Goal: Task Accomplishment & Management: Manage account settings

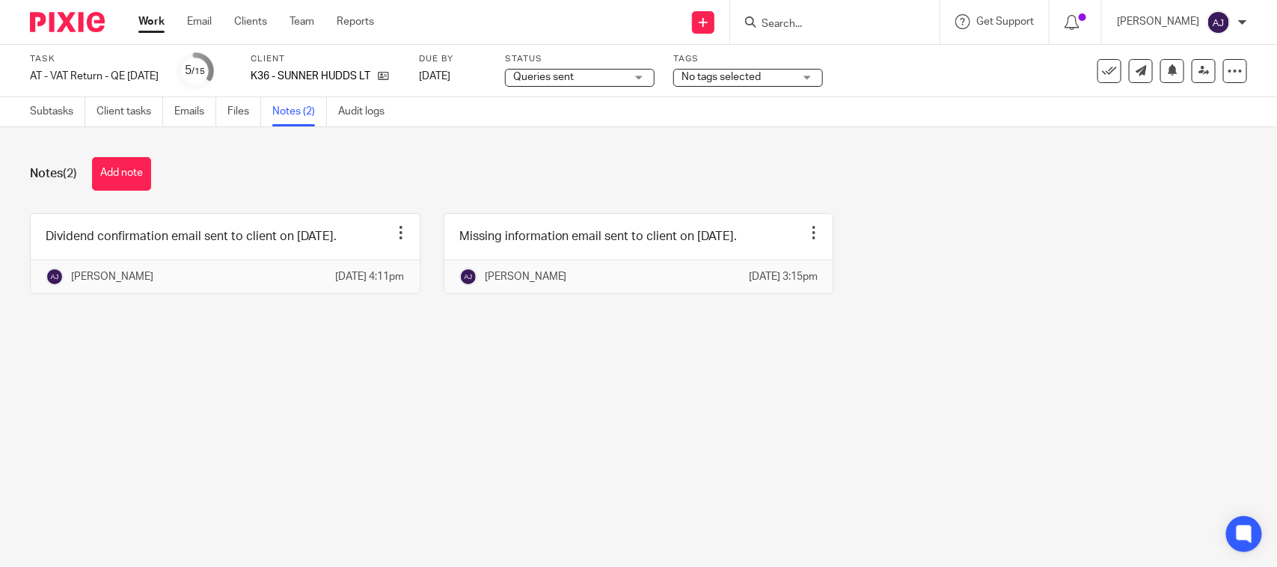
click at [286, 162] on div "Notes (2) Add note" at bounding box center [639, 174] width 1218 height 34
click at [412, 346] on div "Notes (2) Add note Dividend confirmation email sent to client on [DATE]. Edit n…" at bounding box center [638, 236] width 1277 height 219
click at [440, 157] on div "Notes (2) Add note" at bounding box center [639, 174] width 1218 height 34
drag, startPoint x: 958, startPoint y: 174, endPoint x: 959, endPoint y: 165, distance: 8.3
click at [959, 173] on div "Notes (2) Add note" at bounding box center [639, 174] width 1218 height 34
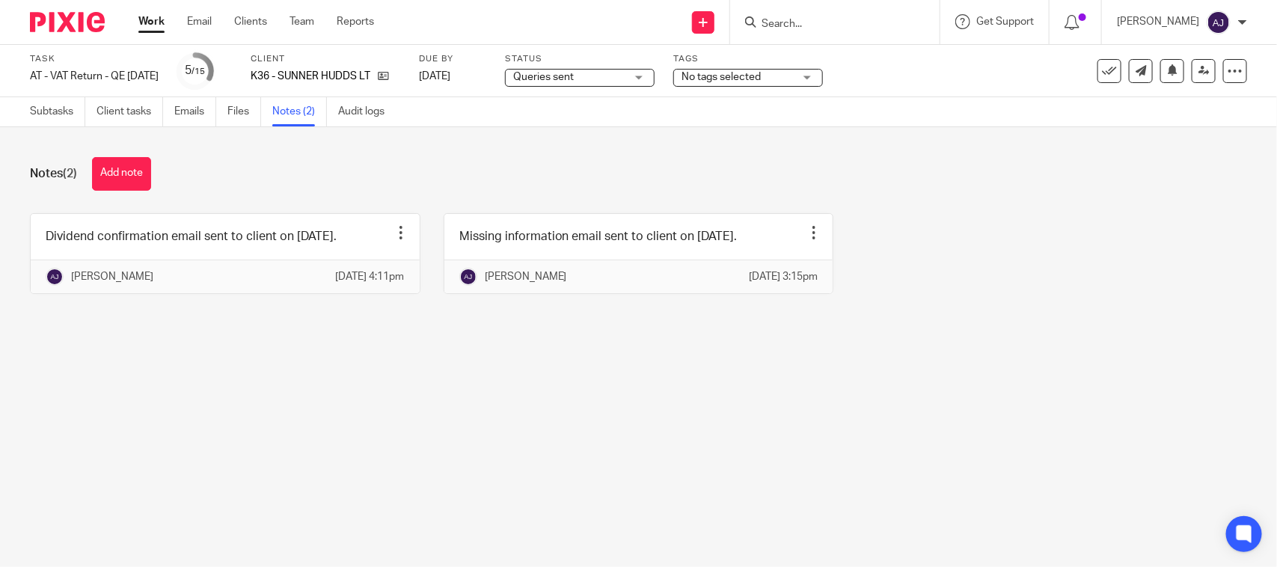
click at [530, 409] on main "Task AT - VAT Return - QE [DATE] Save AT - VAT Return - QE [DATE] 5 /15 Client …" at bounding box center [638, 283] width 1277 height 567
click at [192, 406] on main "Task AT - VAT Return - QE [DATE] Save AT - VAT Return - QE [DATE] 5 /15 Client …" at bounding box center [638, 283] width 1277 height 567
click at [602, 154] on div "Notes (2) Add note Dividend confirmation email sent to client on 16-09-2025. Ed…" at bounding box center [638, 236] width 1277 height 219
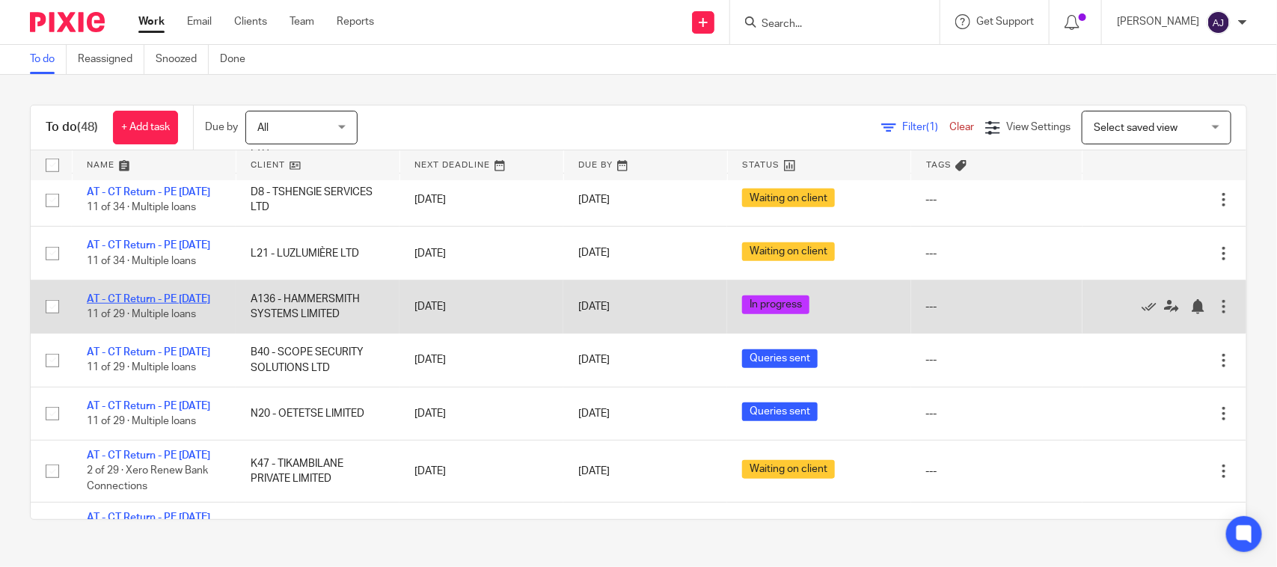
scroll to position [561, 0]
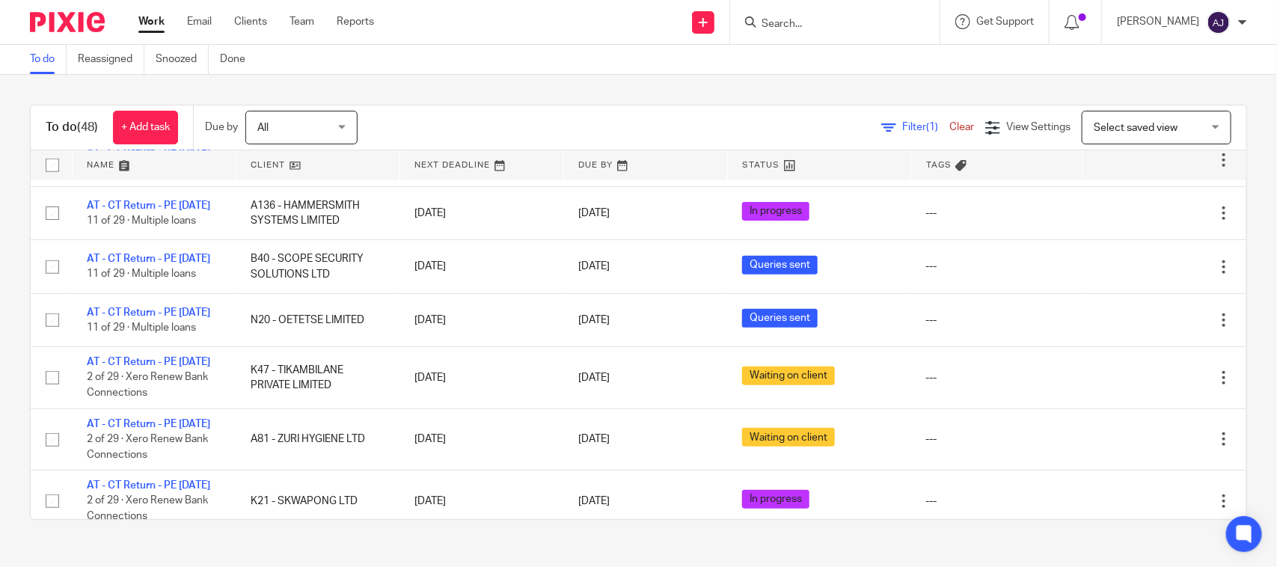
click at [424, 94] on div "To do (48) + Add task Due by All All Today Tomorrow This week Next week This mo…" at bounding box center [638, 312] width 1277 height 475
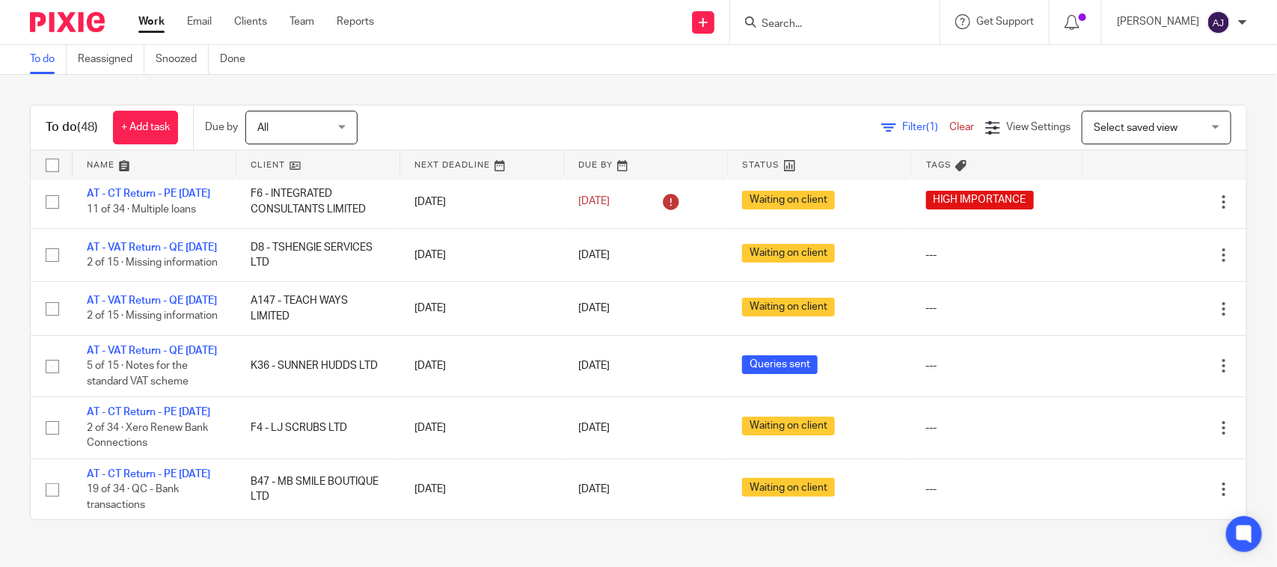
scroll to position [0, 0]
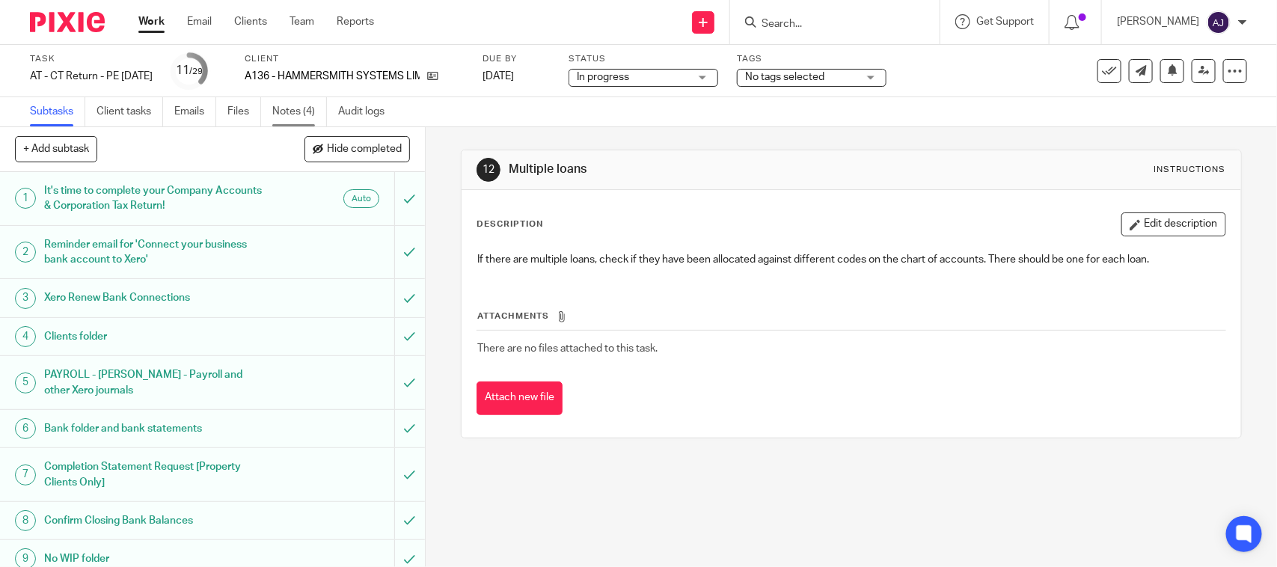
click at [289, 99] on link "Notes (4)" at bounding box center [299, 111] width 55 height 29
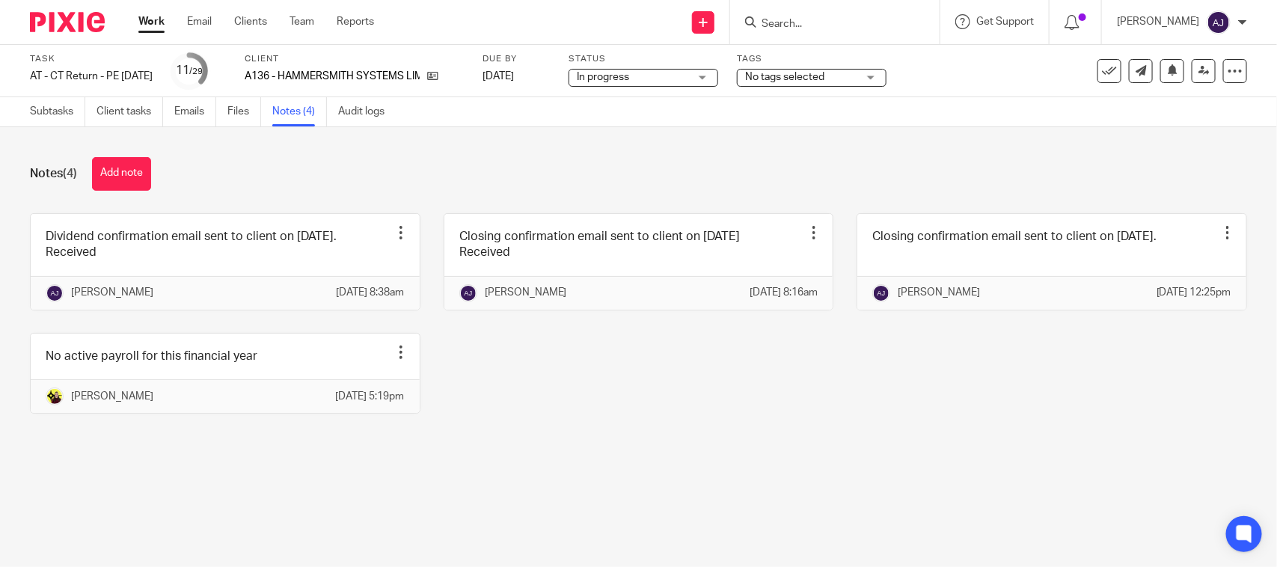
click at [489, 371] on div "Dividend confirmation email sent to client on 16-05-2025. Received Edit note De…" at bounding box center [627, 324] width 1241 height 223
click at [43, 111] on link "Subtasks" at bounding box center [57, 111] width 55 height 29
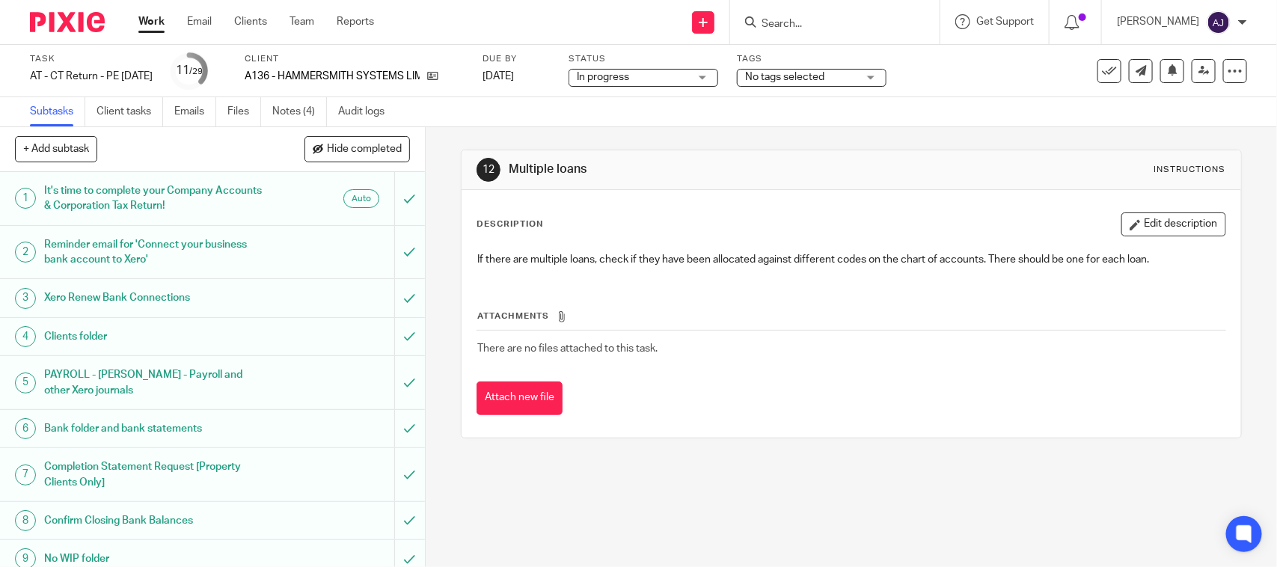
click at [550, 127] on div "12 Multiple loans Instructions Description Edit description If there are multip…" at bounding box center [851, 294] width 781 height 334
click at [608, 131] on div "12 Multiple loans Instructions Description Edit description If there are multip…" at bounding box center [851, 294] width 781 height 334
click at [605, 109] on div "Subtasks Client tasks Emails Files Notes (4) Audit logs" at bounding box center [638, 112] width 1277 height 30
click at [510, 109] on div "Subtasks Client tasks Emails Files Notes (4) Audit logs" at bounding box center [638, 112] width 1277 height 30
click at [290, 120] on link "Notes (4)" at bounding box center [299, 111] width 55 height 29
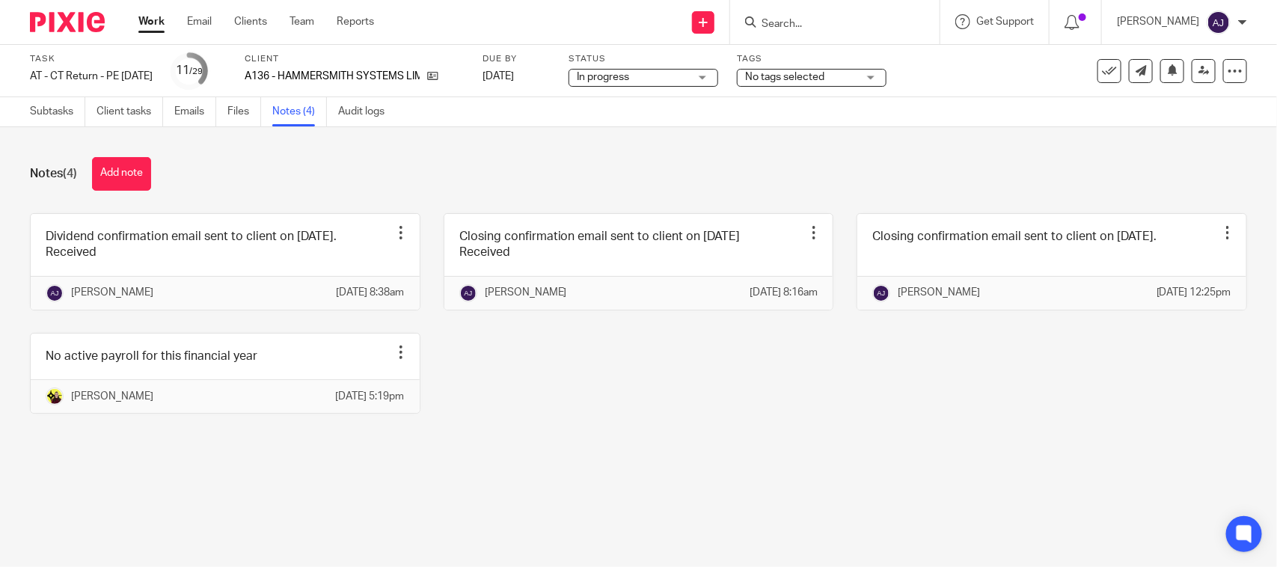
click at [319, 196] on div "Notes (4) Add note Dividend confirmation email sent to client on [DATE]. Receiv…" at bounding box center [638, 296] width 1277 height 339
click at [726, 388] on div "Dividend confirmation email sent to client on [DATE]. Received Edit note Delete…" at bounding box center [627, 324] width 1241 height 223
click at [526, 398] on div "Dividend confirmation email sent to client on [DATE]. Received Edit note Delete…" at bounding box center [627, 324] width 1241 height 223
click at [642, 86] on div "In progress In progress" at bounding box center [644, 78] width 150 height 18
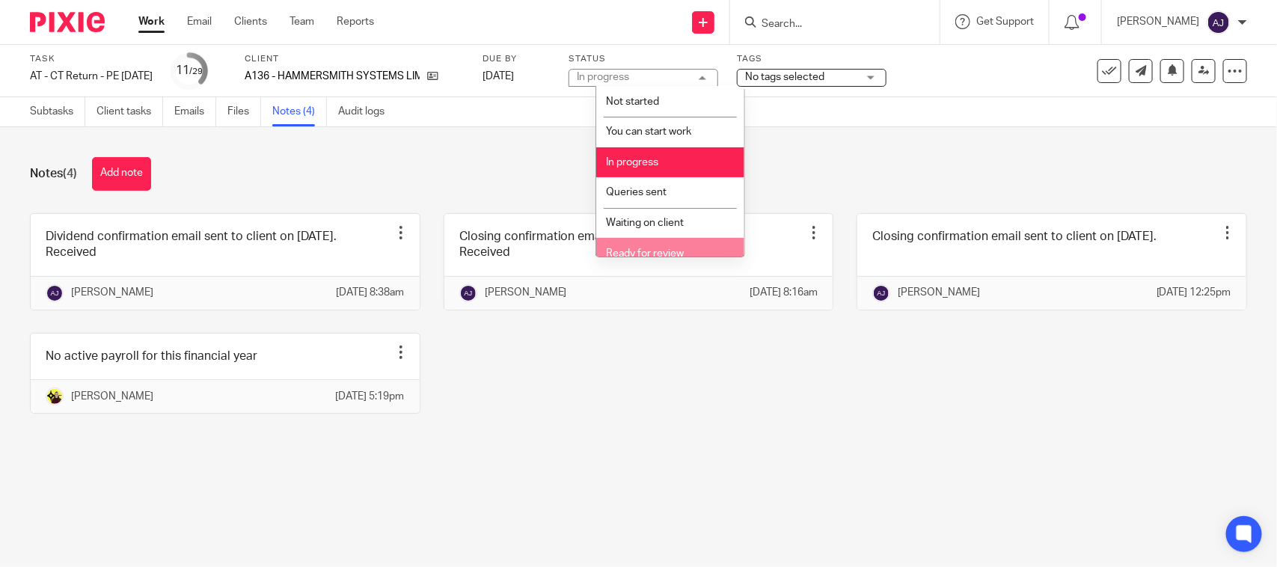
click at [630, 248] on span "Ready for review" at bounding box center [645, 253] width 78 height 10
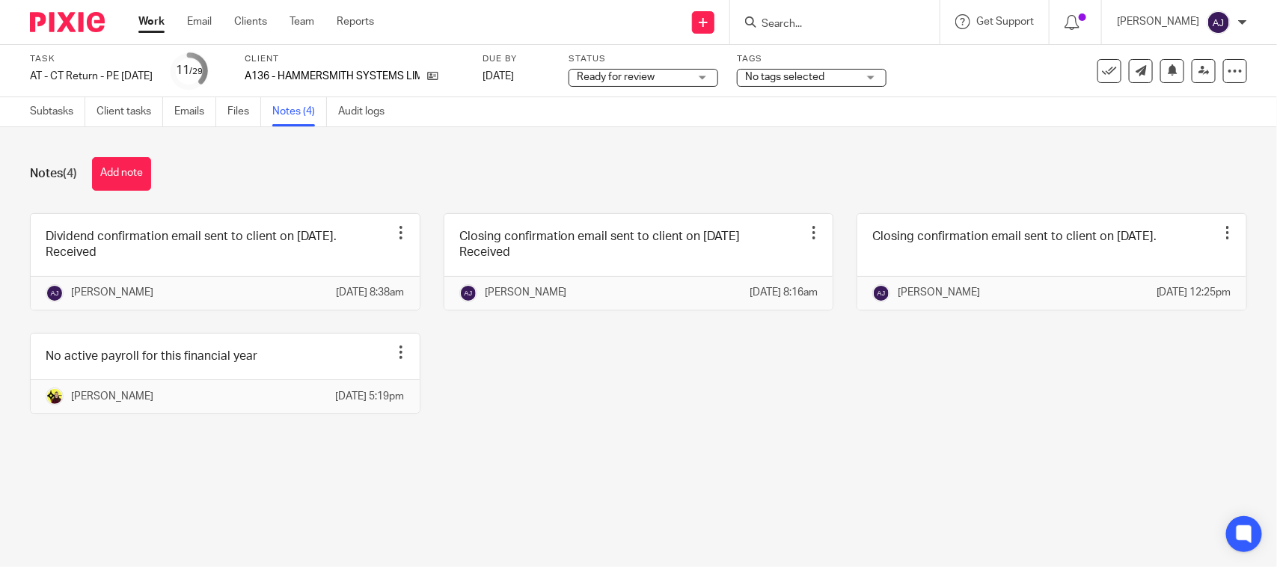
click at [686, 168] on div "Notes (4) Add note" at bounding box center [639, 174] width 1218 height 34
click at [460, 156] on div "Notes (4) Add note Dividend confirmation email sent to client on [DATE]. Receiv…" at bounding box center [638, 296] width 1277 height 339
click at [64, 112] on link "Subtasks" at bounding box center [57, 111] width 55 height 29
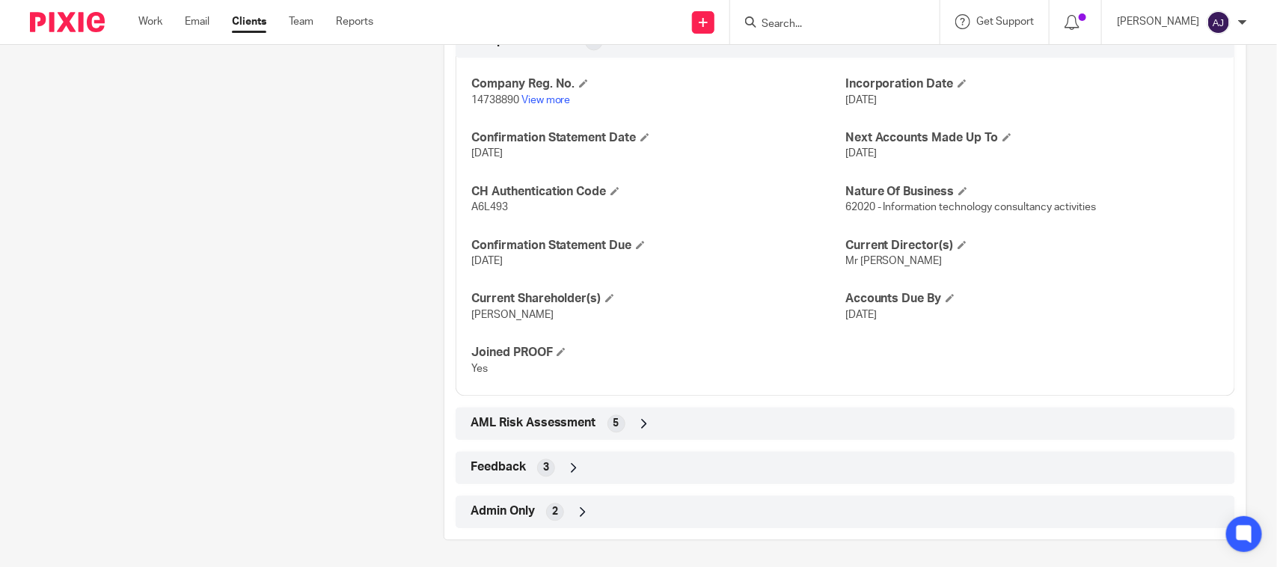
scroll to position [1307, 0]
drag, startPoint x: 883, startPoint y: 201, endPoint x: 1138, endPoint y: 189, distance: 255.5
click at [1121, 189] on div "Nature Of Business 62020 - Information technology consultancy activities" at bounding box center [1033, 196] width 374 height 31
click at [1136, 204] on p "62020 - Information technology consultancy activities" at bounding box center [1033, 204] width 374 height 15
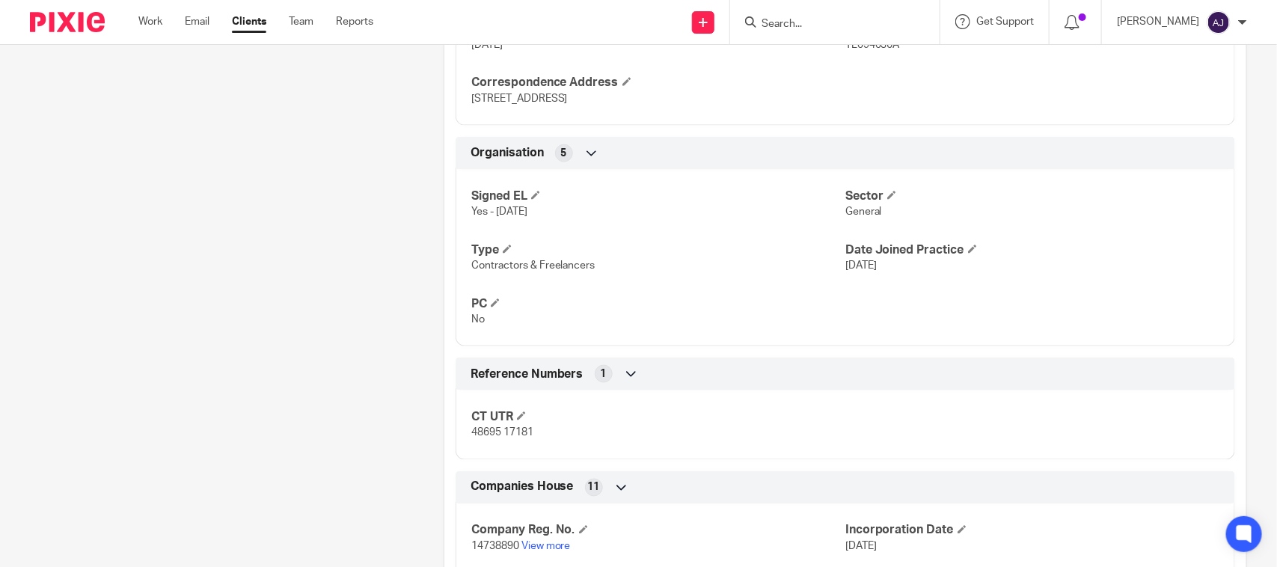
scroll to position [839, 0]
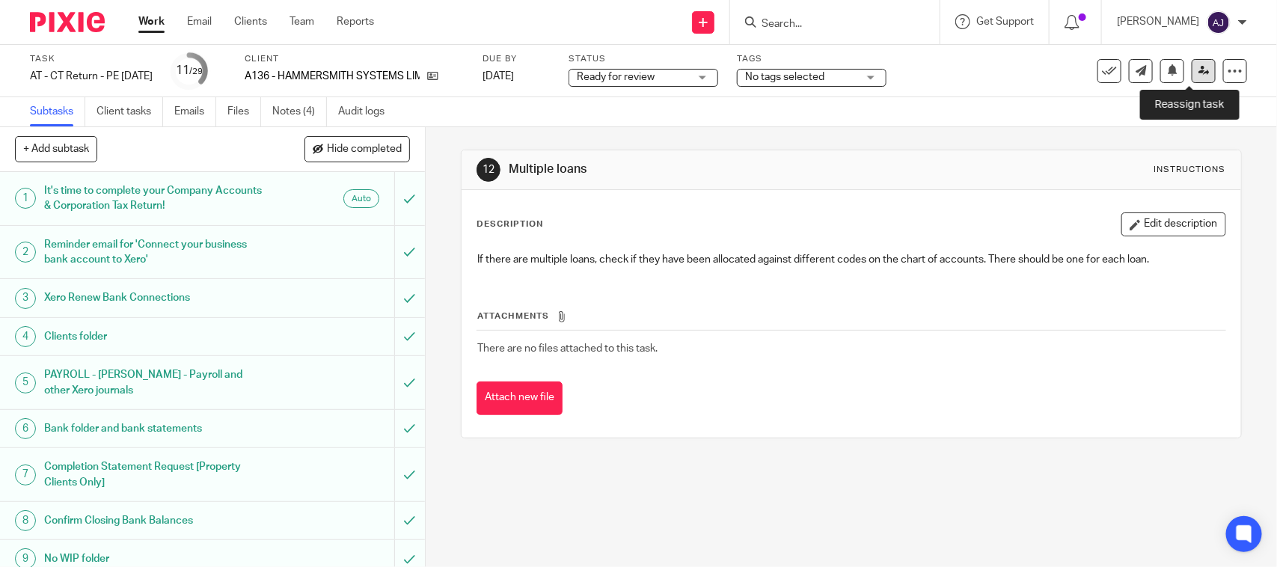
click at [1192, 68] on link at bounding box center [1204, 71] width 24 height 24
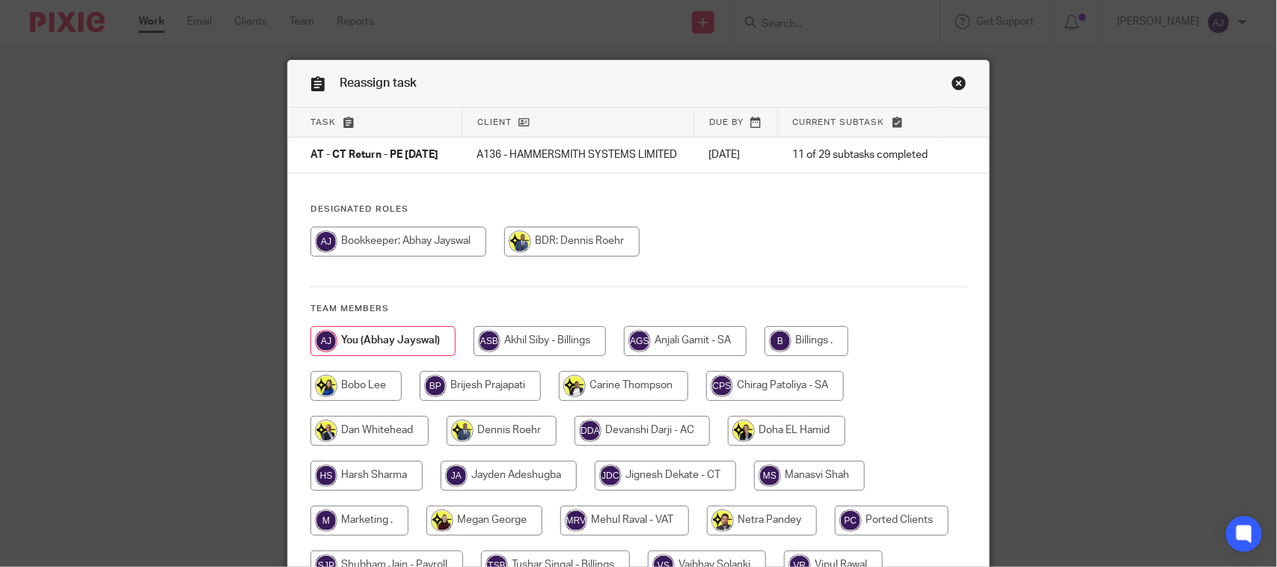
scroll to position [207, 0]
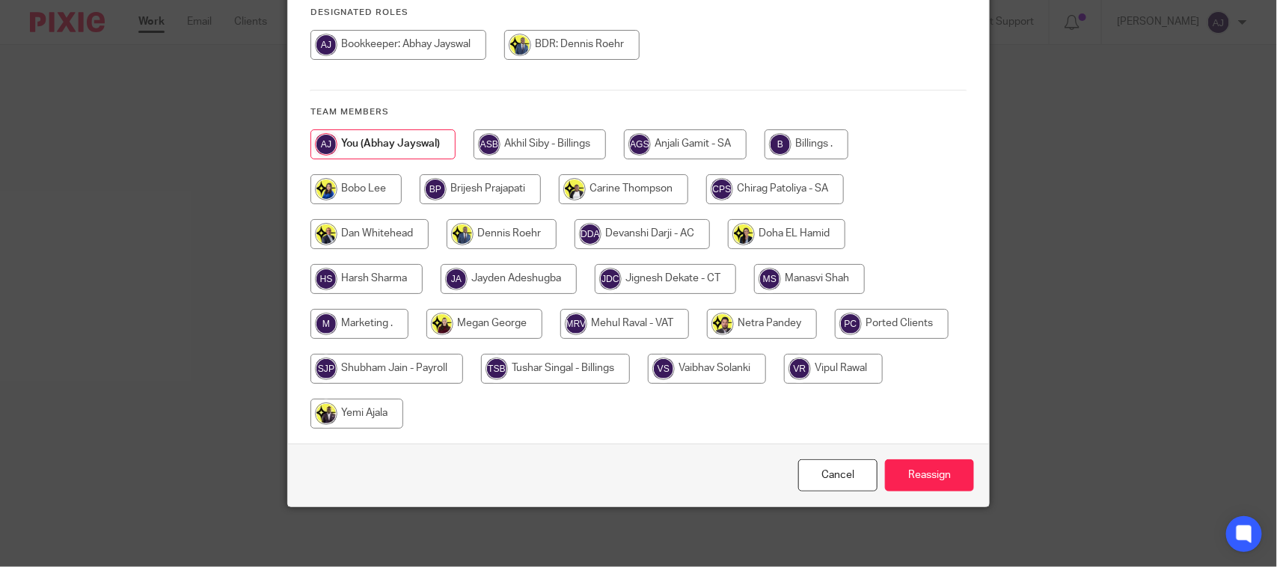
click at [645, 281] on input "radio" at bounding box center [665, 279] width 141 height 30
radio input "true"
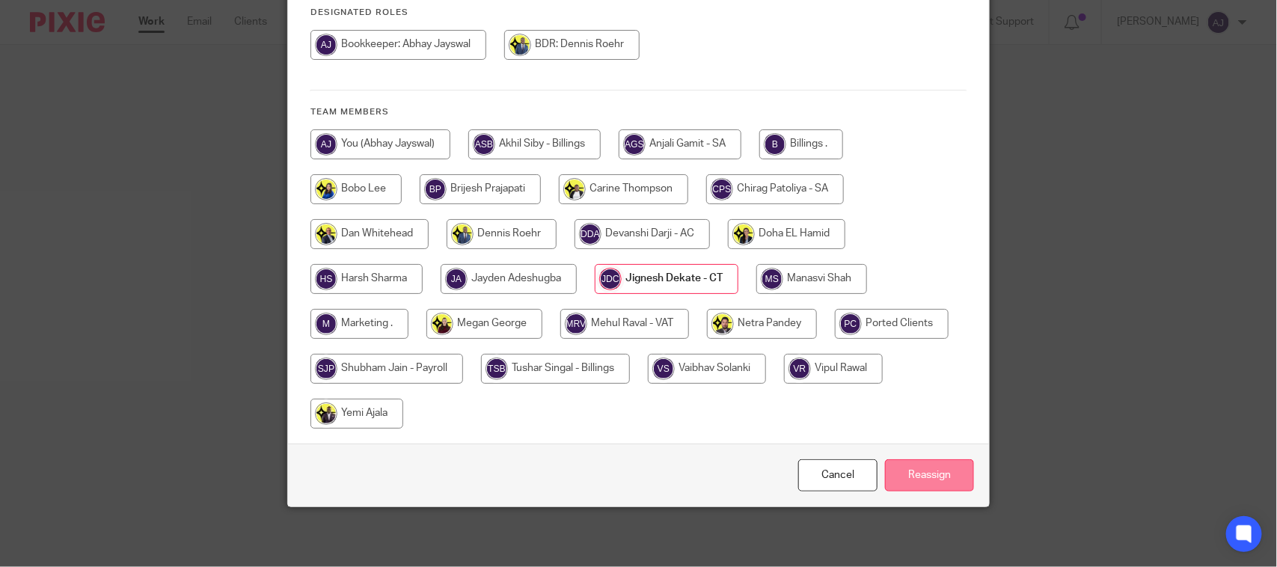
click at [918, 480] on input "Reassign" at bounding box center [929, 476] width 89 height 32
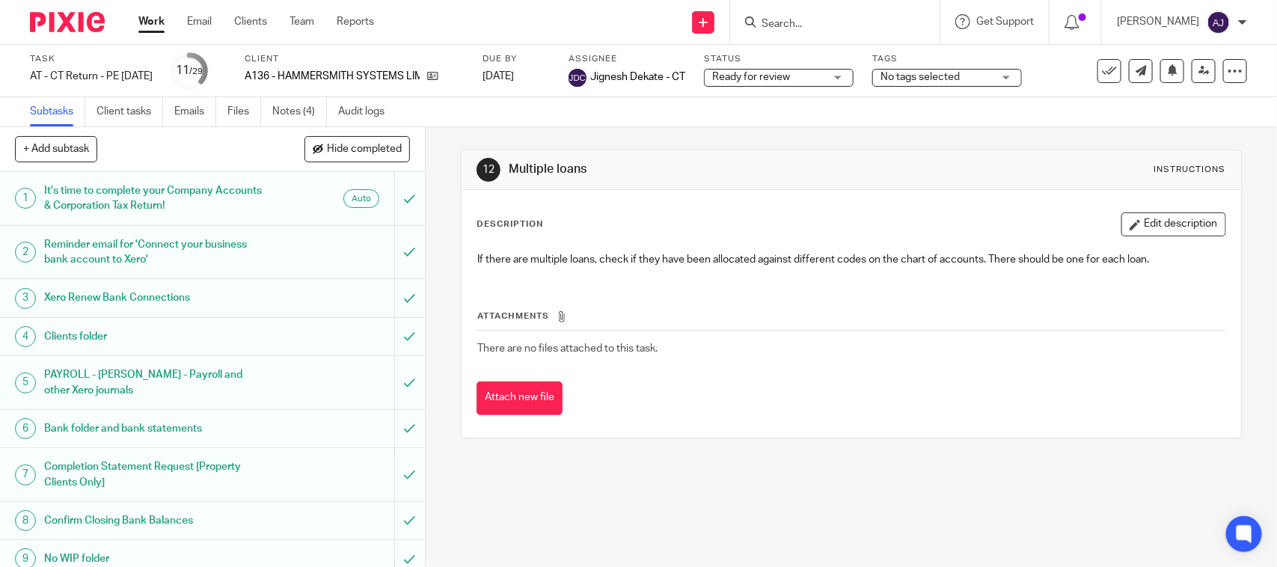
click at [158, 16] on link "Work" at bounding box center [151, 21] width 26 height 15
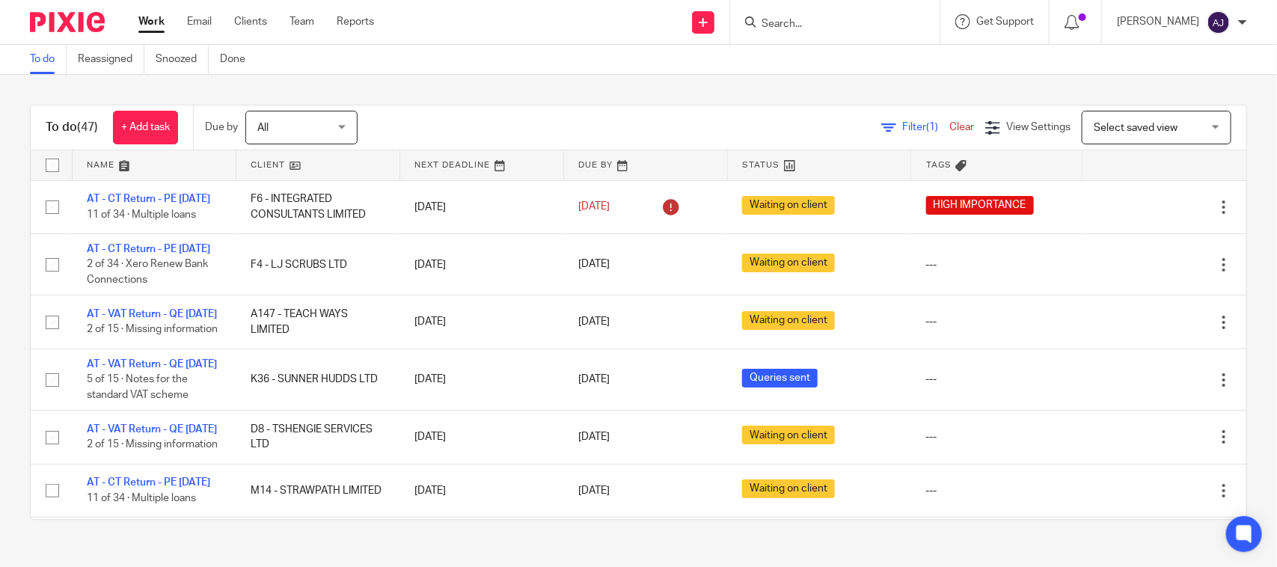
click at [483, 52] on div "To do Reassigned Snoozed Done" at bounding box center [638, 60] width 1277 height 30
click at [736, 75] on div "To do (47) + Add task Due by All All Today Tomorrow This week Next week This mo…" at bounding box center [638, 312] width 1277 height 475
click at [565, 83] on div "To do (47) + Add task Due by All All Today Tomorrow This week Next week This mo…" at bounding box center [638, 312] width 1277 height 475
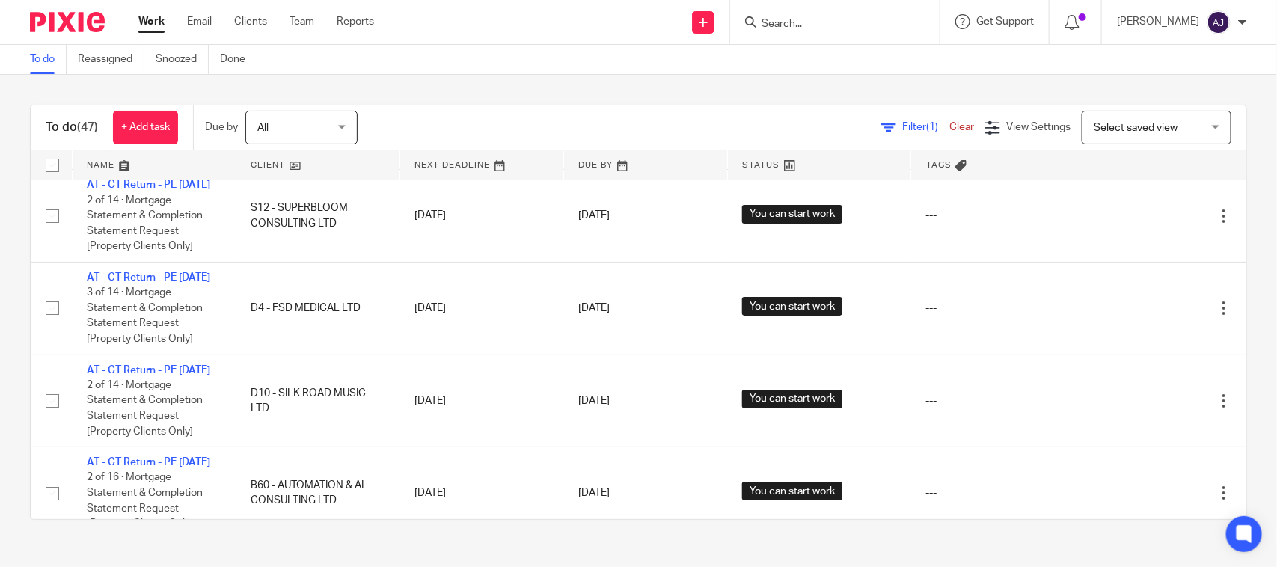
scroll to position [2245, 0]
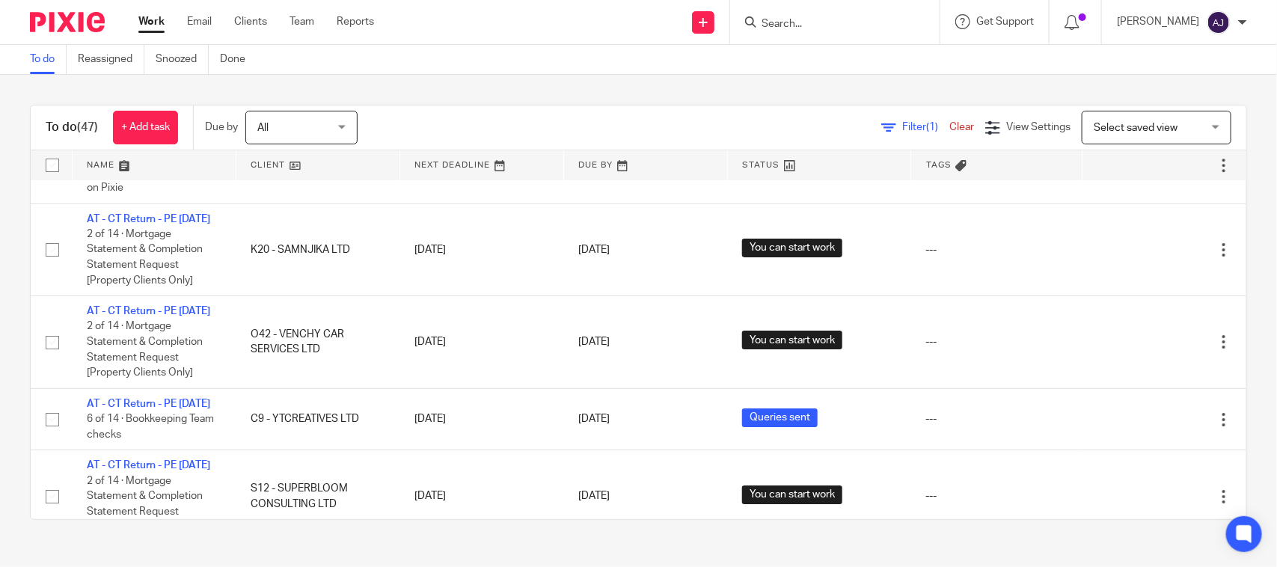
click at [792, 111] on div "Filter (1) Clear View Settings View Settings (1) Filters Clear Save Manage save…" at bounding box center [815, 128] width 863 height 34
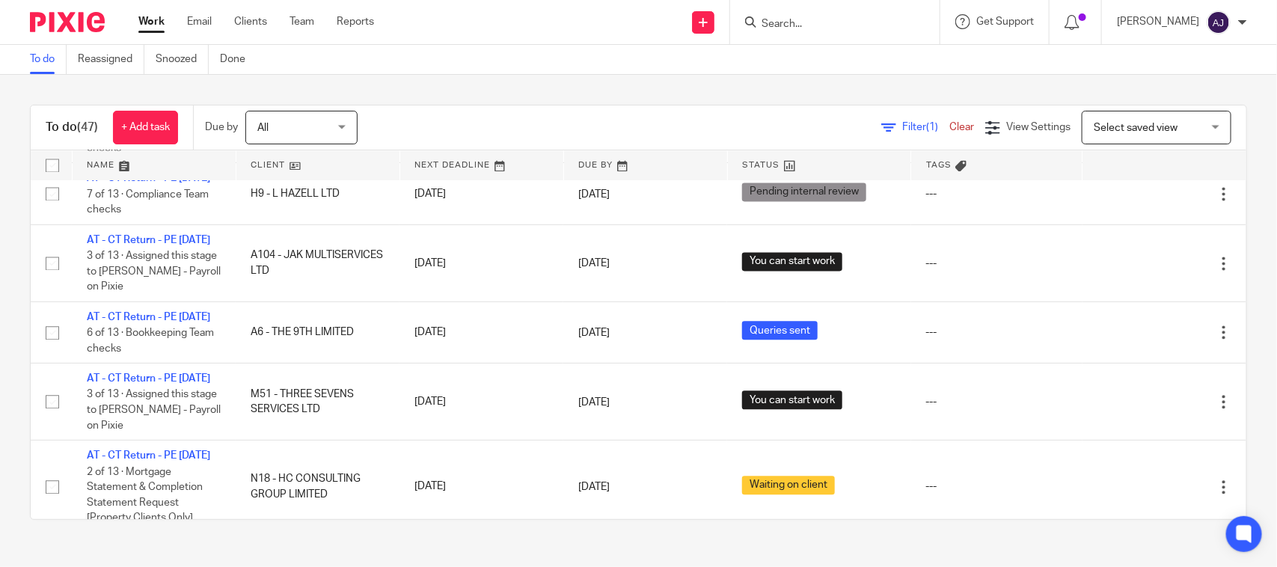
scroll to position [1497, 0]
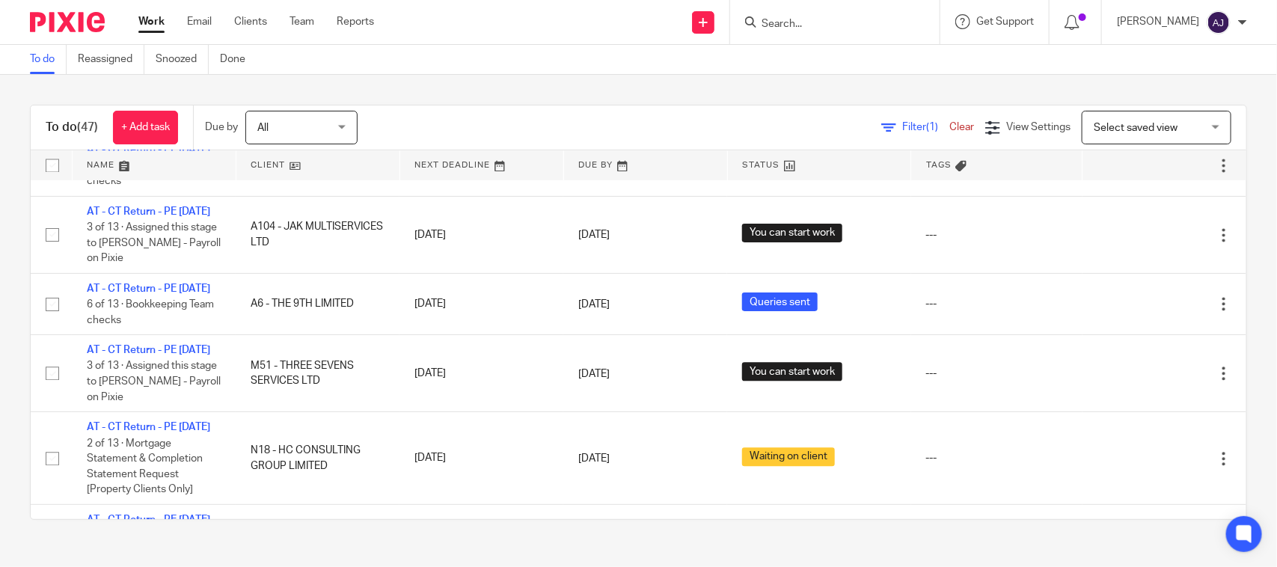
click at [444, 111] on div "Filter (1) Clear View Settings View Settings (1) Filters Clear Save Manage save…" at bounding box center [815, 128] width 863 height 34
click at [666, 122] on div "Filter (1) Clear View Settings View Settings (1) Filters Clear Save Manage save…" at bounding box center [815, 128] width 863 height 34
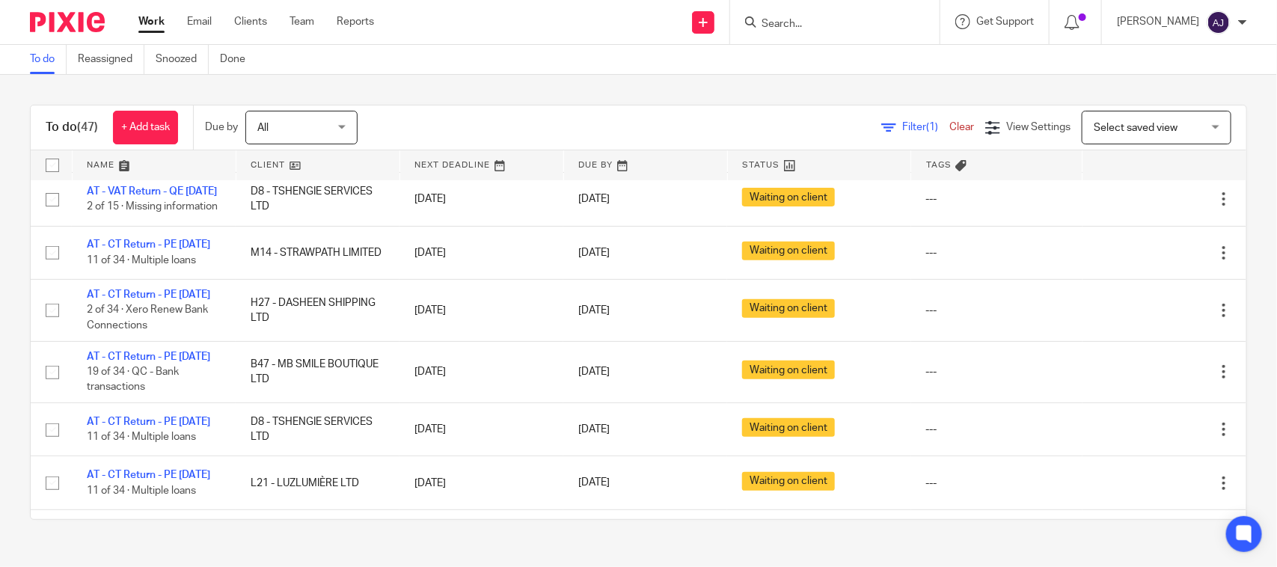
scroll to position [0, 0]
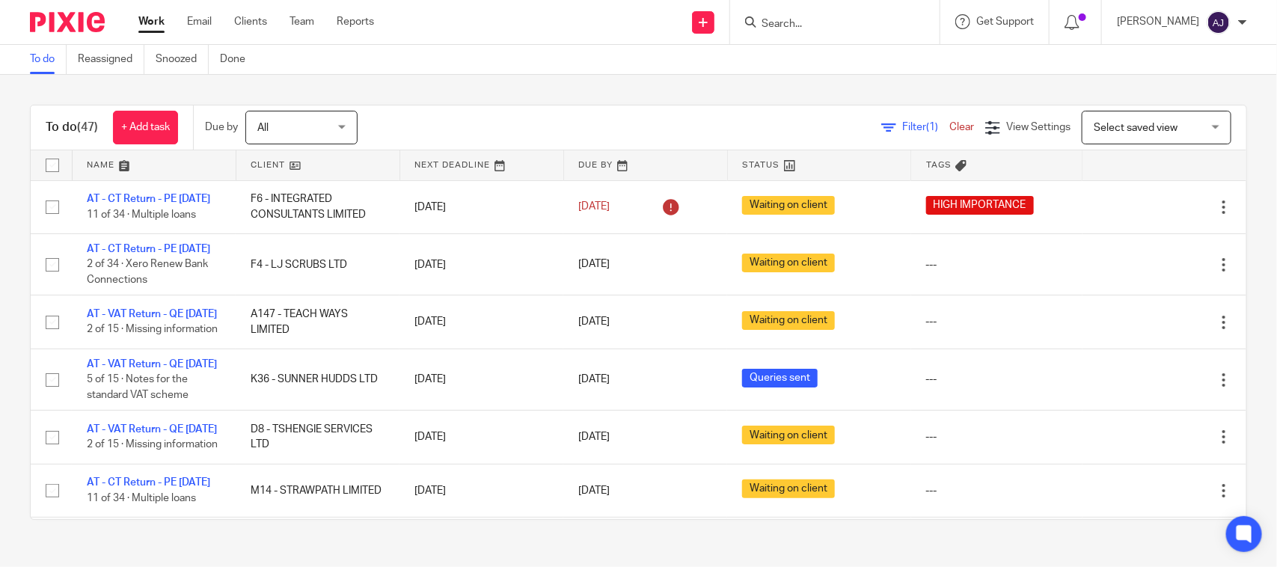
click at [522, 92] on div "To do (47) + Add task Due by All All Today Tomorrow This week Next week This mo…" at bounding box center [638, 312] width 1277 height 475
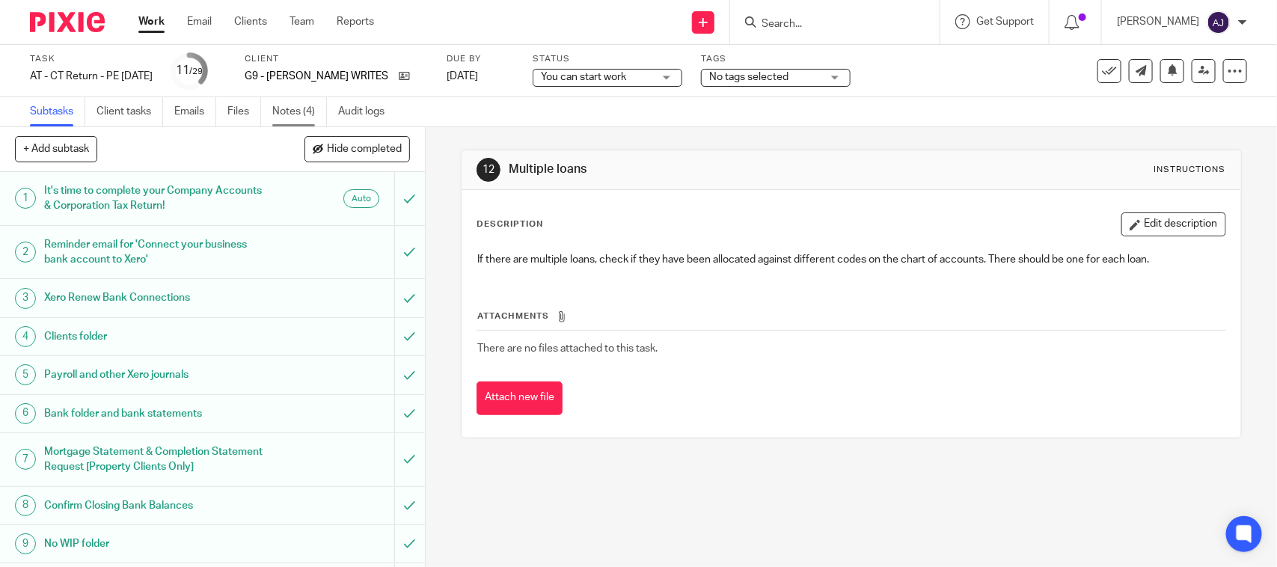
click at [296, 110] on link "Notes (4)" at bounding box center [299, 111] width 55 height 29
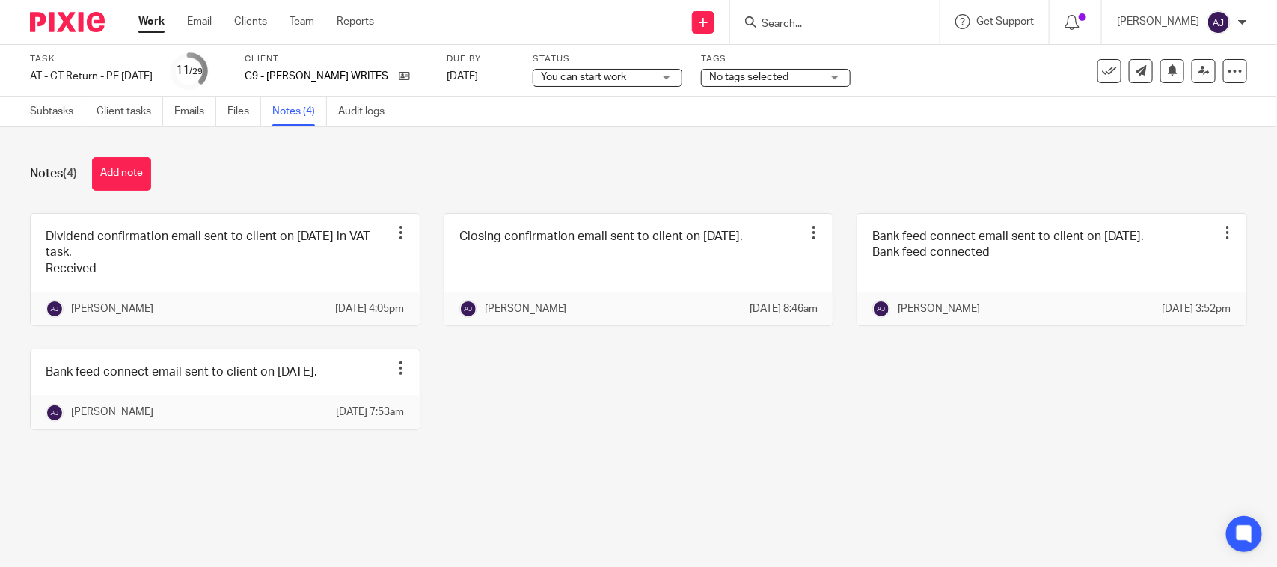
click at [629, 395] on div "Dividend confirmation email sent to client on [DATE] in VAT task. Received Edit…" at bounding box center [627, 332] width 1241 height 239
click at [612, 162] on div "Notes (4) Add note" at bounding box center [639, 174] width 1218 height 34
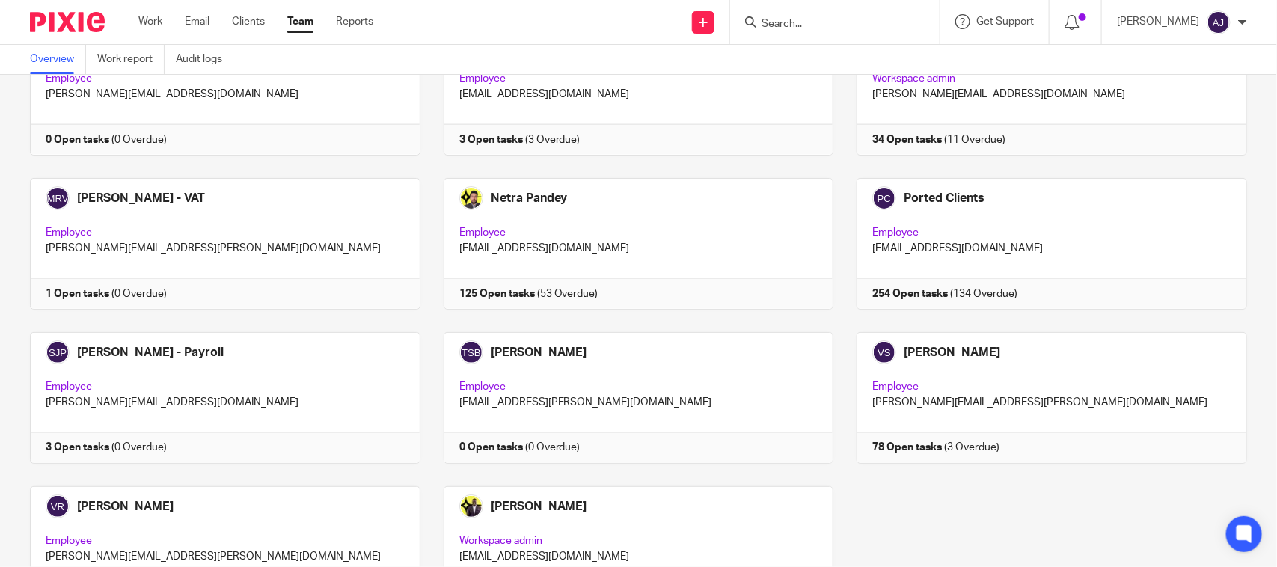
scroll to position [548, 0]
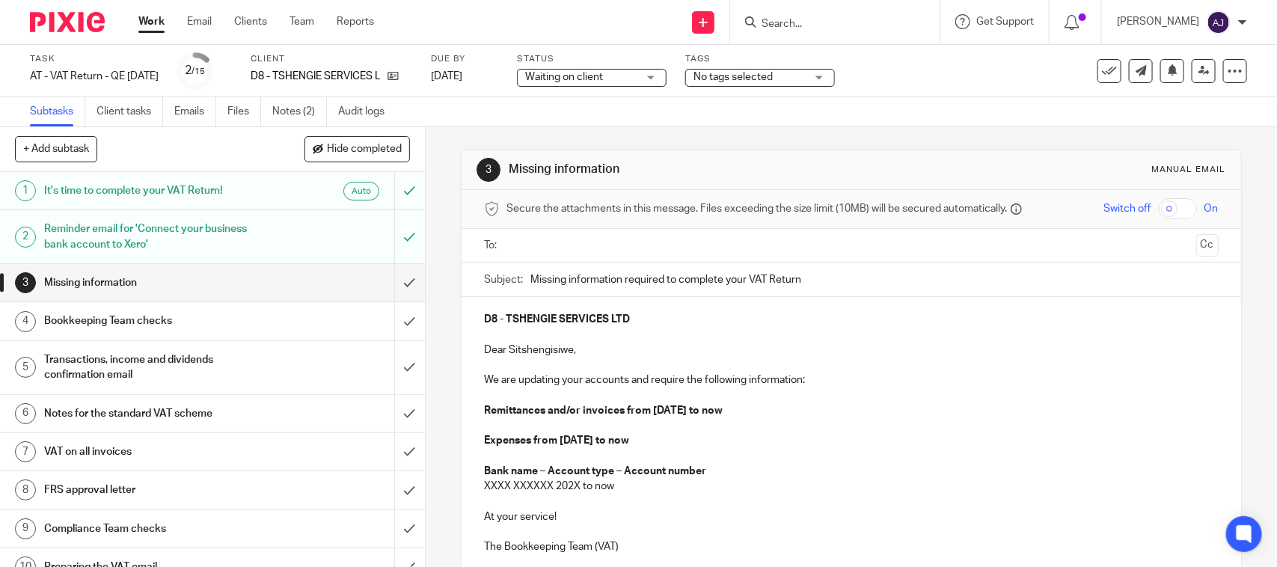
click at [292, 117] on link "Notes (2)" at bounding box center [299, 111] width 55 height 29
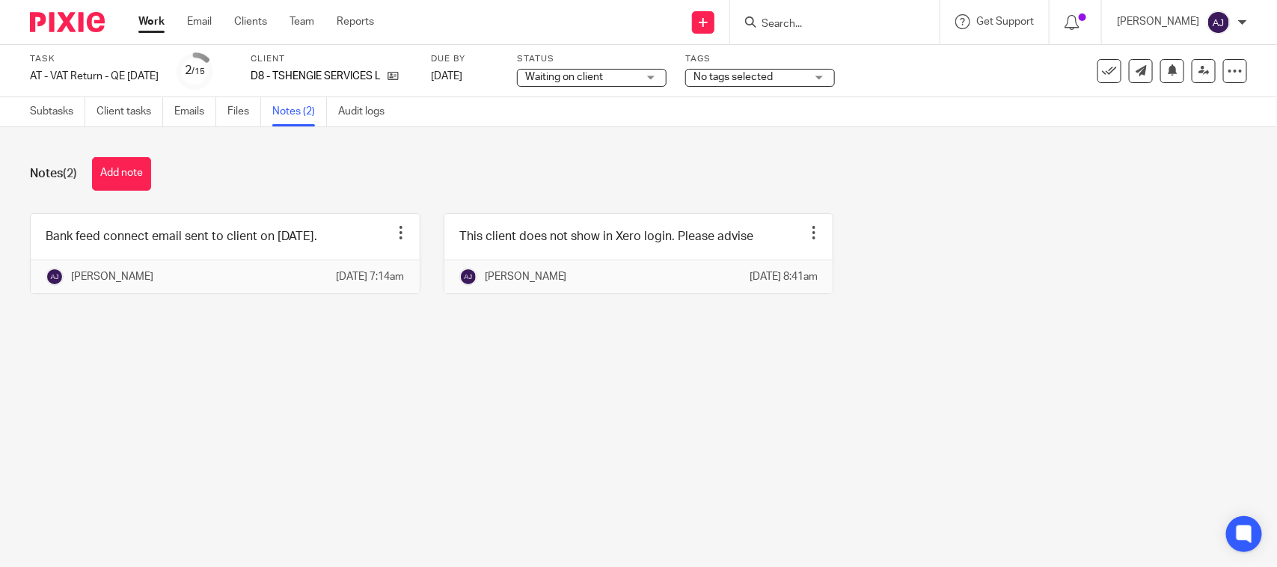
click at [634, 432] on main "Task AT - VAT Return - QE [DATE] Save AT - VAT Return - QE [DATE] 2 /15 Client …" at bounding box center [638, 283] width 1277 height 567
click at [35, 116] on link "Subtasks" at bounding box center [57, 111] width 55 height 29
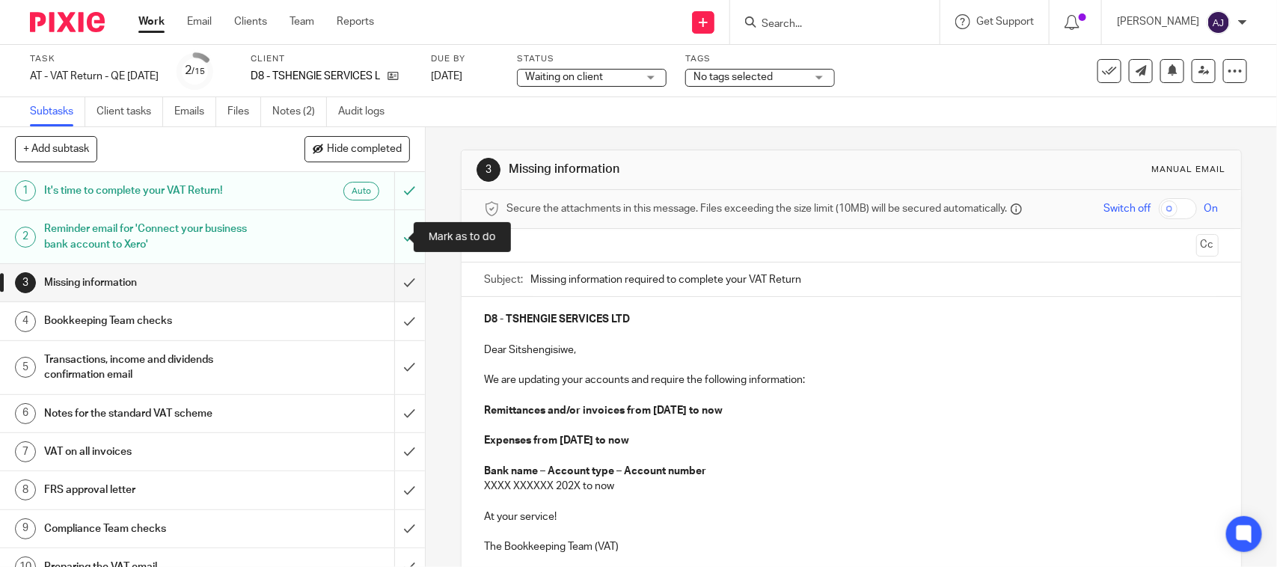
click at [391, 241] on input "submit" at bounding box center [212, 236] width 425 height 53
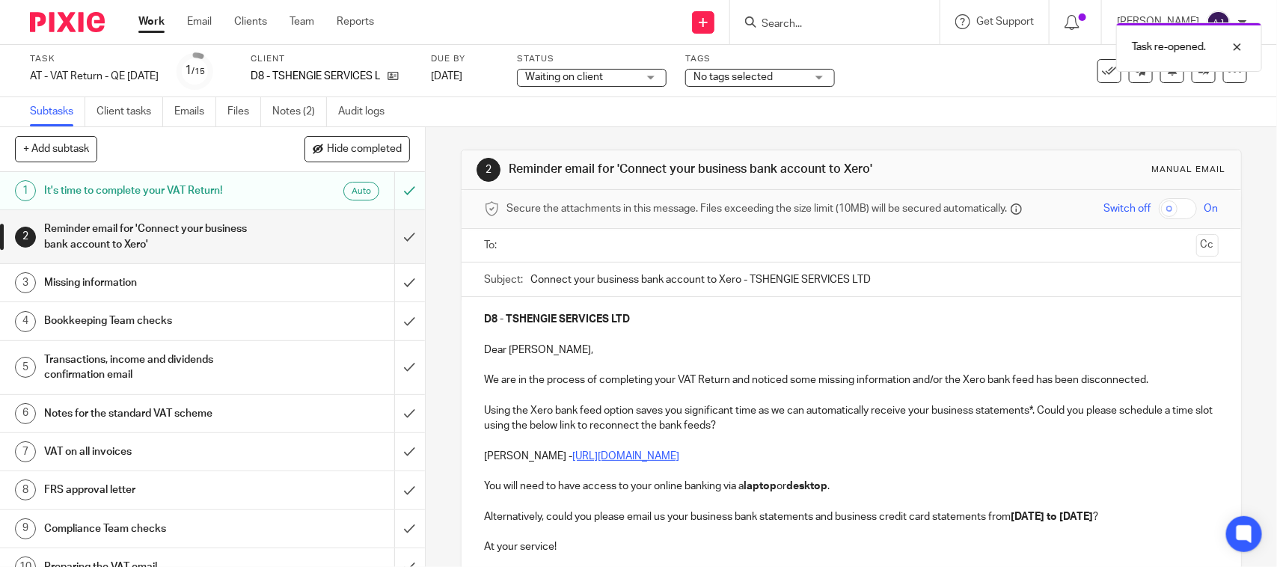
click at [605, 252] on input "text" at bounding box center [851, 245] width 678 height 17
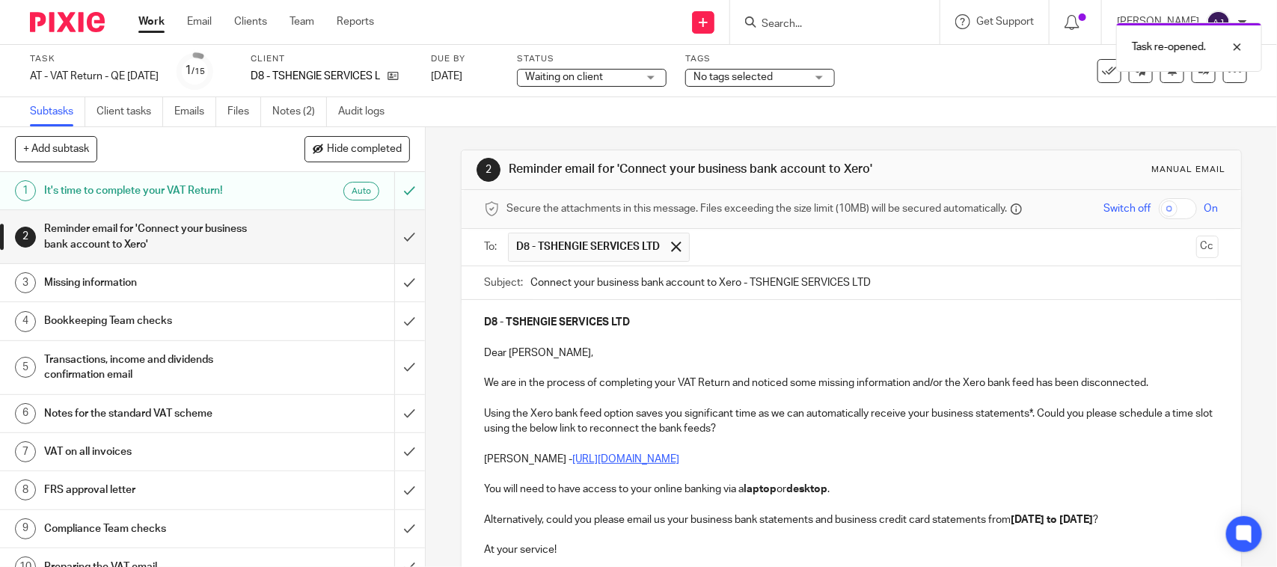
click at [929, 292] on input "Connect your business bank account to Xero - TSHENGIE SERVICES LTD" at bounding box center [875, 283] width 688 height 34
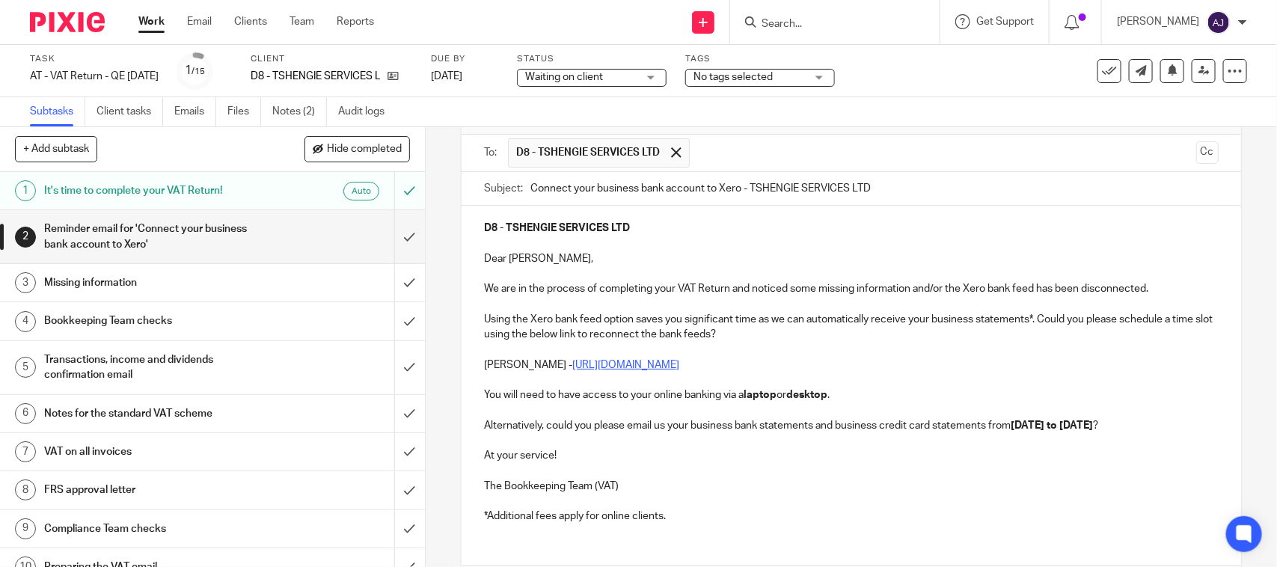
scroll to position [214, 0]
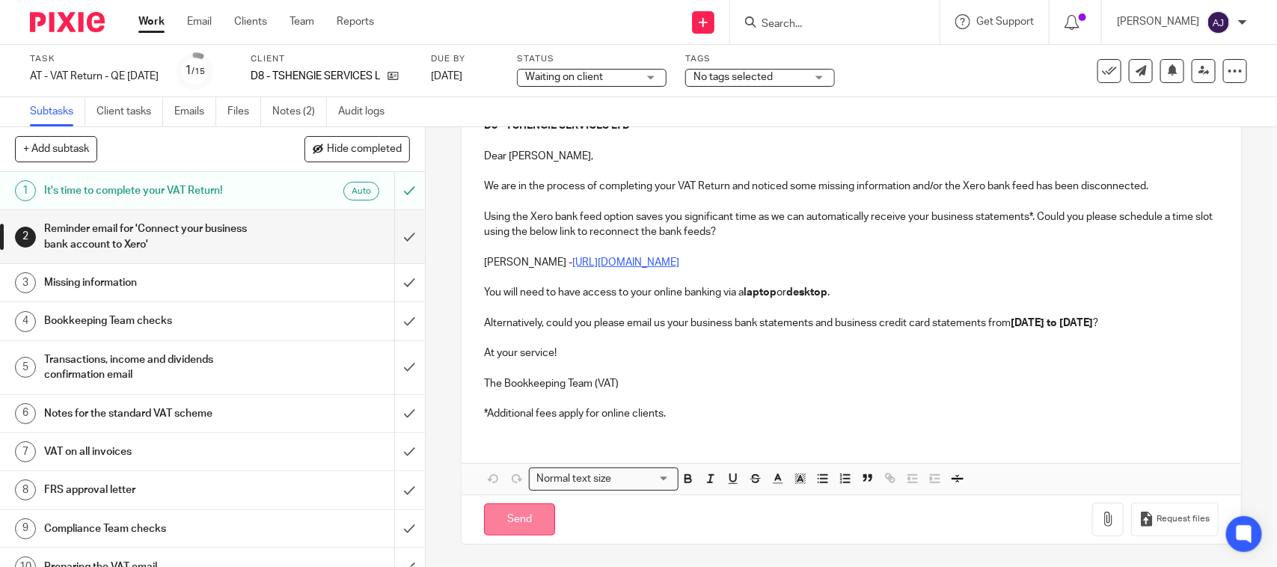
click at [520, 518] on input "Send" at bounding box center [519, 520] width 71 height 32
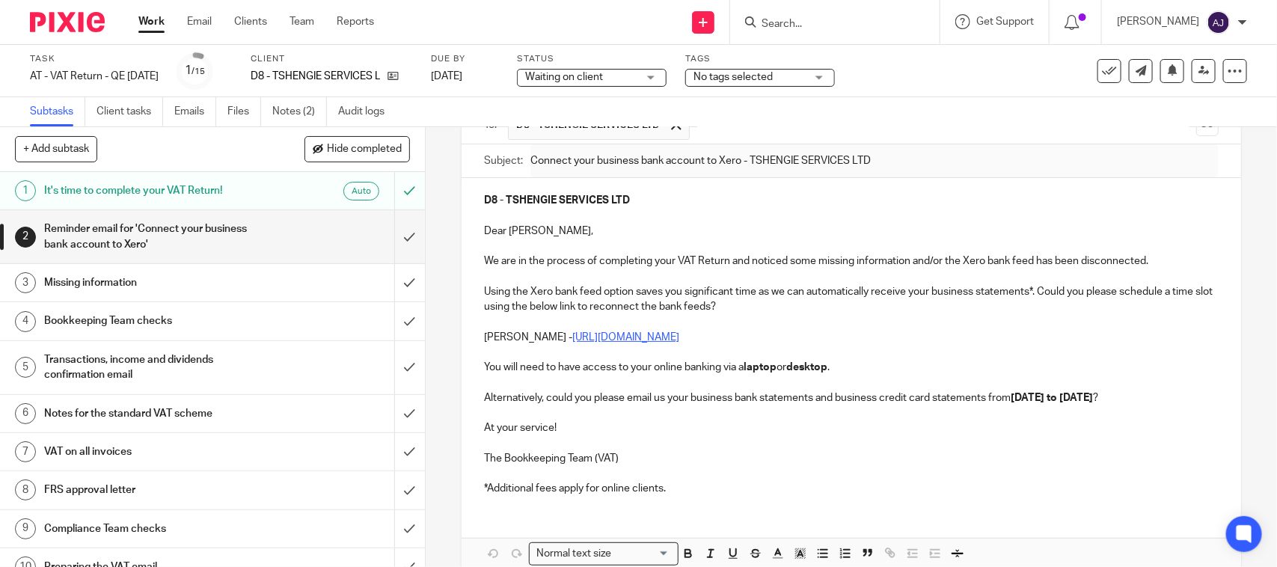
scroll to position [0, 0]
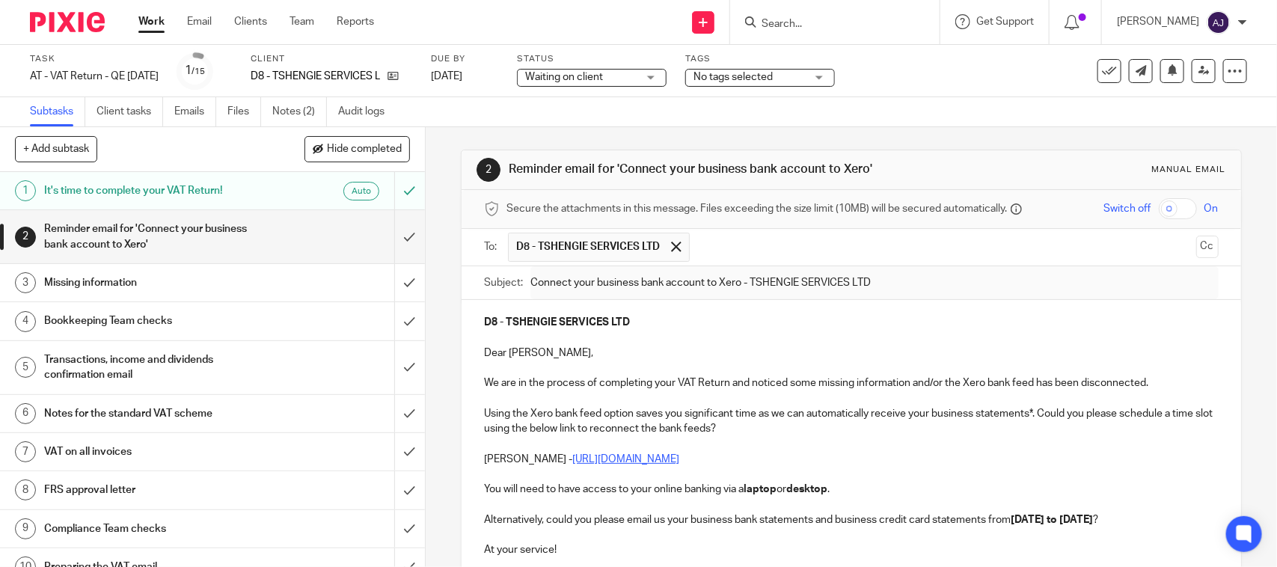
type input "Sent"
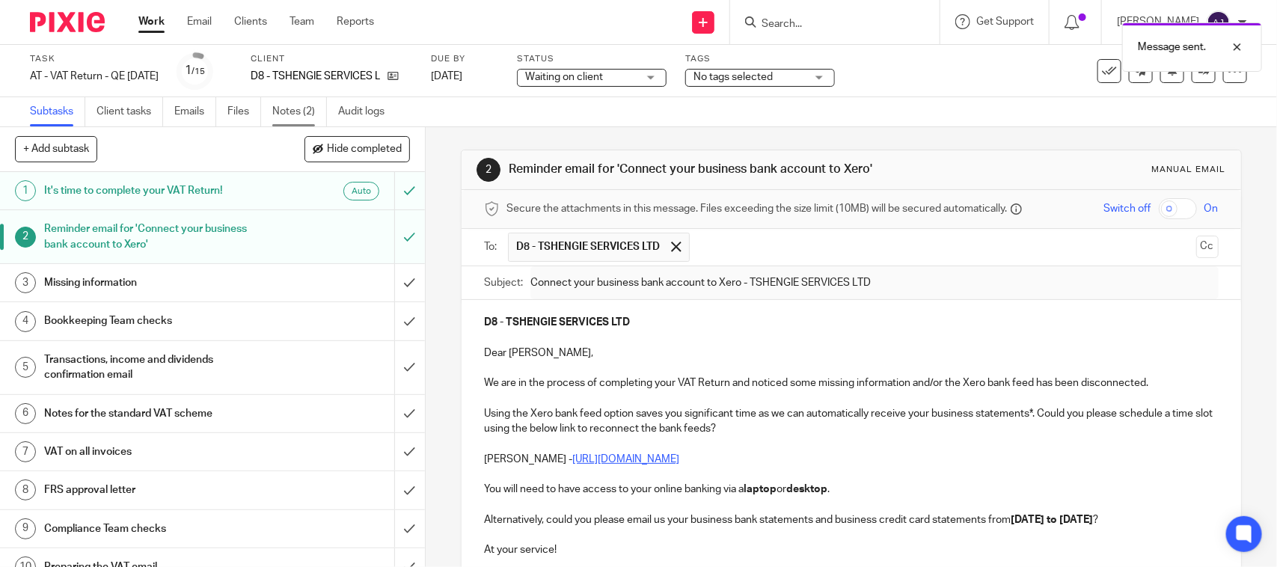
click at [290, 117] on link "Notes (2)" at bounding box center [299, 111] width 55 height 29
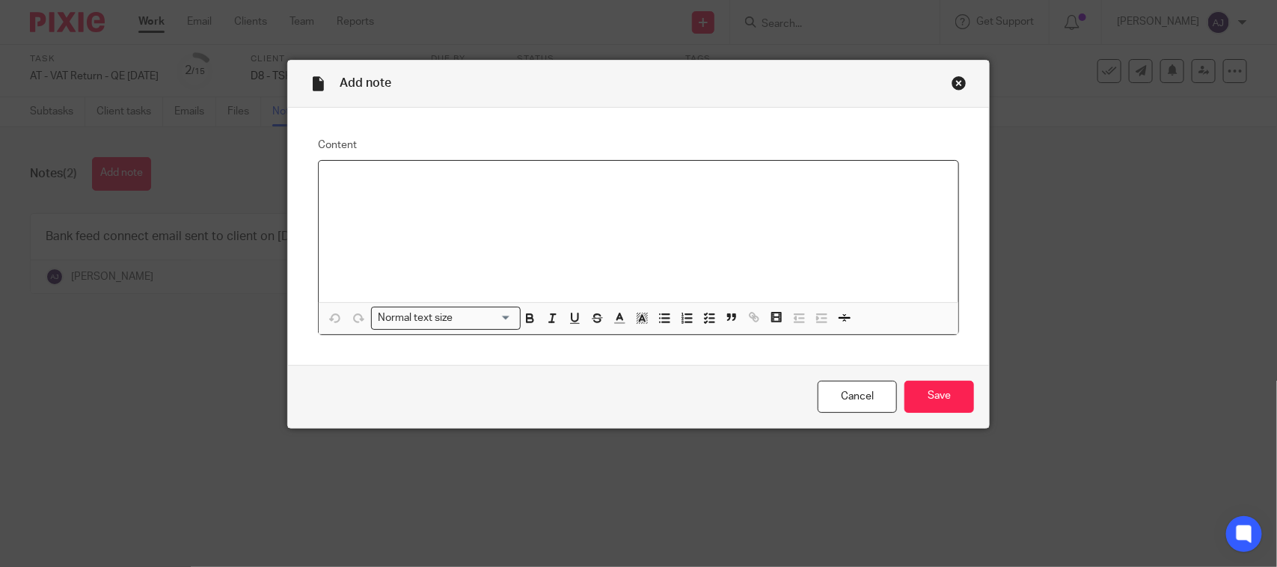
click at [496, 255] on div at bounding box center [639, 231] width 640 height 141
click at [944, 433] on div "Add note Content Bank feed connect email sent to client on 24-09-2025. Normal t…" at bounding box center [638, 283] width 1277 height 567
click at [936, 400] on input "Save" at bounding box center [940, 397] width 70 height 32
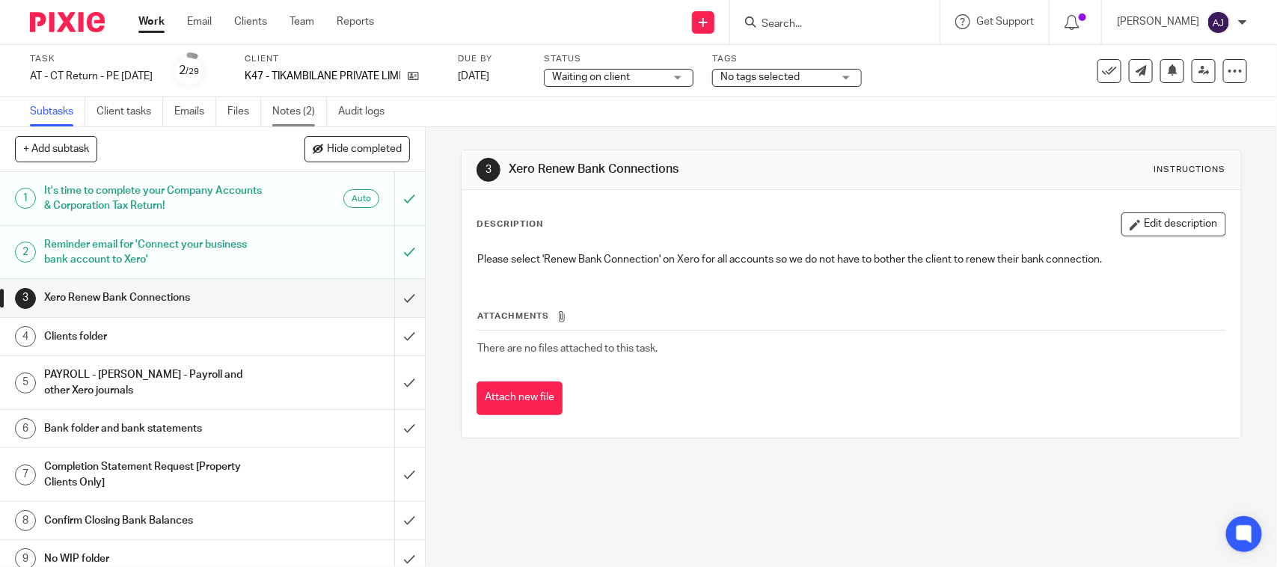
click at [278, 122] on link "Notes (2)" at bounding box center [299, 111] width 55 height 29
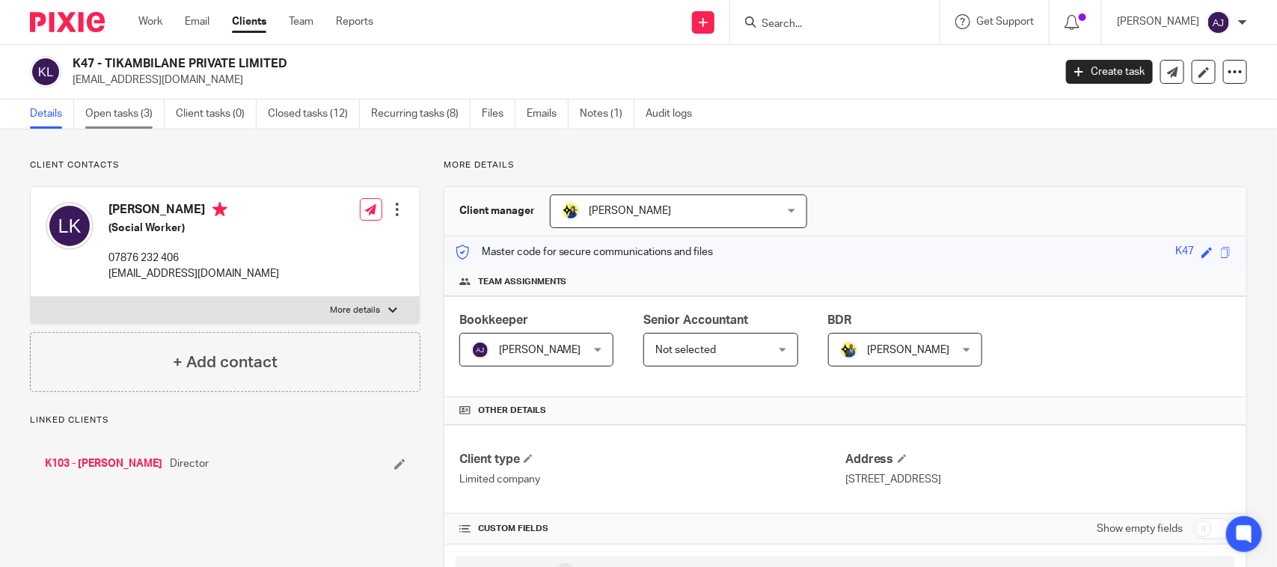
click at [129, 112] on link "Open tasks (3)" at bounding box center [124, 114] width 79 height 29
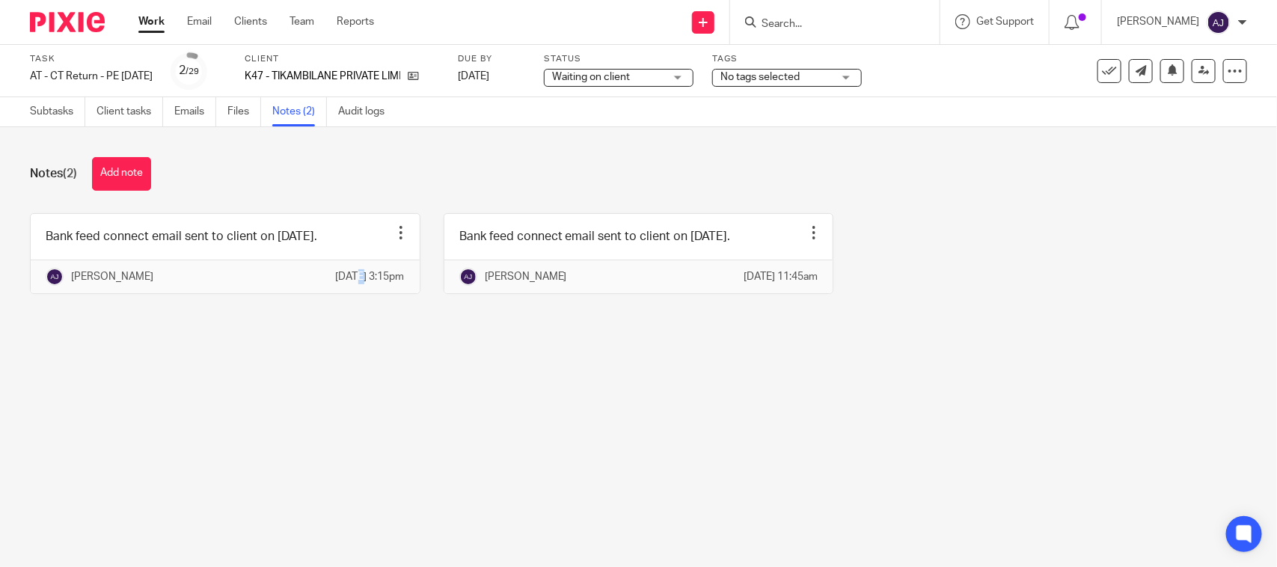
click at [324, 374] on main "Task AT - CT Return - PE 31-03-2025 Save AT - CT Return - PE 31-03-2025 2 /29 C…" at bounding box center [638, 283] width 1277 height 567
click at [471, 367] on main "Task AT - CT Return - PE 31-03-2025 Save AT - CT Return - PE 31-03-2025 2 /29 C…" at bounding box center [638, 283] width 1277 height 567
click at [470, 171] on div "Notes (2) Add note" at bounding box center [639, 174] width 1218 height 34
click at [391, 458] on main "Task AT - CT Return - PE 31-03-2025 Save AT - CT Return - PE 31-03-2025 2 /29 C…" at bounding box center [638, 283] width 1277 height 567
click at [505, 169] on div "Notes (2) Add note" at bounding box center [639, 174] width 1218 height 34
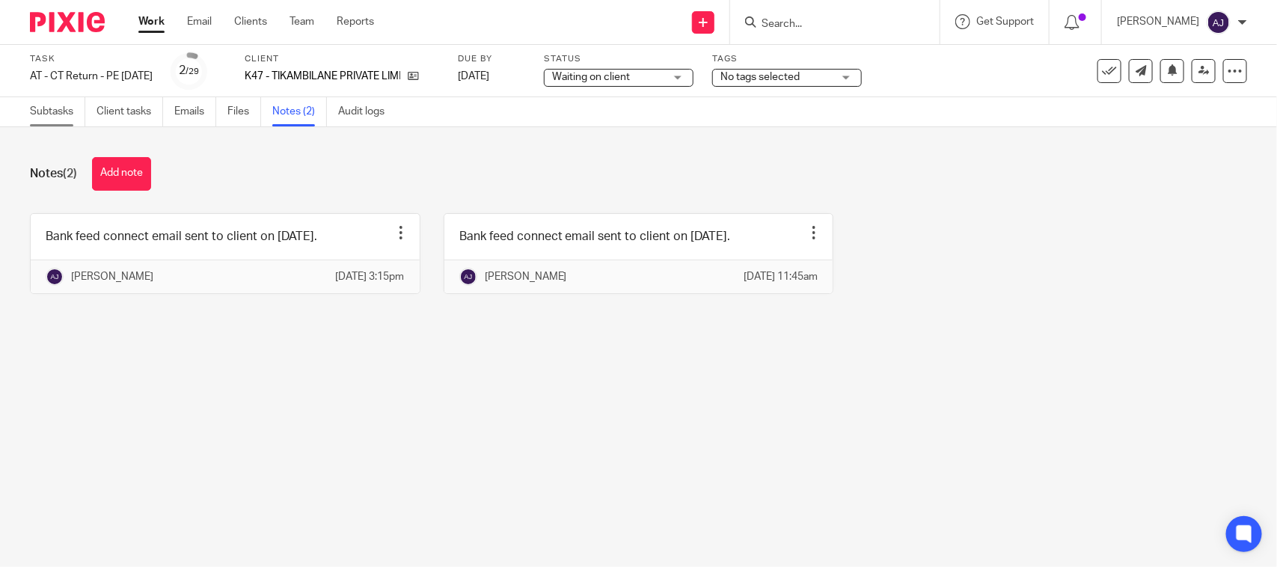
click at [35, 110] on link "Subtasks" at bounding box center [57, 111] width 55 height 29
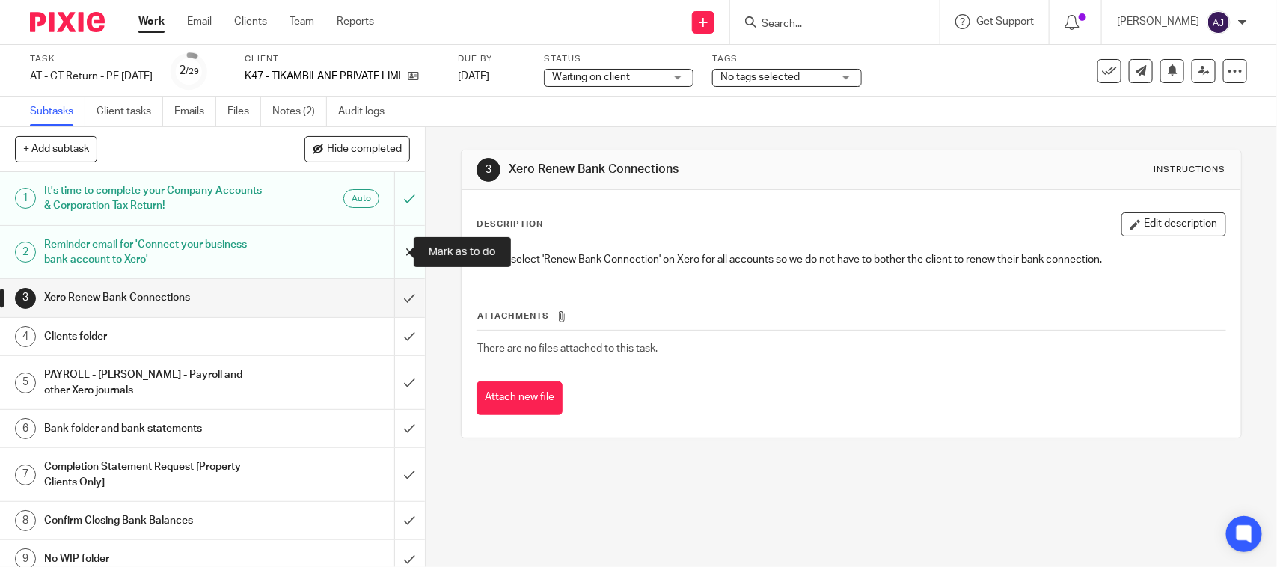
click at [391, 260] on input "submit" at bounding box center [212, 252] width 425 height 53
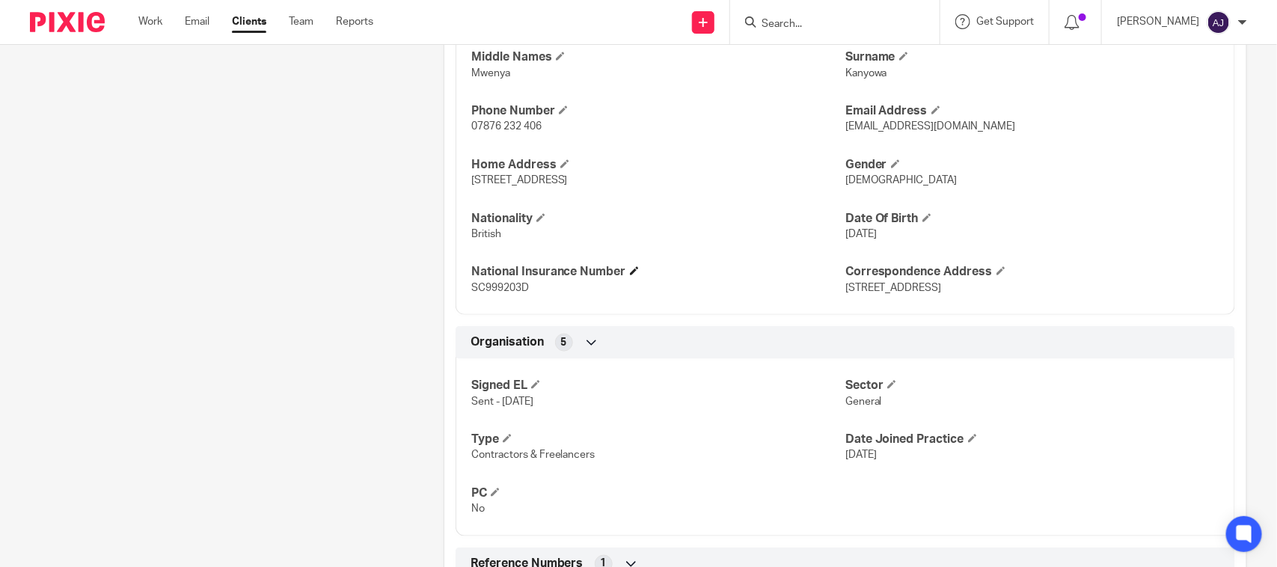
scroll to position [374, 0]
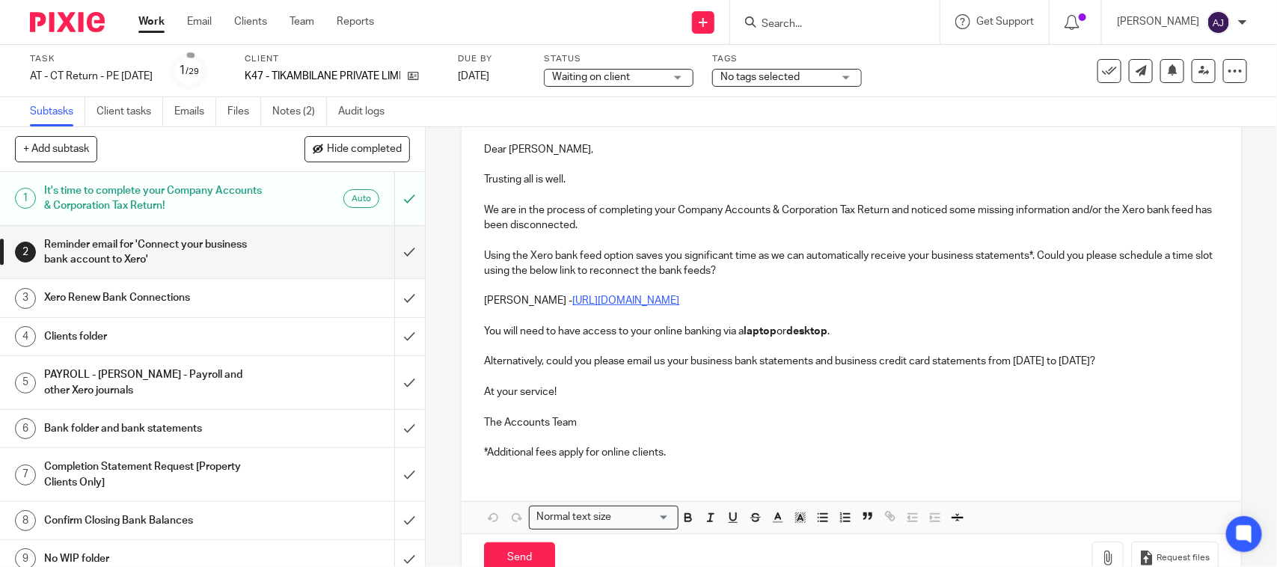
scroll to position [241, 0]
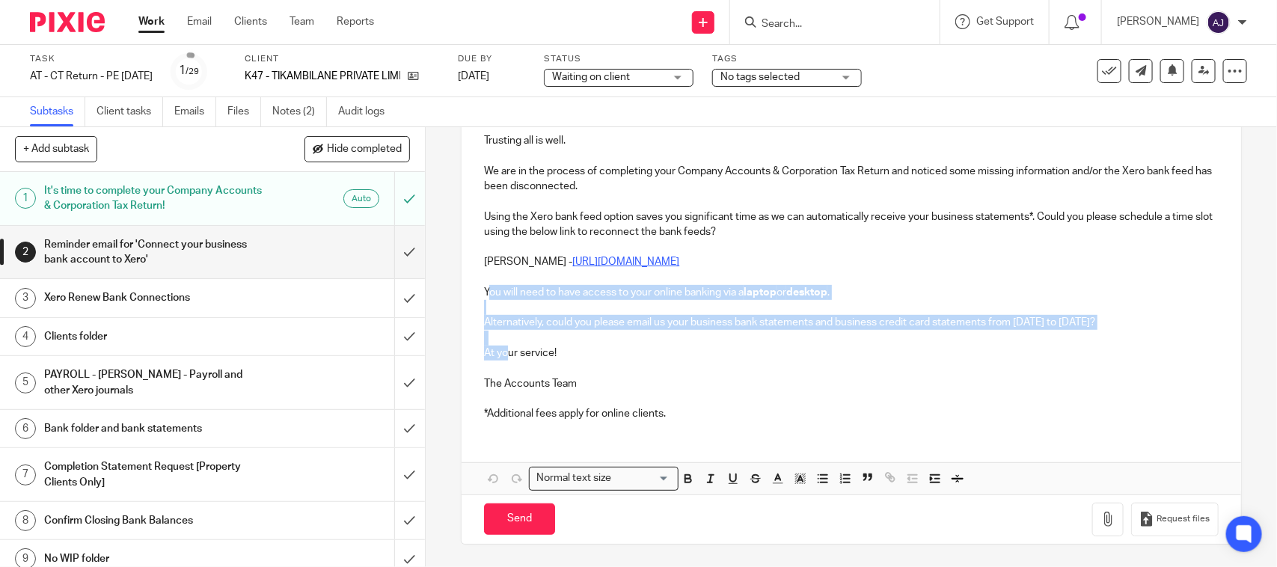
drag, startPoint x: 483, startPoint y: 288, endPoint x: 501, endPoint y: 349, distance: 64.2
click at [501, 349] on div "K47 - TIKAMBILANE PRIVATE LIMITED Dear Leontina, Trusting all is well. We are i…" at bounding box center [851, 245] width 779 height 375
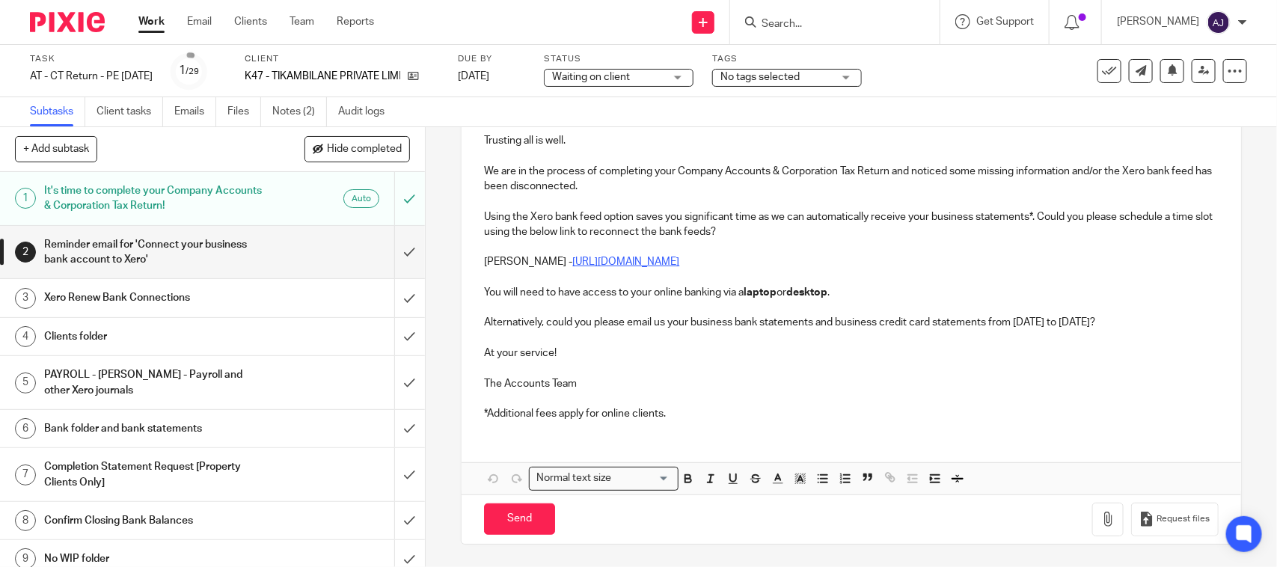
click at [475, 298] on div "K47 - TIKAMBILANE PRIVATE LIMITED Dear Leontina, Trusting all is well. We are i…" at bounding box center [851, 245] width 779 height 375
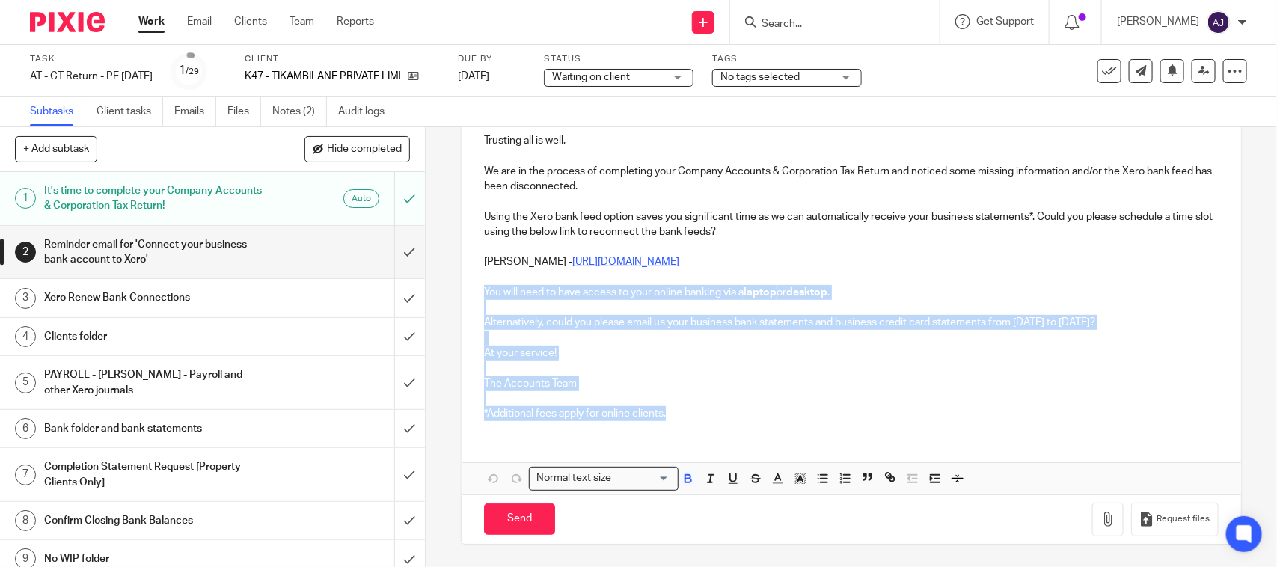
drag, startPoint x: 480, startPoint y: 285, endPoint x: 694, endPoint y: 421, distance: 253.3
click at [694, 421] on div "K47 - TIKAMBILANE PRIVATE LIMITED Dear Leontina, Trusting all is well. We are i…" at bounding box center [851, 245] width 779 height 375
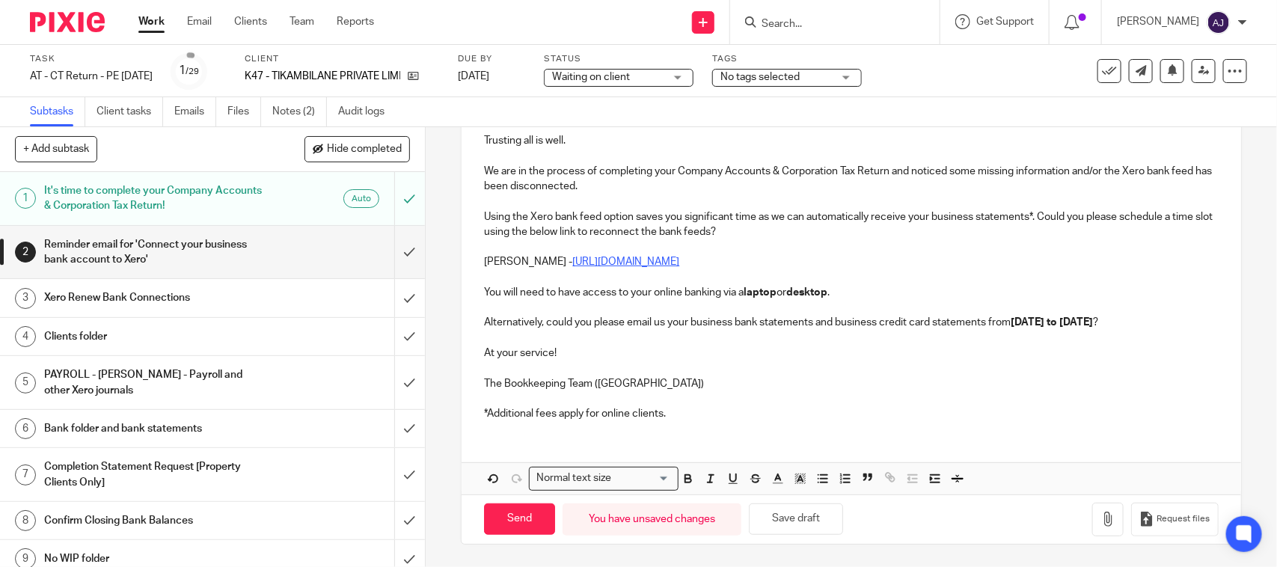
click at [1093, 326] on strong "01st August 2024 to 31st July 2025" at bounding box center [1052, 322] width 82 height 10
click at [748, 417] on p "*Additional fees apply for online clients." at bounding box center [851, 413] width 734 height 15
click at [788, 515] on button "Save draft" at bounding box center [796, 520] width 94 height 32
click at [719, 404] on p at bounding box center [851, 398] width 734 height 15
click at [724, 404] on p at bounding box center [851, 398] width 734 height 15
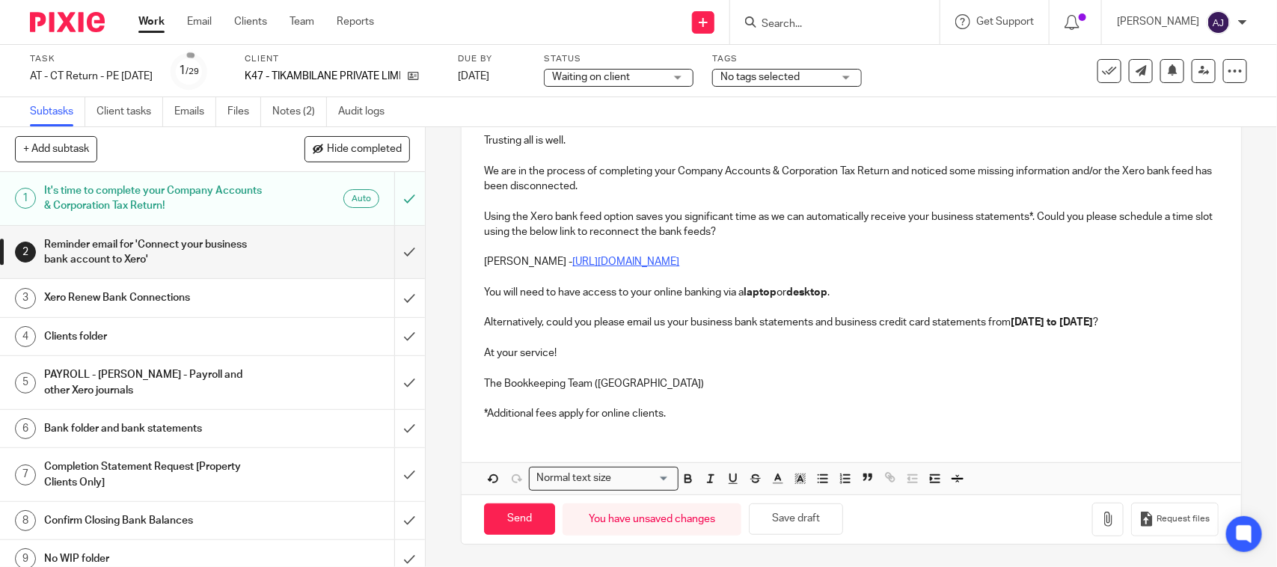
click at [720, 413] on p "*Additional fees apply for online clients." at bounding box center [851, 413] width 734 height 15
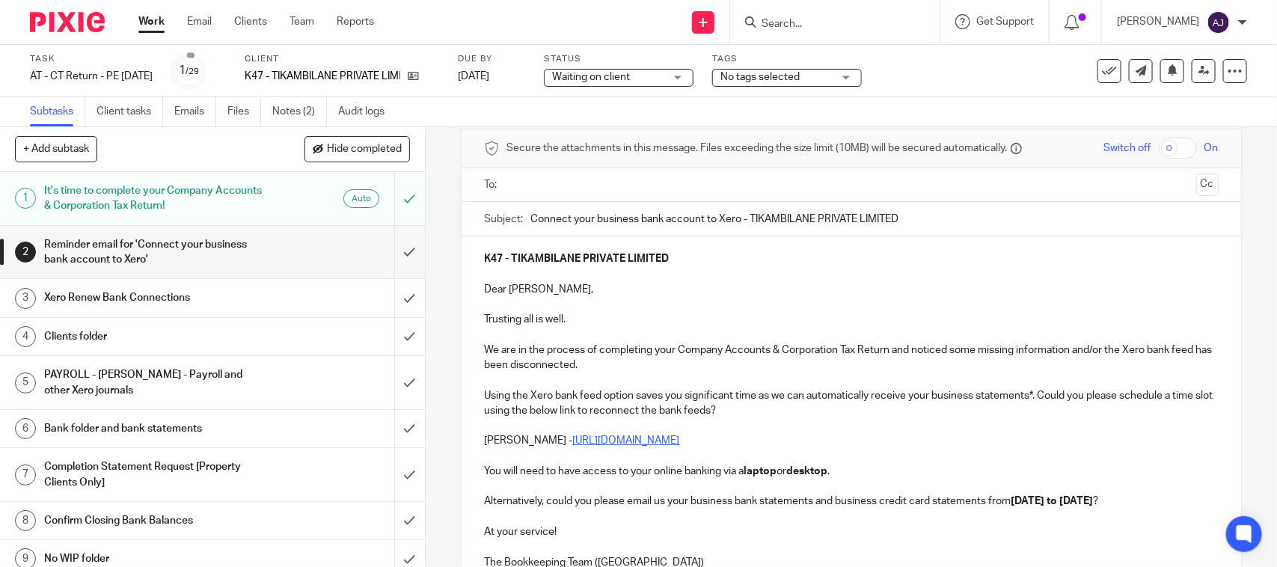
scroll to position [54, 0]
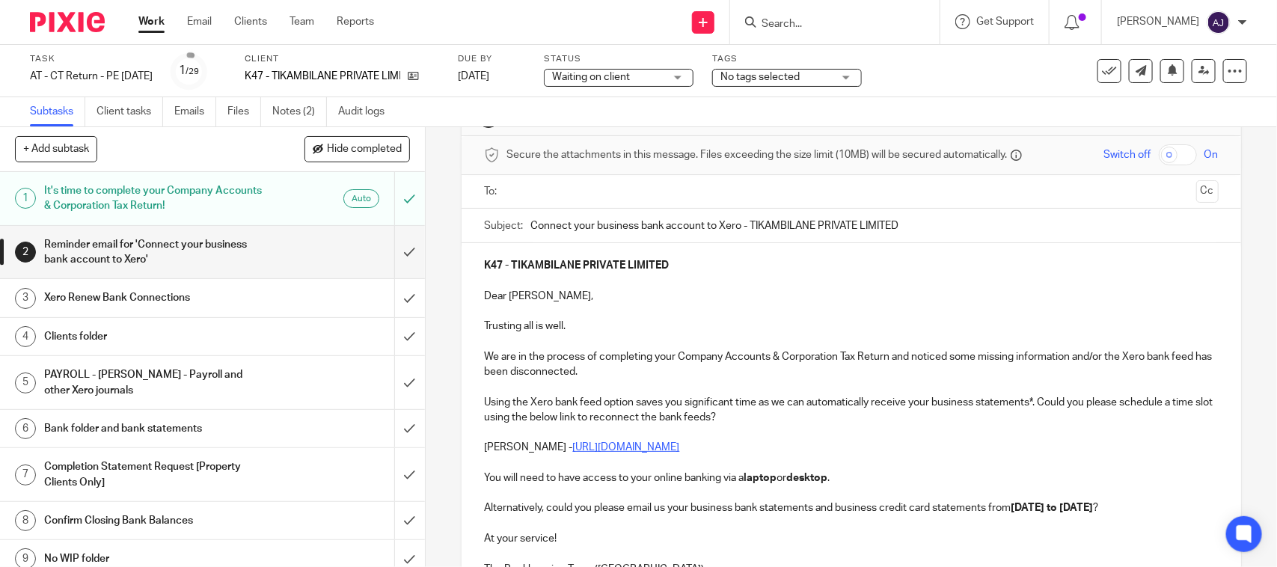
click at [708, 197] on input "text" at bounding box center [851, 191] width 678 height 17
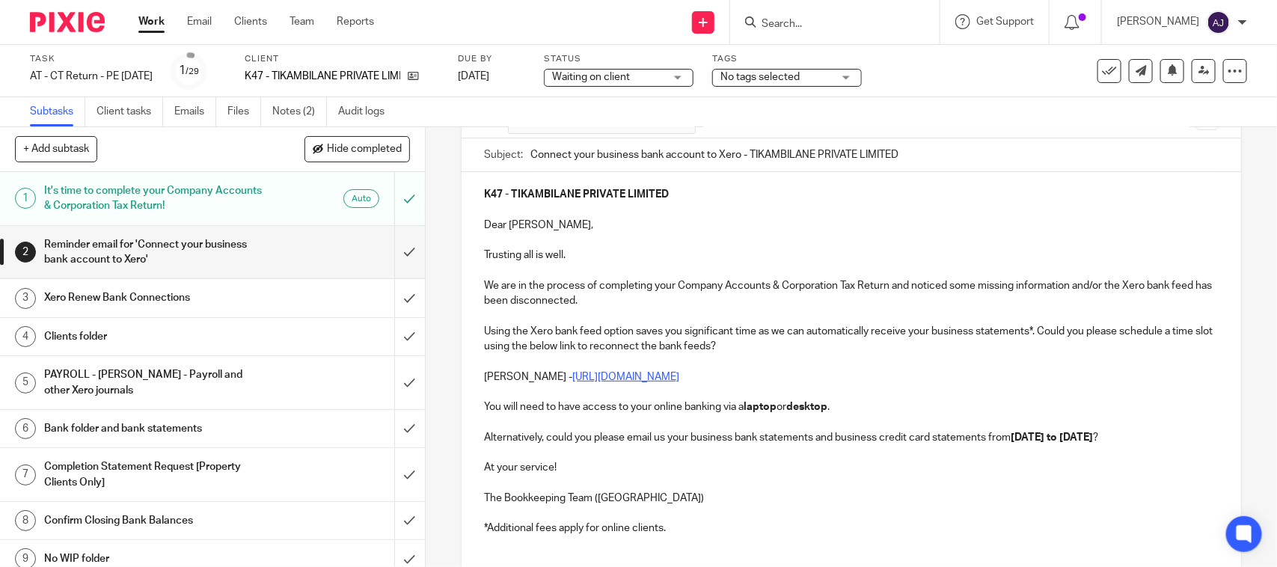
scroll to position [245, 0]
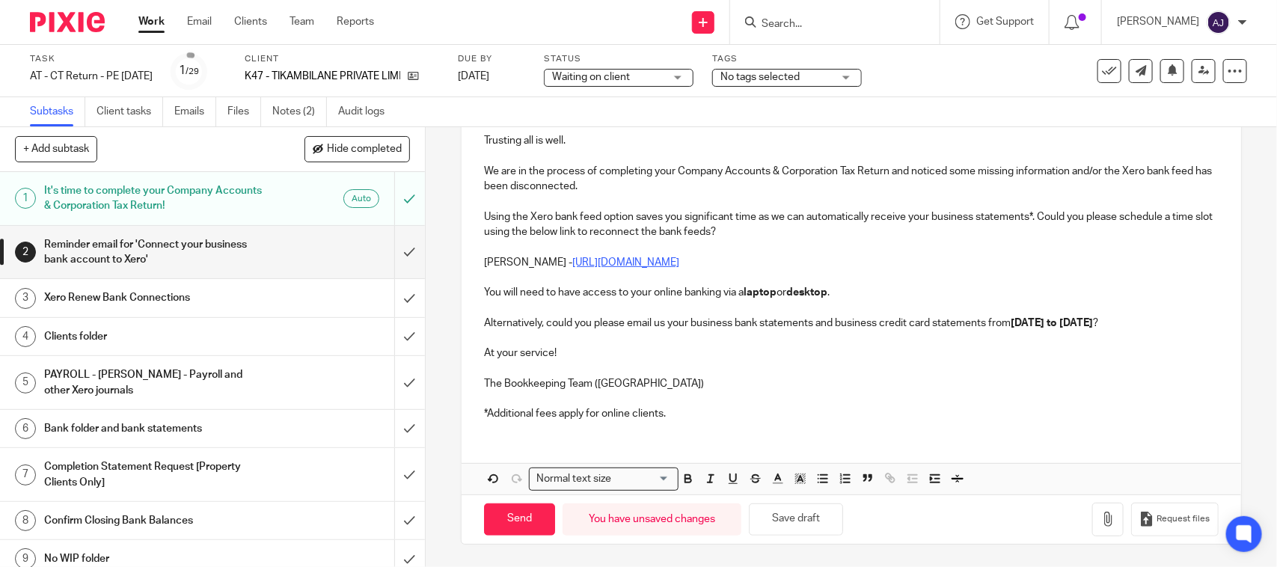
click at [668, 412] on p "*Additional fees apply for online clients." at bounding box center [851, 413] width 734 height 15
click at [694, 431] on div "K47 - TIKAMBILANE PRIVATE LIMITED Dear Leontina, Trusting all is well. We are i…" at bounding box center [851, 245] width 779 height 375
click at [529, 524] on input "Send" at bounding box center [519, 520] width 71 height 32
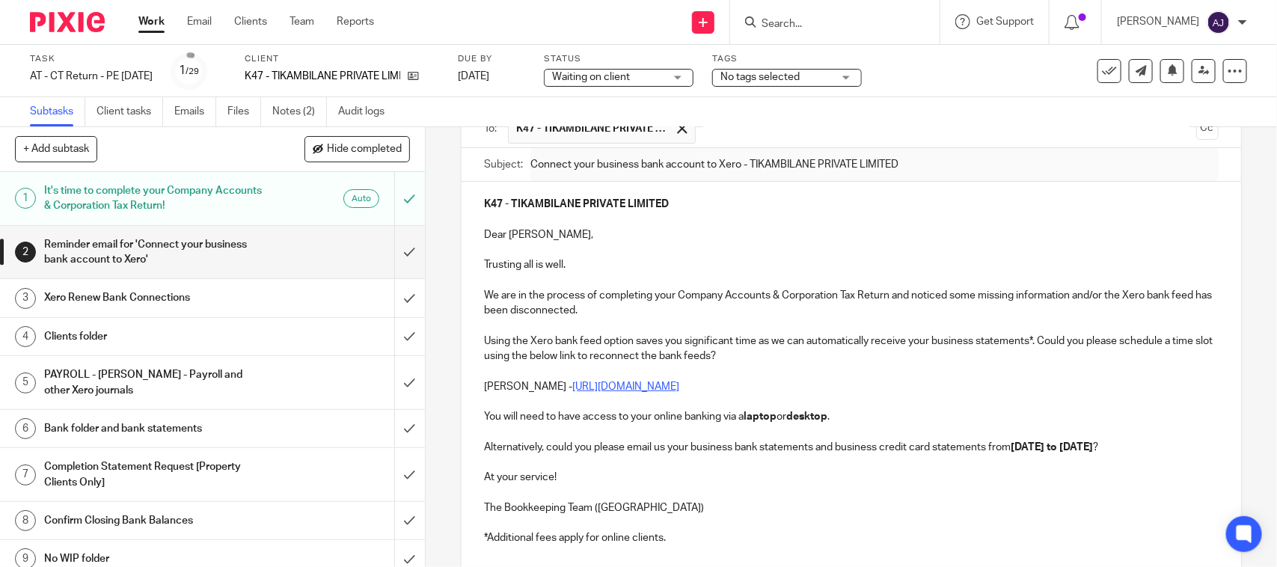
scroll to position [0, 0]
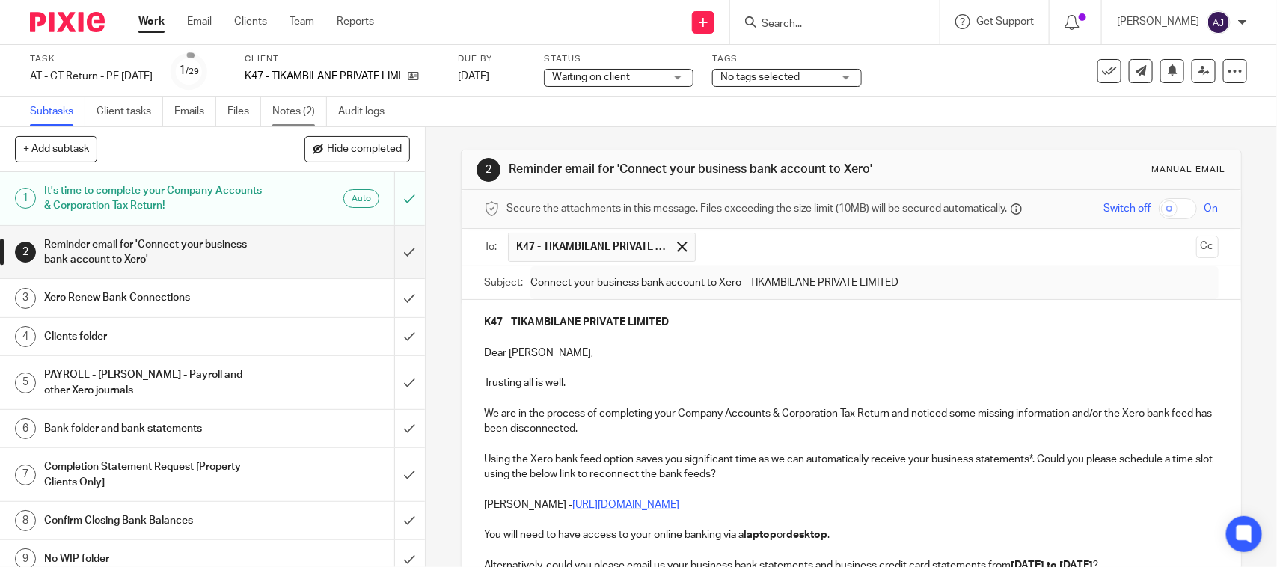
type input "Sent"
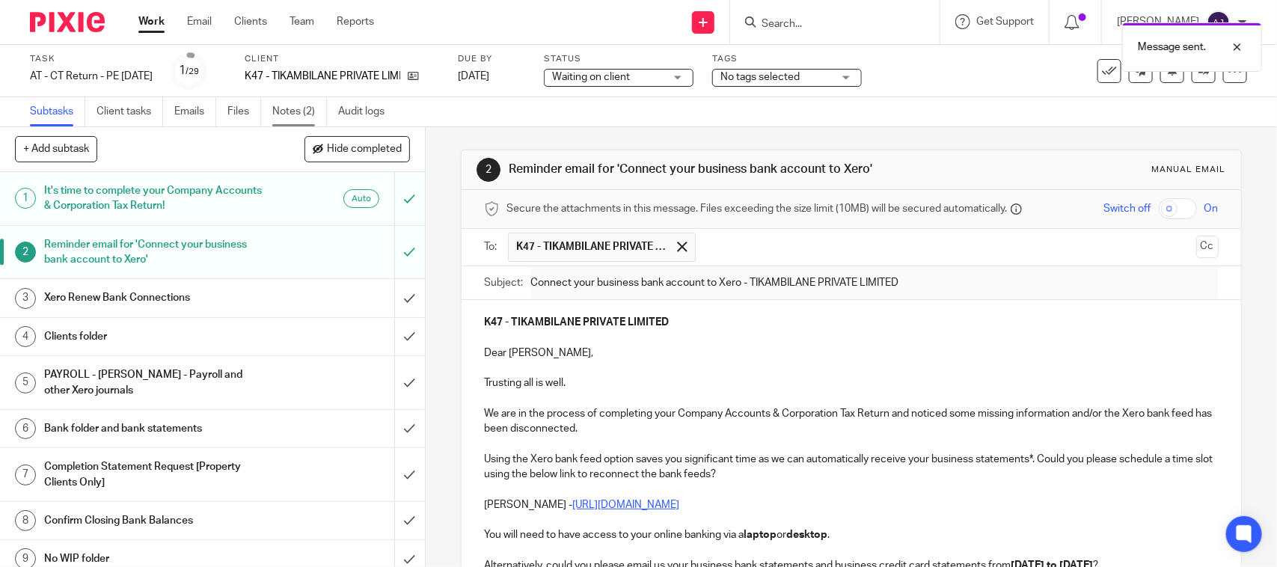
click at [300, 110] on link "Notes (2)" at bounding box center [299, 111] width 55 height 29
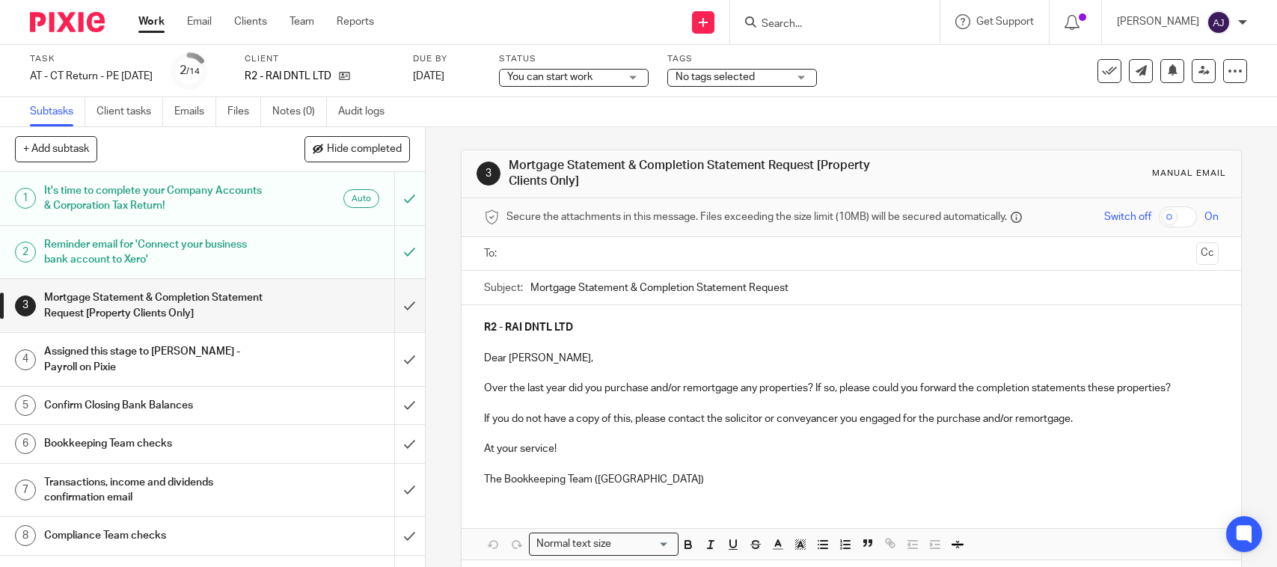
click at [238, 241] on h1 "Reminder email for 'Connect your business bank account to Xero'" at bounding box center [156, 252] width 224 height 38
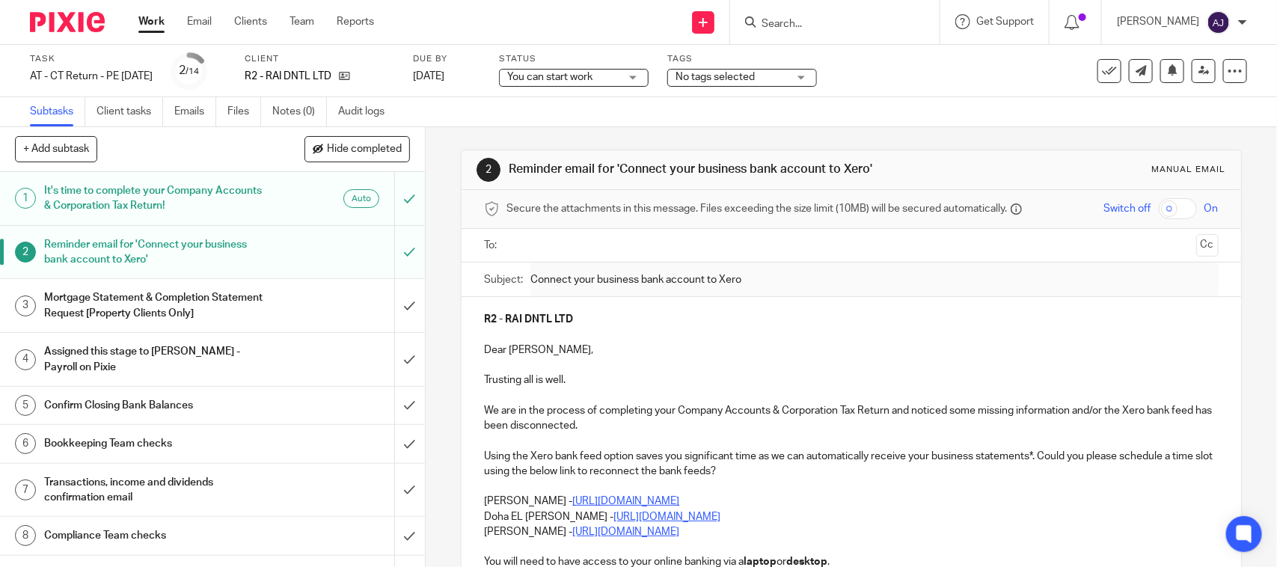
scroll to position [271, 0]
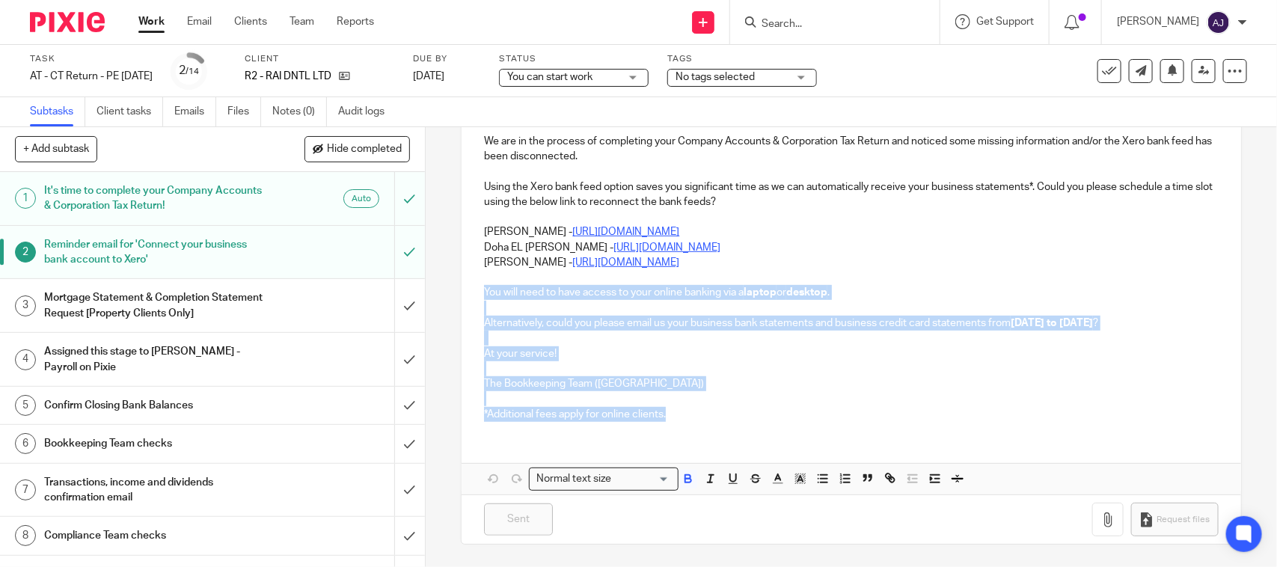
drag, startPoint x: 480, startPoint y: 292, endPoint x: 678, endPoint y: 409, distance: 230.5
click at [678, 409] on div "R2 - RAI DNTL LTD Dear Rachna, Trusting all is well. We are in the process of c…" at bounding box center [851, 231] width 779 height 406
copy div "You will need to have access to your online banking via a laptop or desktop . A…"
click at [754, 409] on p "*Additional fees apply for online clients." at bounding box center [851, 414] width 734 height 15
click at [750, 421] on div "R2 - RAI DNTL LTD Dear Rachna, Trusting all is well. We are in the process of c…" at bounding box center [851, 231] width 779 height 406
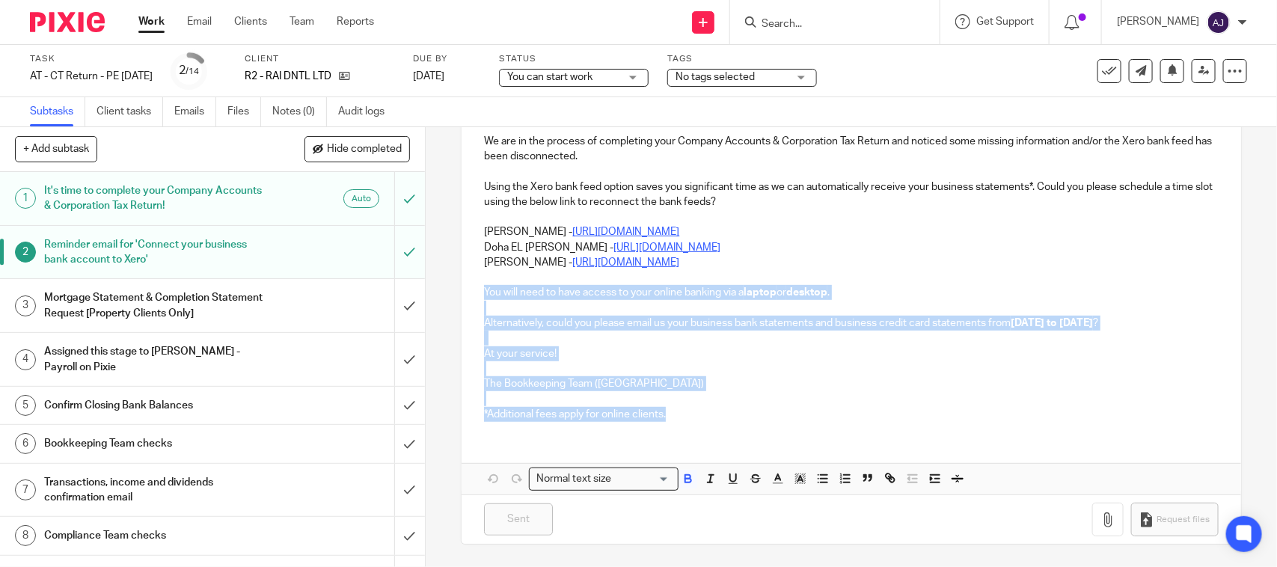
click at [730, 430] on div "R2 - RAI DNTL LTD Dear Rachna, Trusting all is well. We are in the process of c…" at bounding box center [851, 231] width 779 height 406
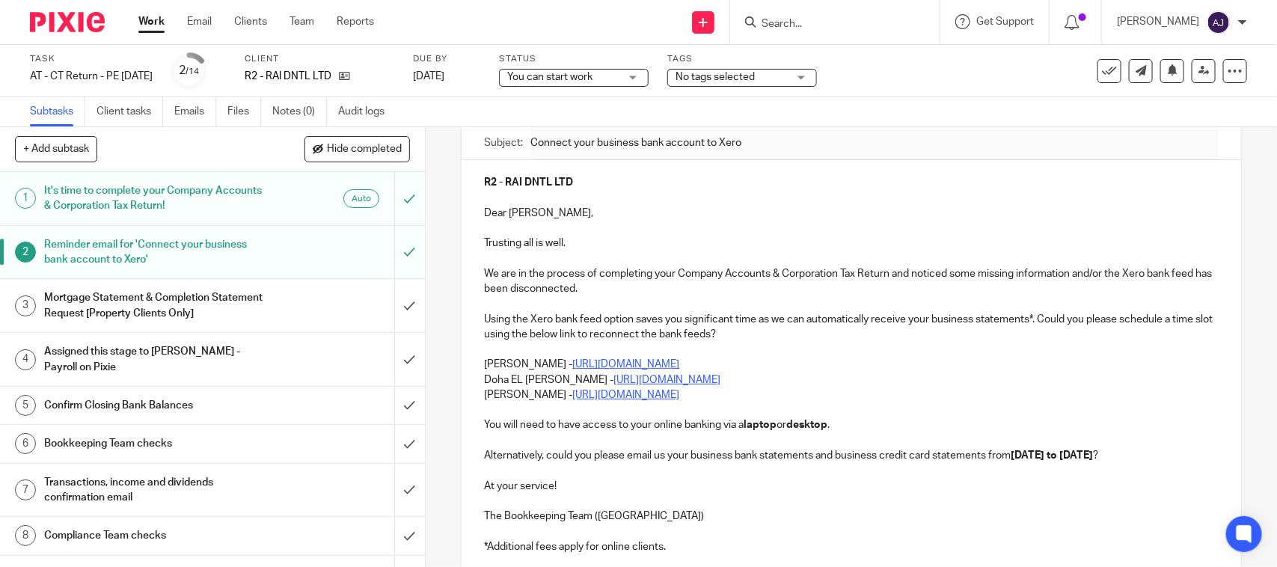
scroll to position [0, 0]
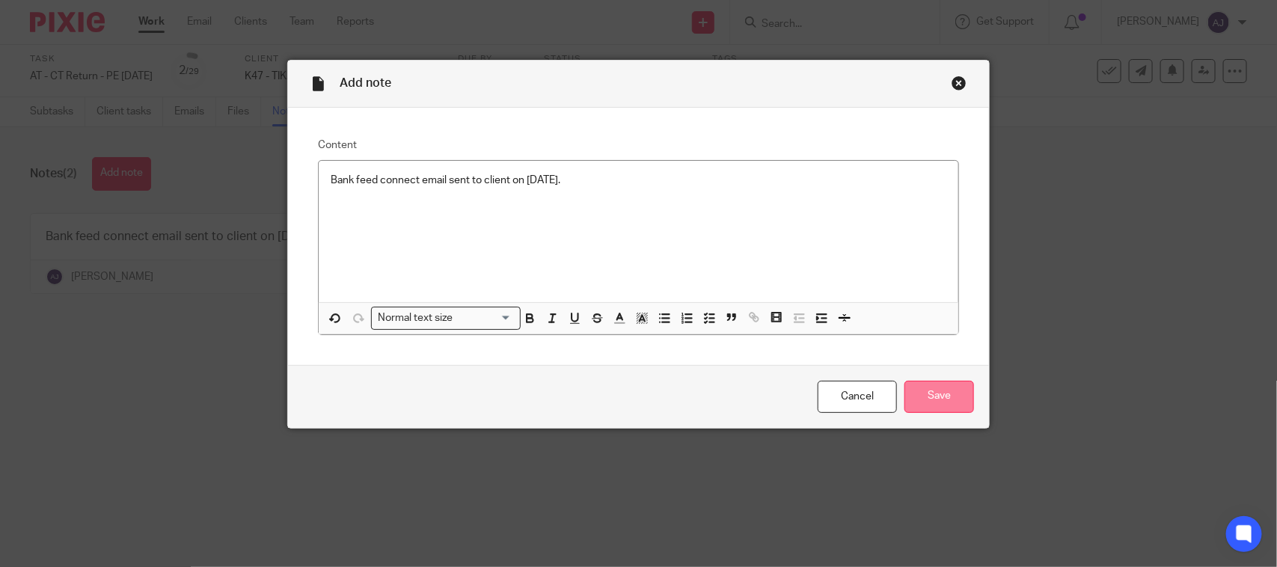
click at [932, 399] on input "Save" at bounding box center [940, 397] width 70 height 32
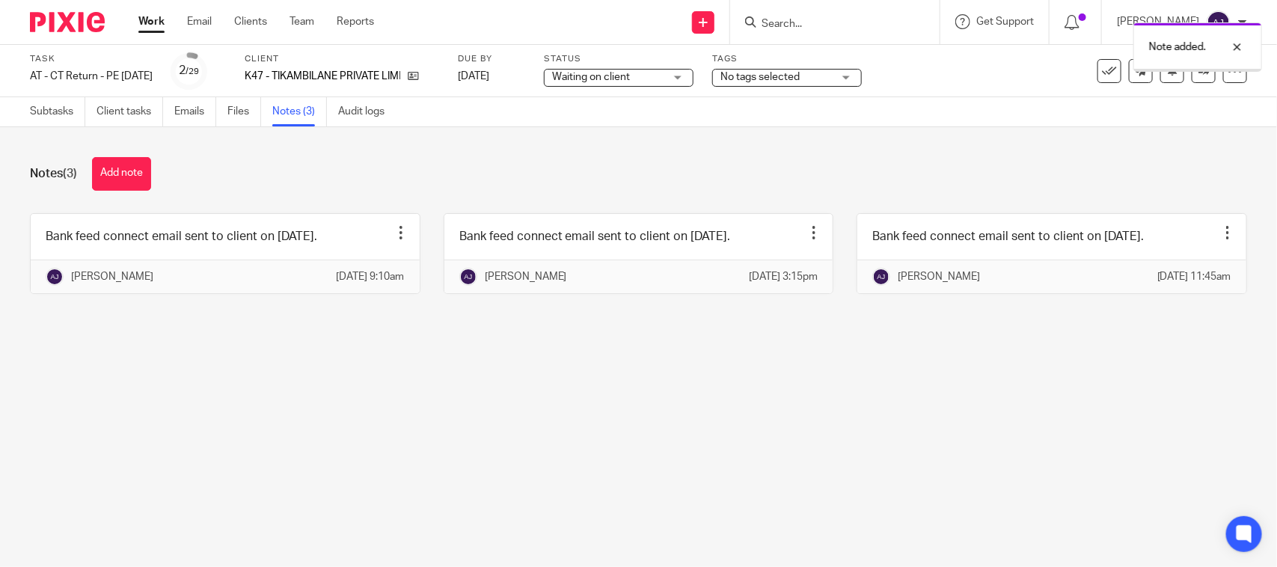
click at [645, 457] on main "Task AT - CT Return - PE 31-03-2025 Save AT - CT Return - PE 31-03-2025 2 /29 C…" at bounding box center [638, 283] width 1277 height 567
click at [627, 346] on div "Notes (3) Add note Bank feed connect email sent to client on 24-09-2025. Edit n…" at bounding box center [638, 236] width 1277 height 219
click at [468, 399] on main "Task AT - CT Return - PE 31-03-2025 Save AT - CT Return - PE 31-03-2025 2 /29 C…" at bounding box center [638, 283] width 1277 height 567
click at [273, 152] on div "Notes (3) Add note Bank feed connect email sent to client on 24-09-2025. Edit n…" at bounding box center [638, 236] width 1277 height 219
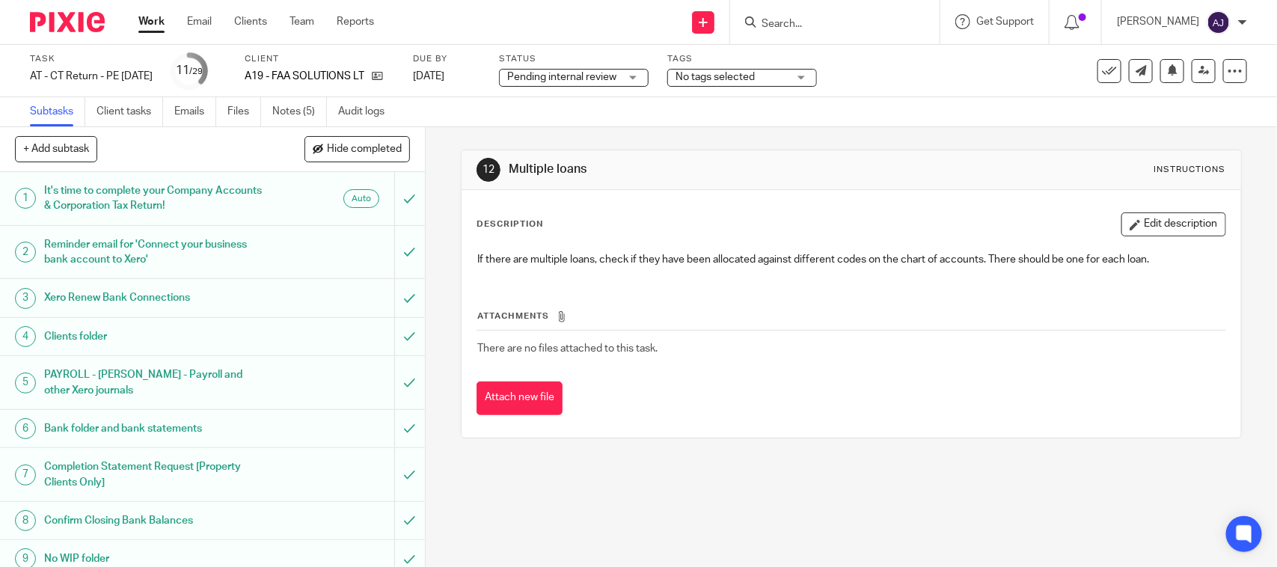
click at [281, 118] on link "Notes (5)" at bounding box center [299, 111] width 55 height 29
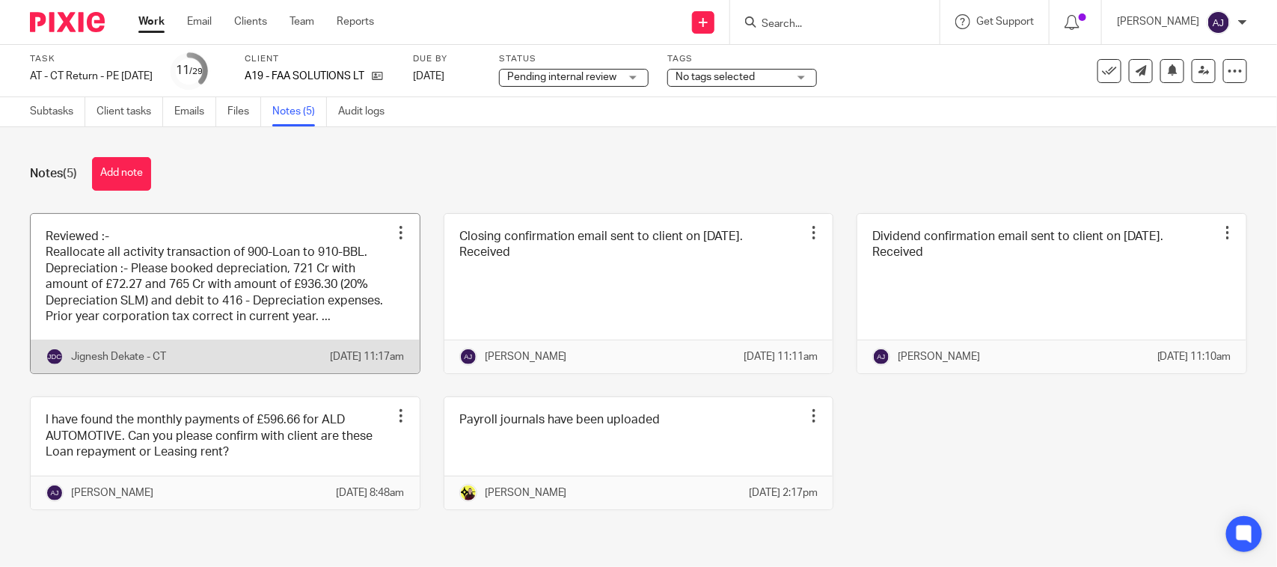
drag, startPoint x: 268, startPoint y: 210, endPoint x: 260, endPoint y: 223, distance: 14.8
click at [263, 217] on div "Notes (5) Add note Reviewed :- Reallocate all activity transaction of 900-Loan …" at bounding box center [638, 345] width 1277 height 436
click at [259, 251] on link at bounding box center [225, 294] width 389 height 160
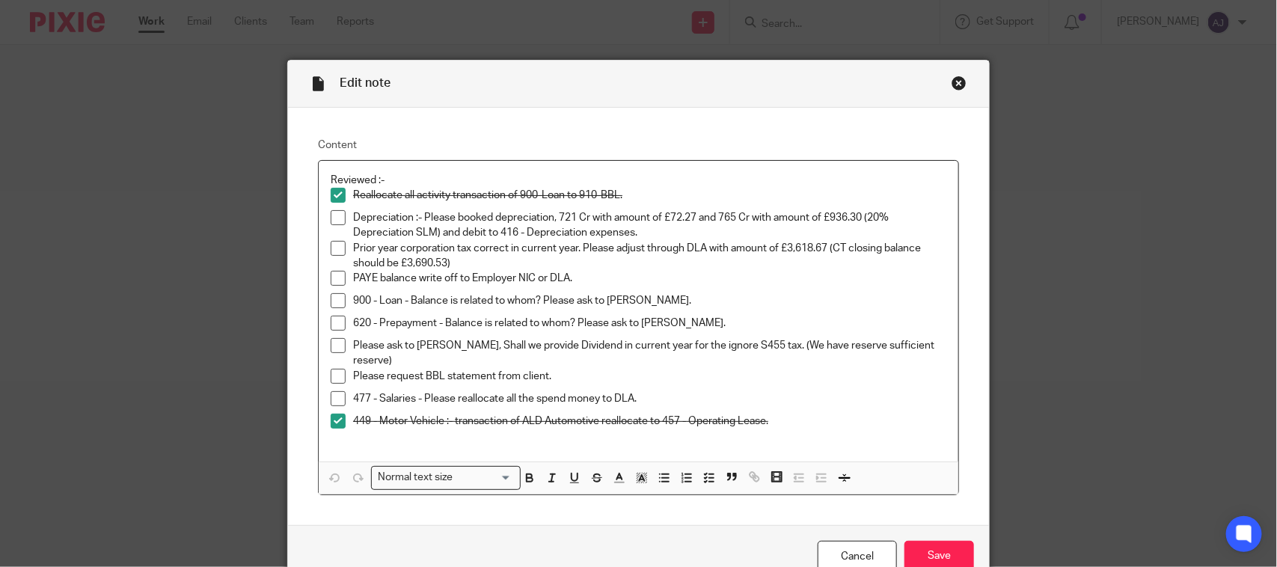
click at [952, 86] on div "Close this dialog window" at bounding box center [959, 83] width 15 height 15
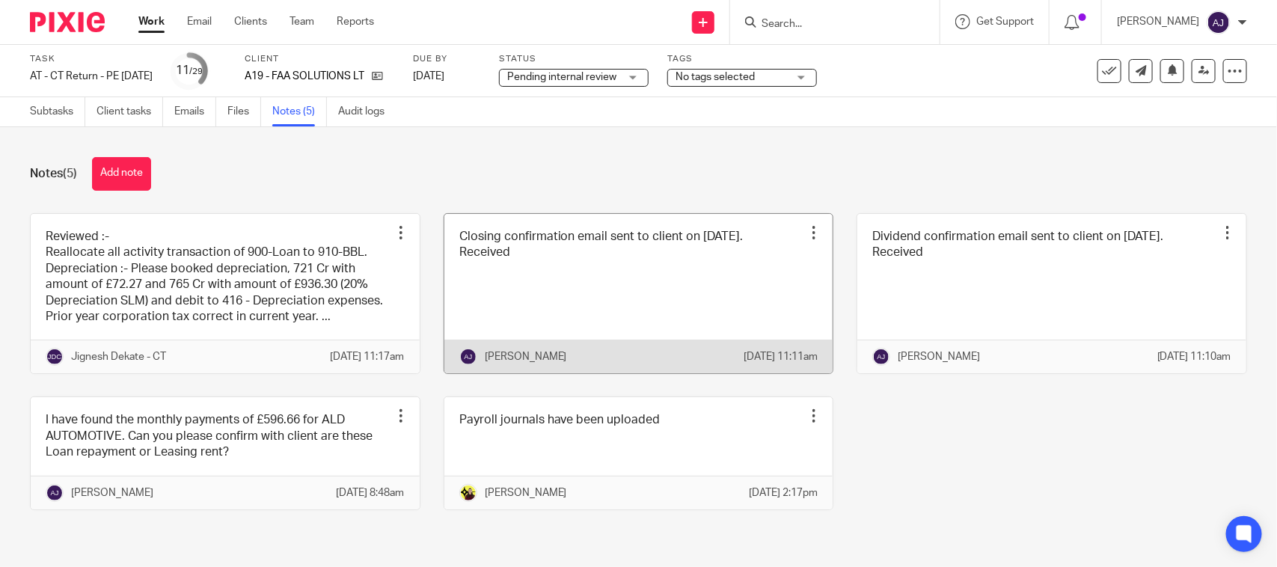
scroll to position [28, 0]
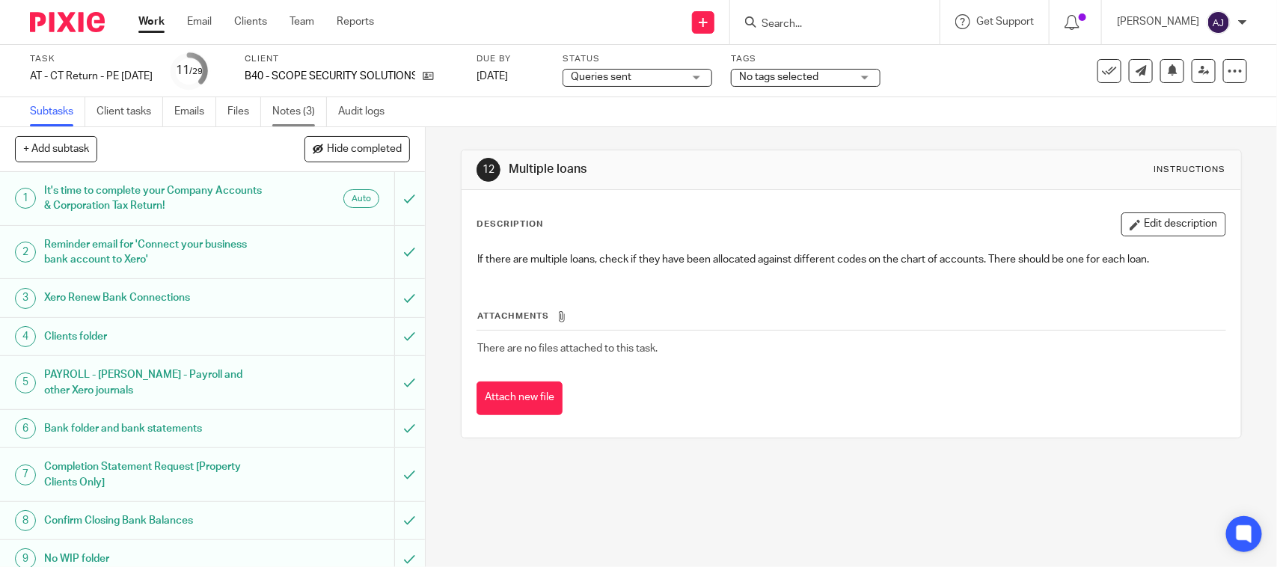
click at [296, 98] on link "Notes (3)" at bounding box center [299, 111] width 55 height 29
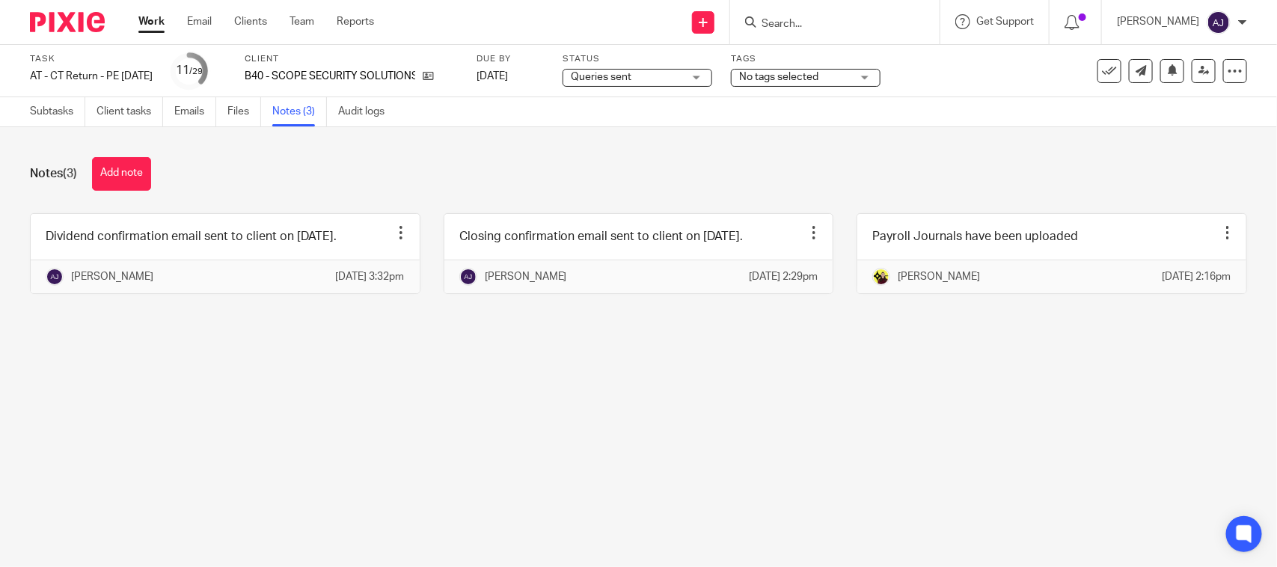
click at [409, 346] on div "Notes (3) Add note Dividend confirmation email sent to client on 15-04-2025. Ed…" at bounding box center [638, 236] width 1277 height 219
click at [360, 446] on main "Task AT - CT Return - PE 31-03-2025 Save AT - CT Return - PE 31-03-2025 11 /29 …" at bounding box center [638, 283] width 1277 height 567
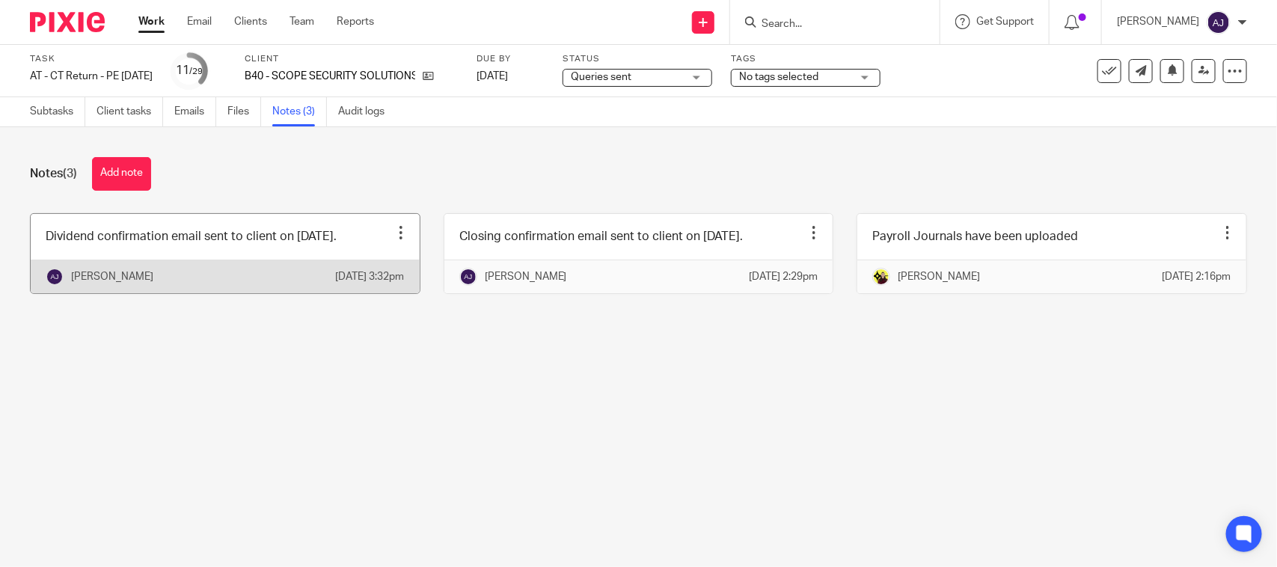
click at [332, 380] on main "Task AT - CT Return - PE 31-03-2025 Save AT - CT Return - PE 31-03-2025 11 /29 …" at bounding box center [638, 283] width 1277 height 567
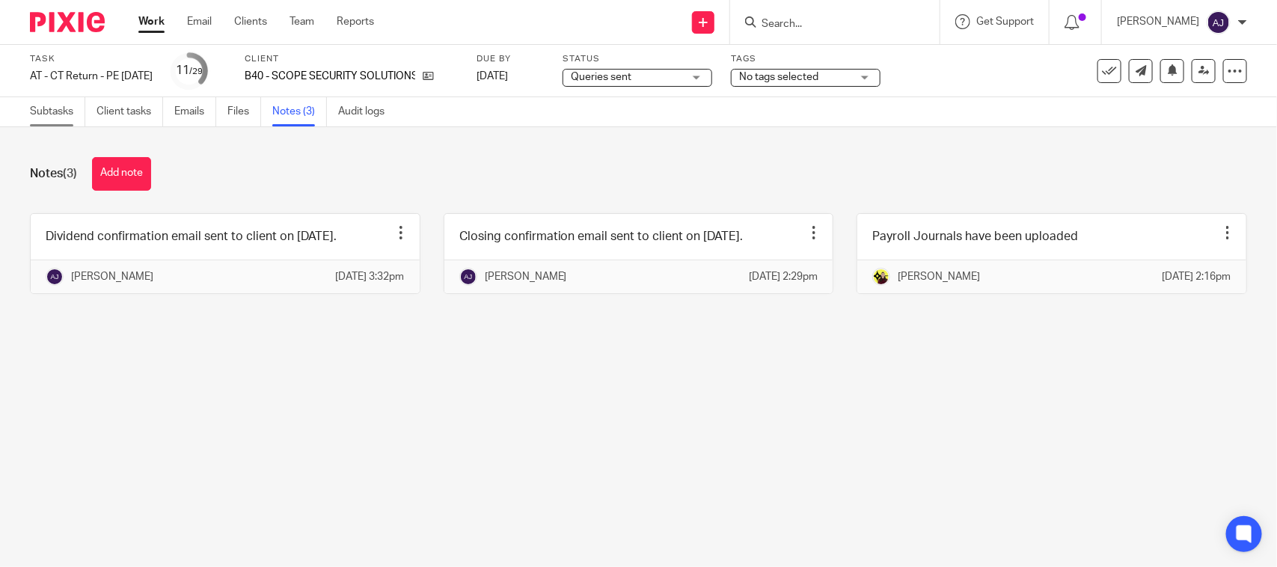
click at [41, 105] on link "Subtasks" at bounding box center [57, 111] width 55 height 29
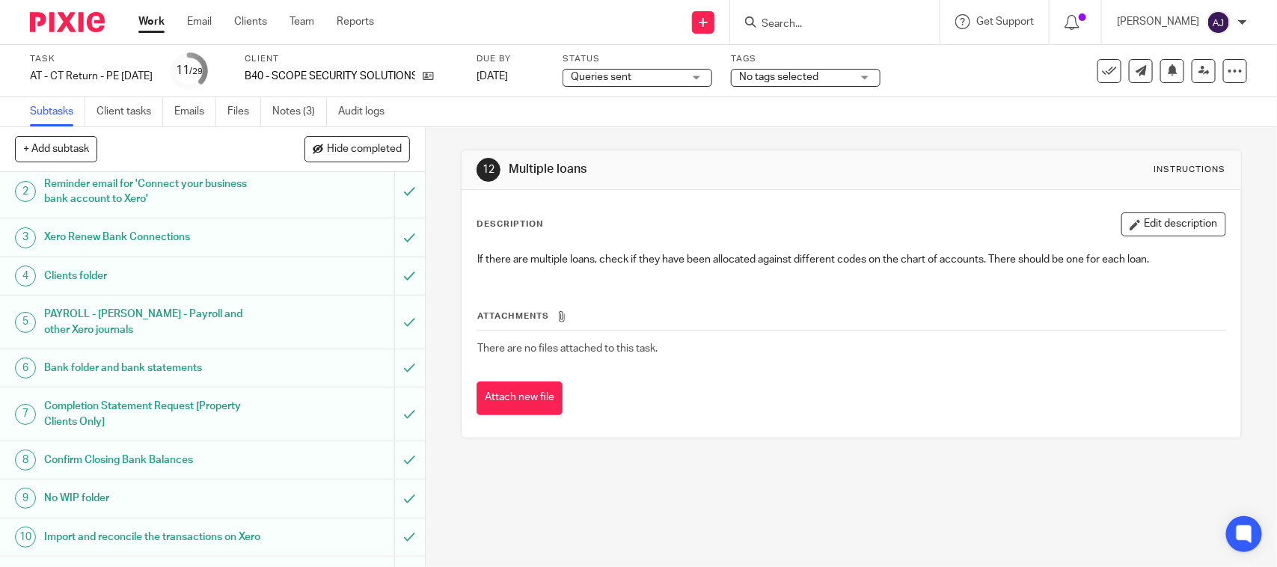
scroll to position [94, 0]
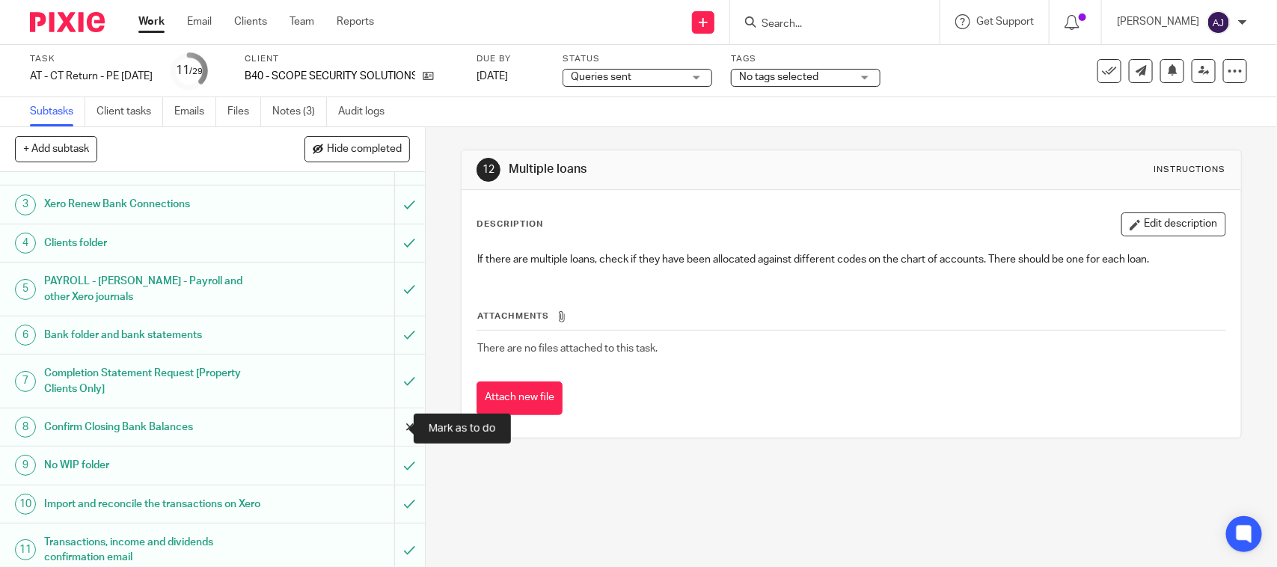
click at [394, 427] on input "submit" at bounding box center [212, 427] width 425 height 37
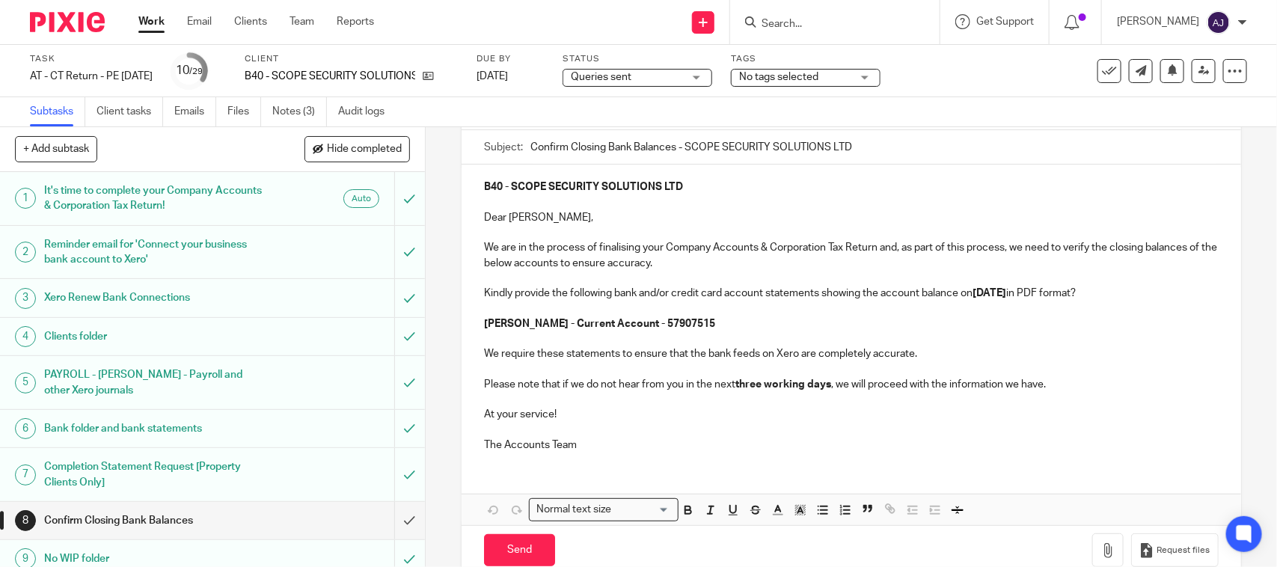
scroll to position [165, 0]
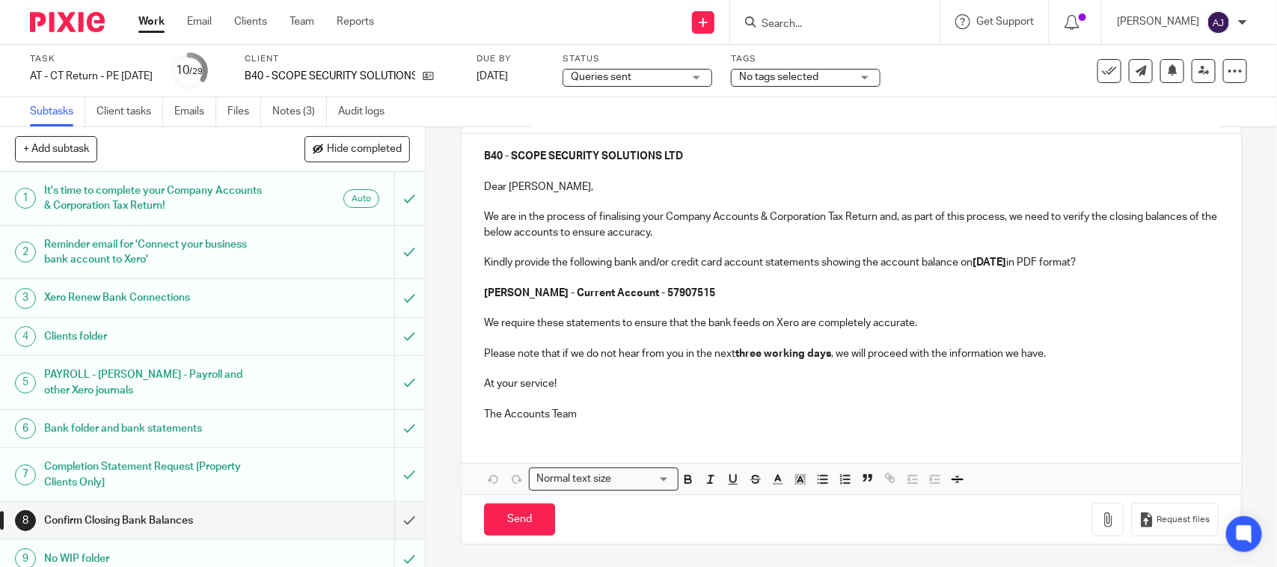
click at [587, 401] on p at bounding box center [851, 398] width 734 height 15
click at [584, 410] on p "The Accounts Team" at bounding box center [851, 414] width 734 height 15
click at [518, 123] on div "Subtasks Client tasks Emails Files Notes (3) Audit logs" at bounding box center [638, 112] width 1277 height 30
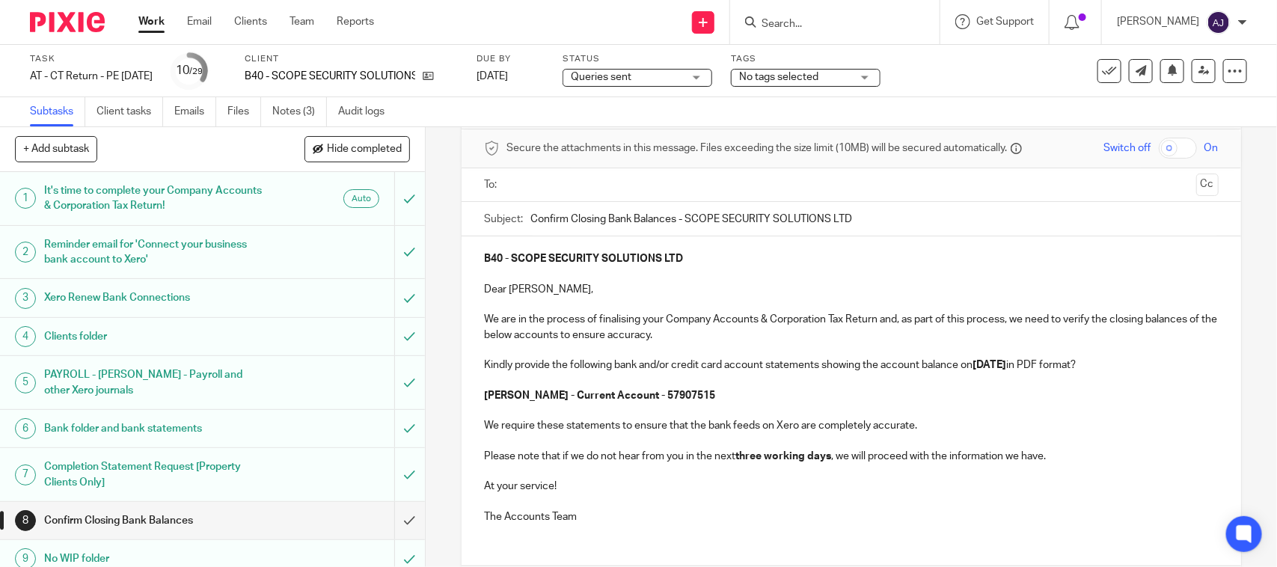
scroll to position [94, 0]
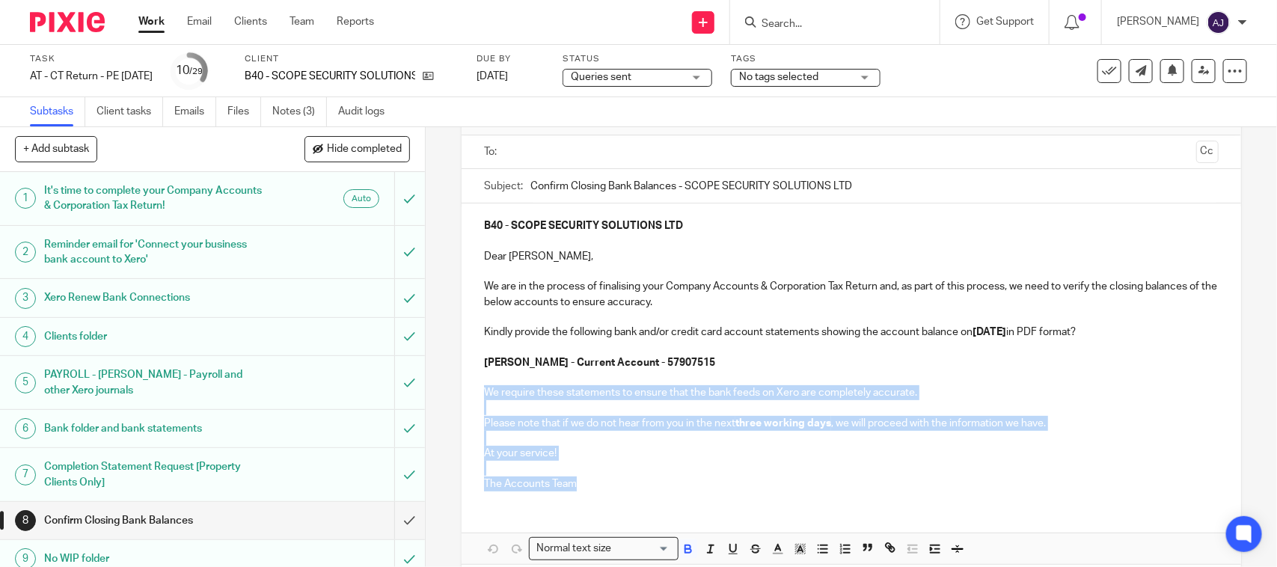
drag, startPoint x: 480, startPoint y: 386, endPoint x: 606, endPoint y: 494, distance: 166.2
click at [606, 494] on div "B40 - SCOPE SECURITY SOLUTIONS LTD Dear Matthew, We are in the process of final…" at bounding box center [851, 353] width 779 height 299
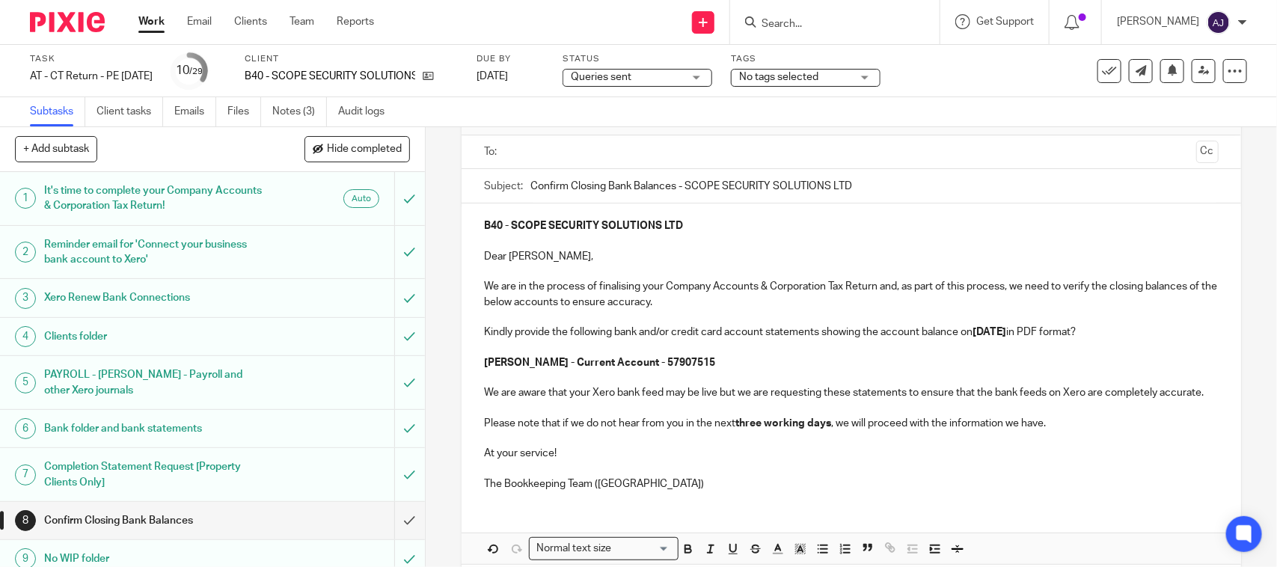
scroll to position [0, 0]
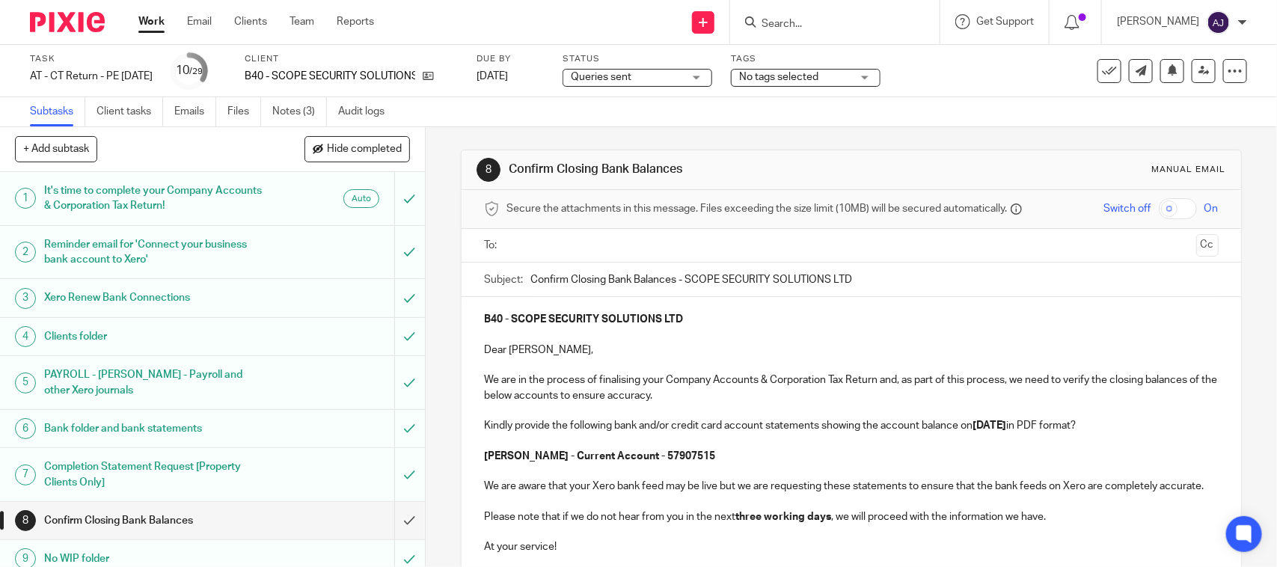
click at [589, 264] on input "Confirm Closing Bank Balances - SCOPE SECURITY SOLUTIONS LTD" at bounding box center [875, 280] width 688 height 34
click at [590, 242] on input "text" at bounding box center [851, 245] width 678 height 17
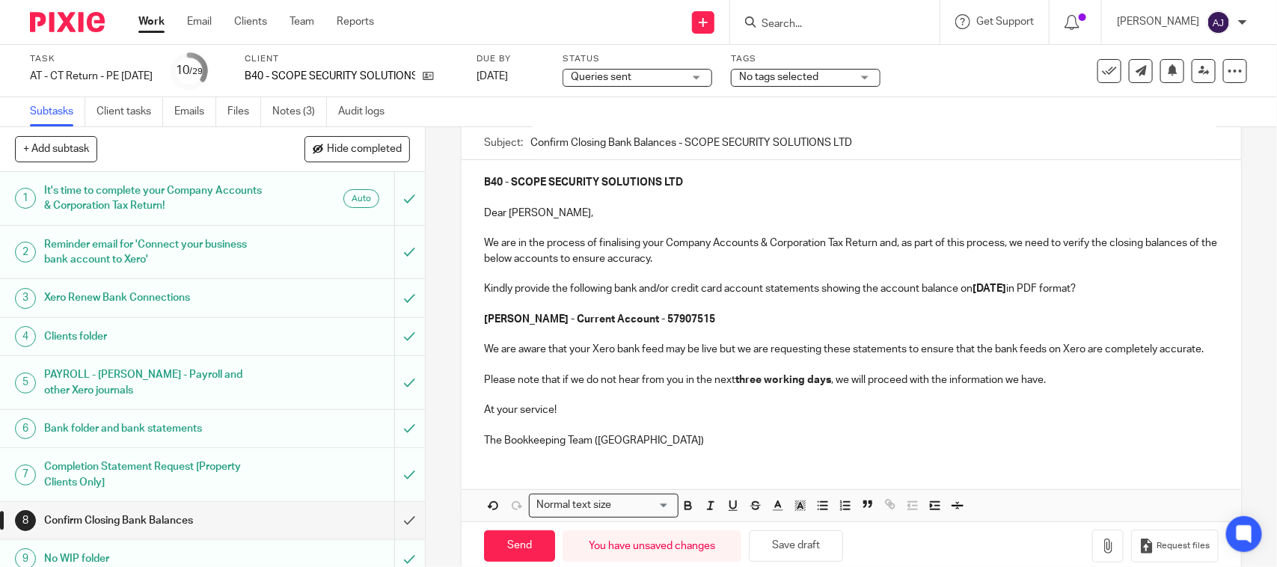
scroll to position [184, 0]
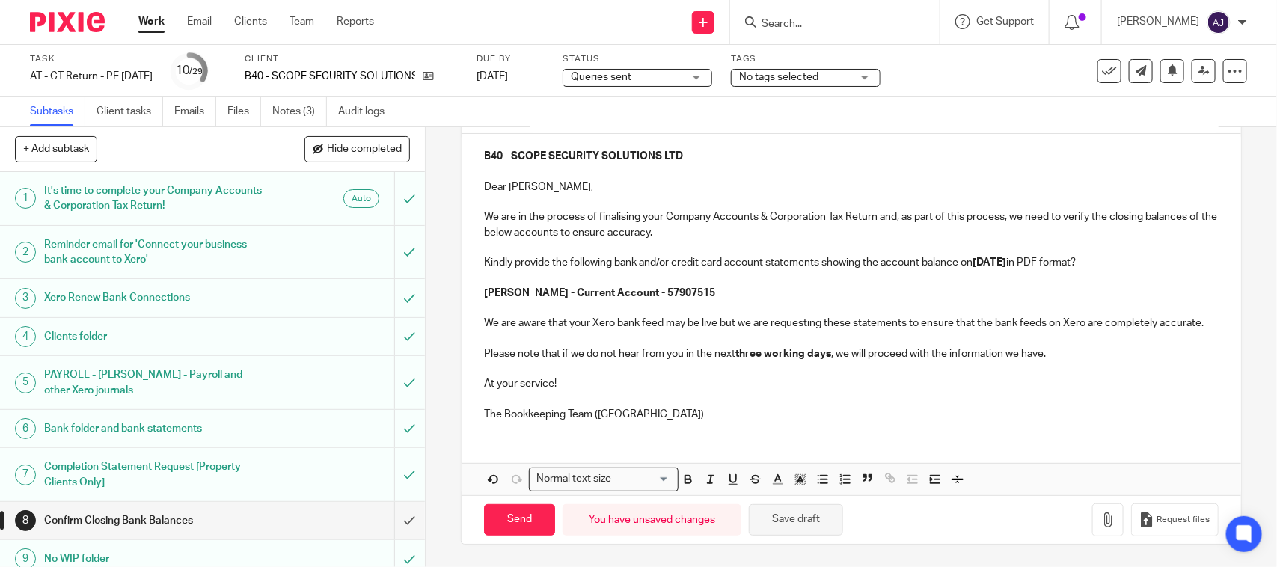
click at [773, 525] on button "Save draft" at bounding box center [796, 520] width 94 height 32
click at [796, 514] on button "Save draft" at bounding box center [796, 520] width 94 height 32
click at [297, 112] on link "Notes (3)" at bounding box center [299, 111] width 55 height 29
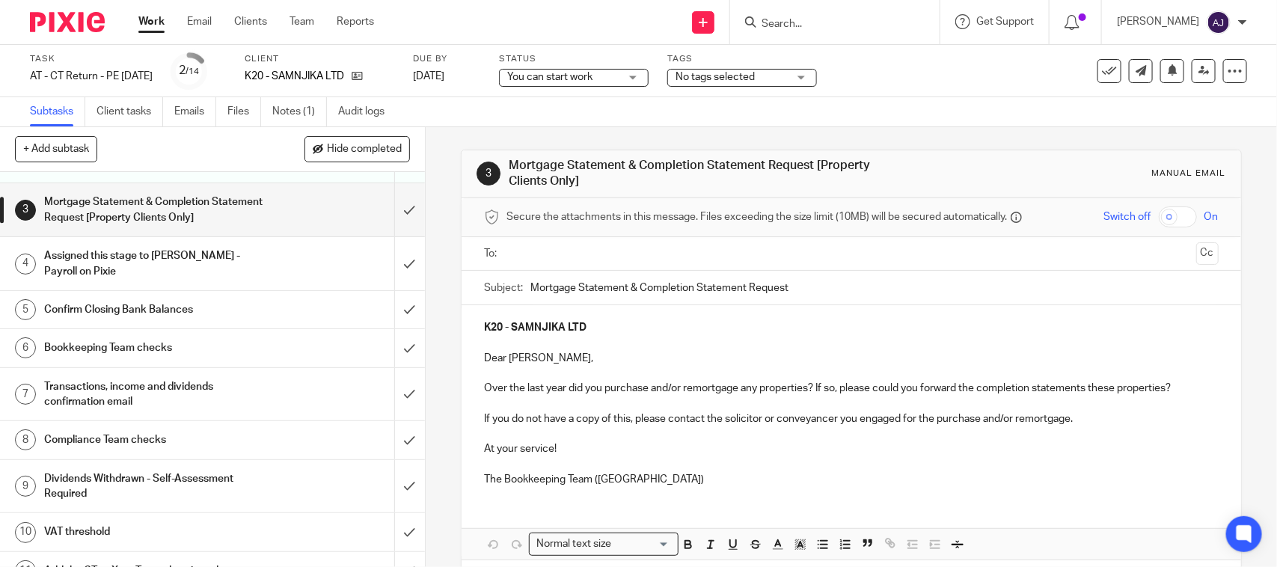
scroll to position [187, 0]
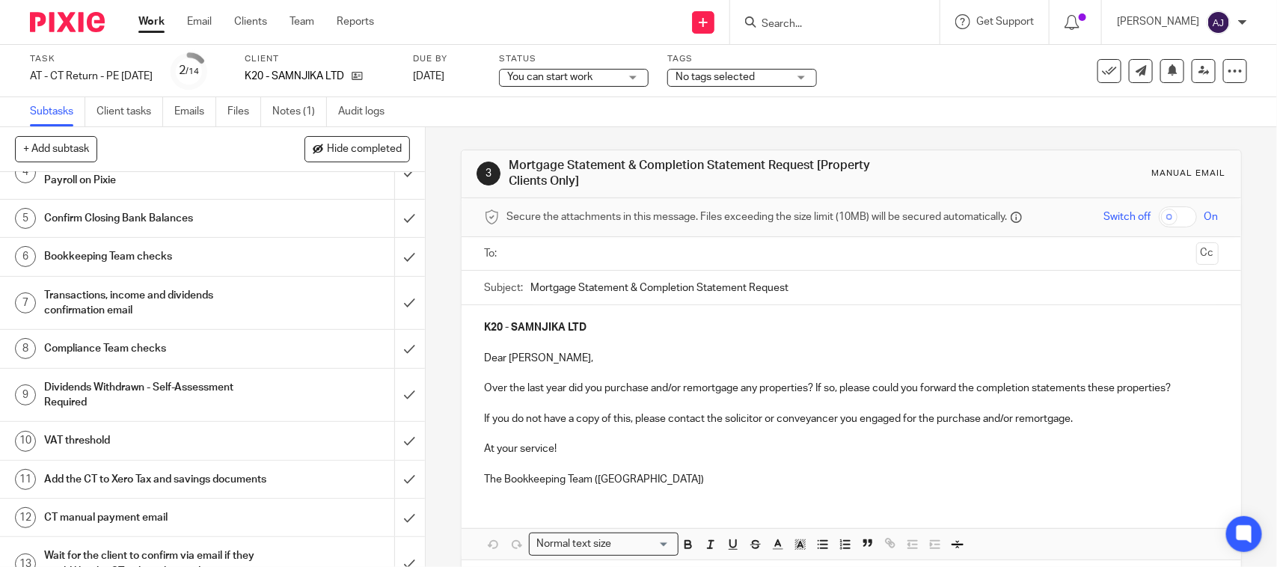
click at [139, 352] on h1 "Compliance Team checks" at bounding box center [156, 349] width 224 height 22
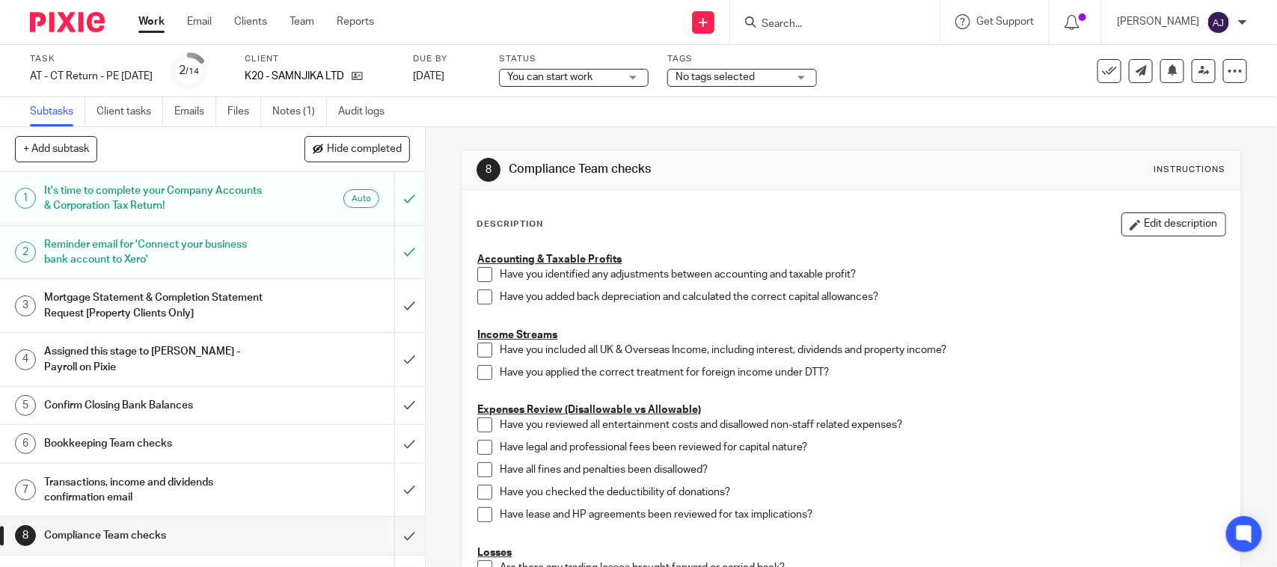
click at [102, 409] on h1 "Confirm Closing Bank Balances" at bounding box center [156, 405] width 224 height 22
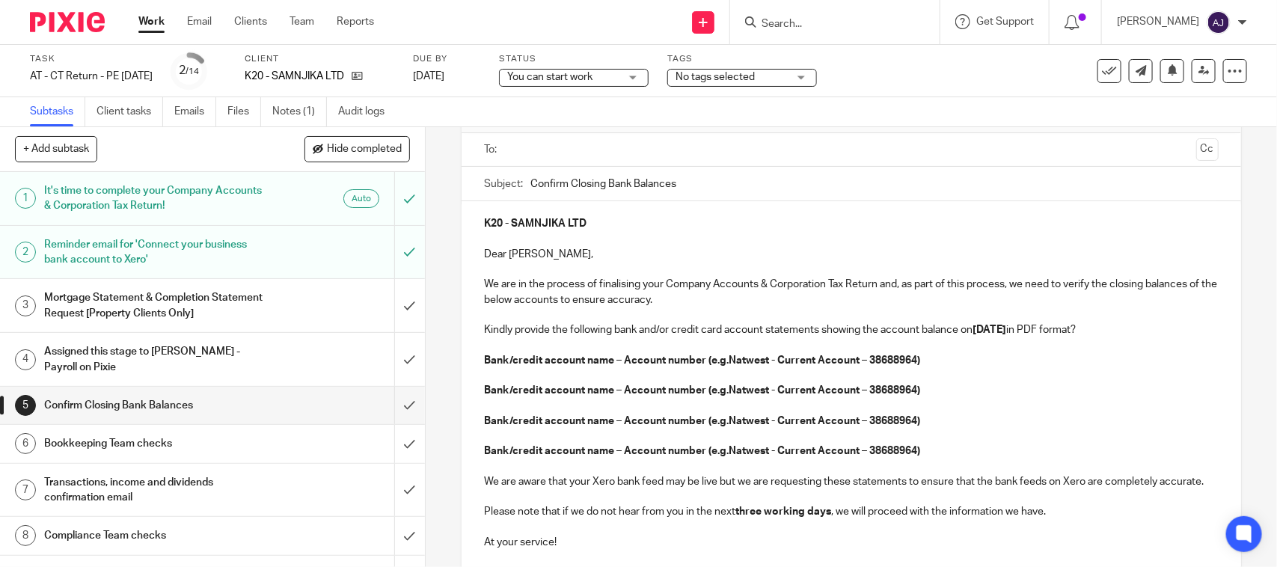
scroll to position [187, 0]
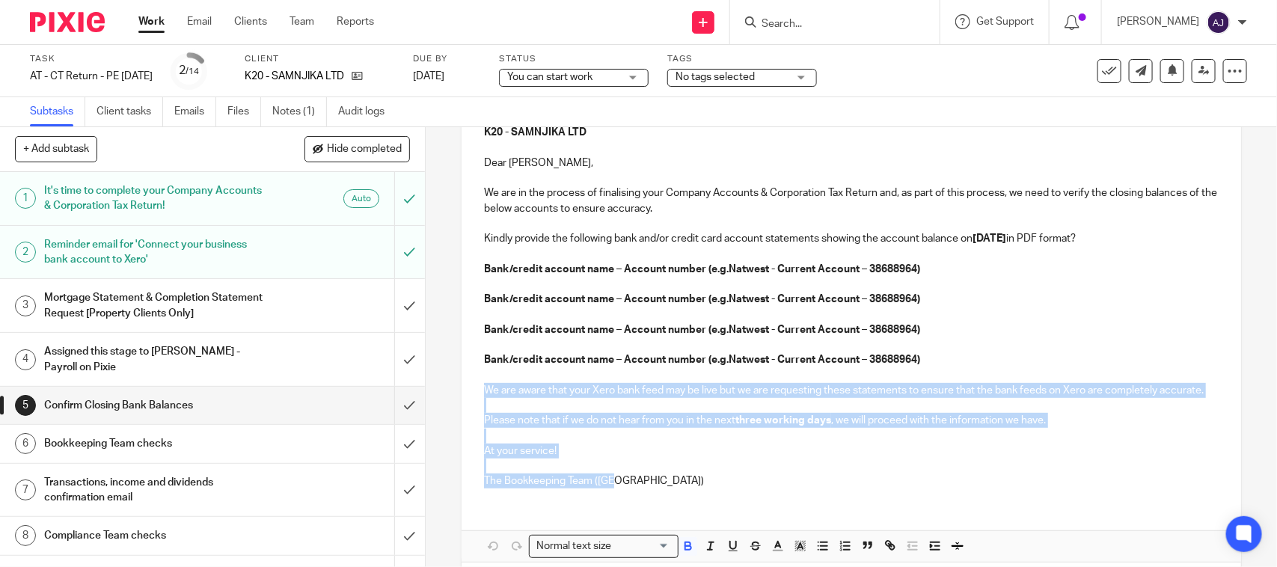
drag, startPoint x: 480, startPoint y: 383, endPoint x: 629, endPoint y: 507, distance: 192.9
click at [629, 500] on div "K20 - SAMNJIKA LTD Dear [PERSON_NAME], We are in the process of finalising your…" at bounding box center [851, 305] width 779 height 390
copy div "We are aware that your Xero bank feed may be live but we are requesting these s…"
click at [668, 489] on p "The Bookkeeping Team ([GEOGRAPHIC_DATA])" at bounding box center [851, 481] width 734 height 15
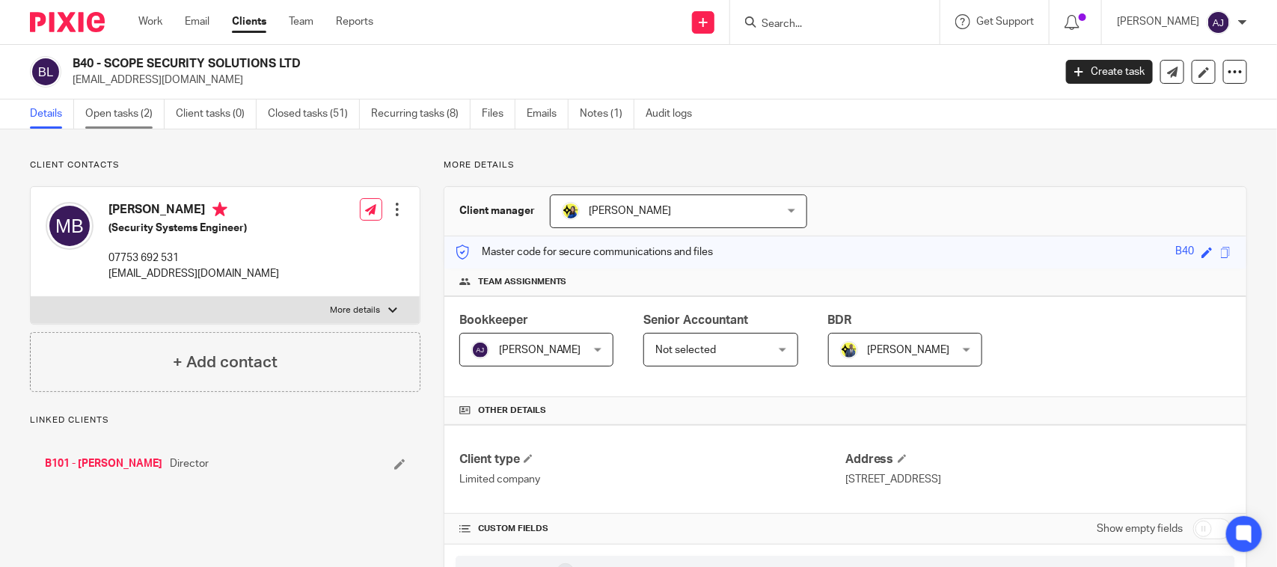
click at [126, 109] on link "Open tasks (2)" at bounding box center [124, 114] width 79 height 29
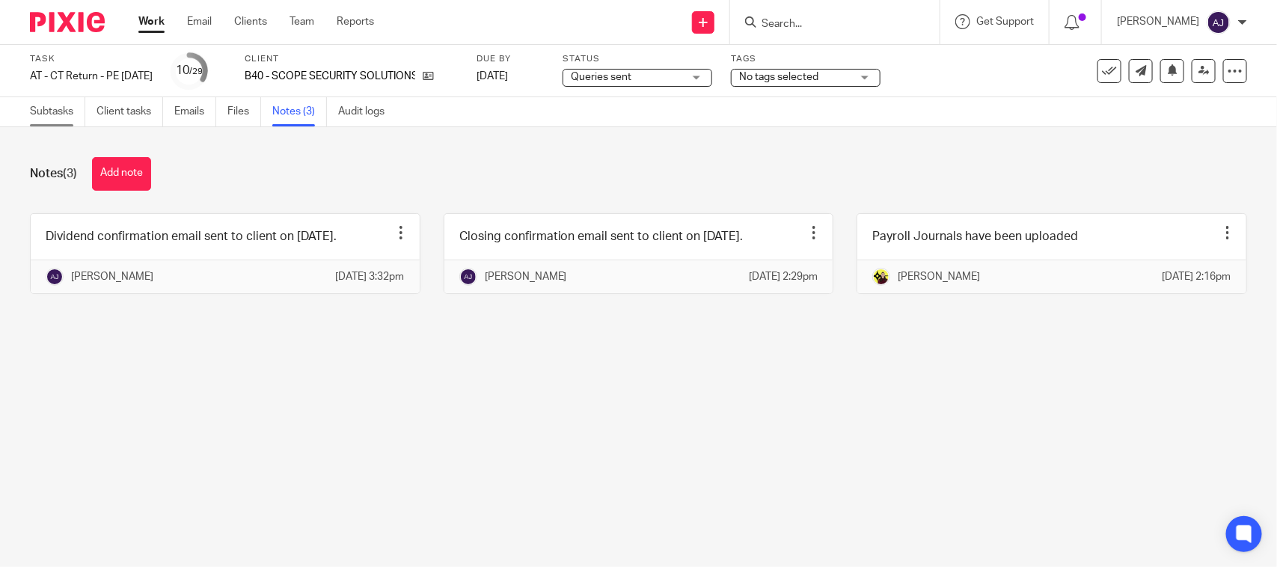
click at [46, 113] on link "Subtasks" at bounding box center [57, 111] width 55 height 29
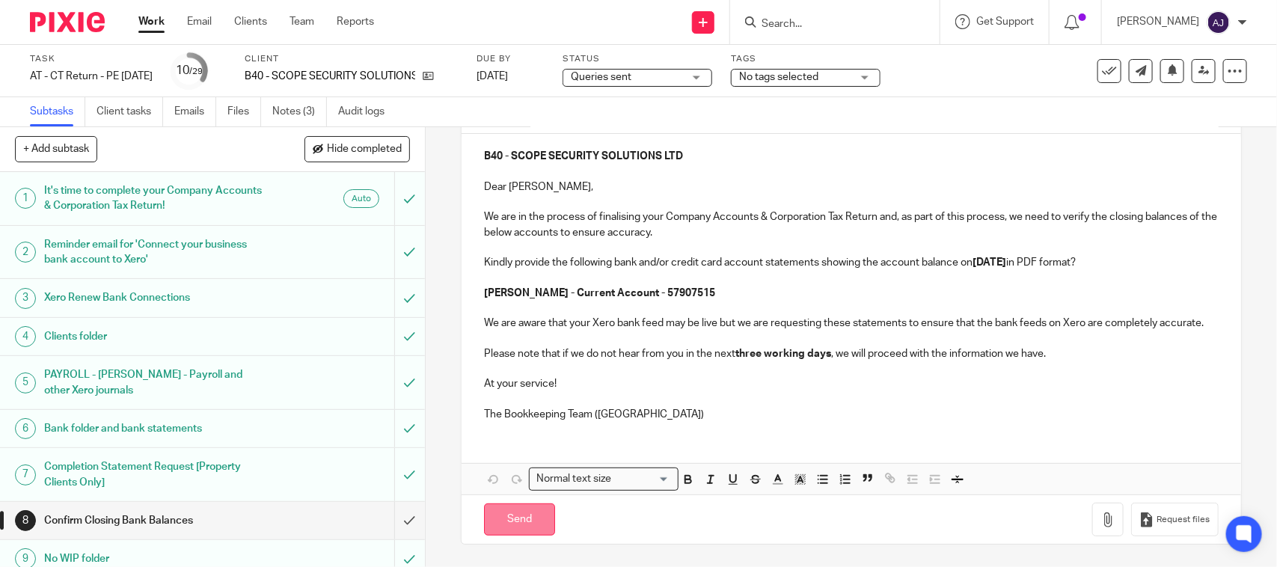
click at [522, 528] on input "Send" at bounding box center [519, 520] width 71 height 32
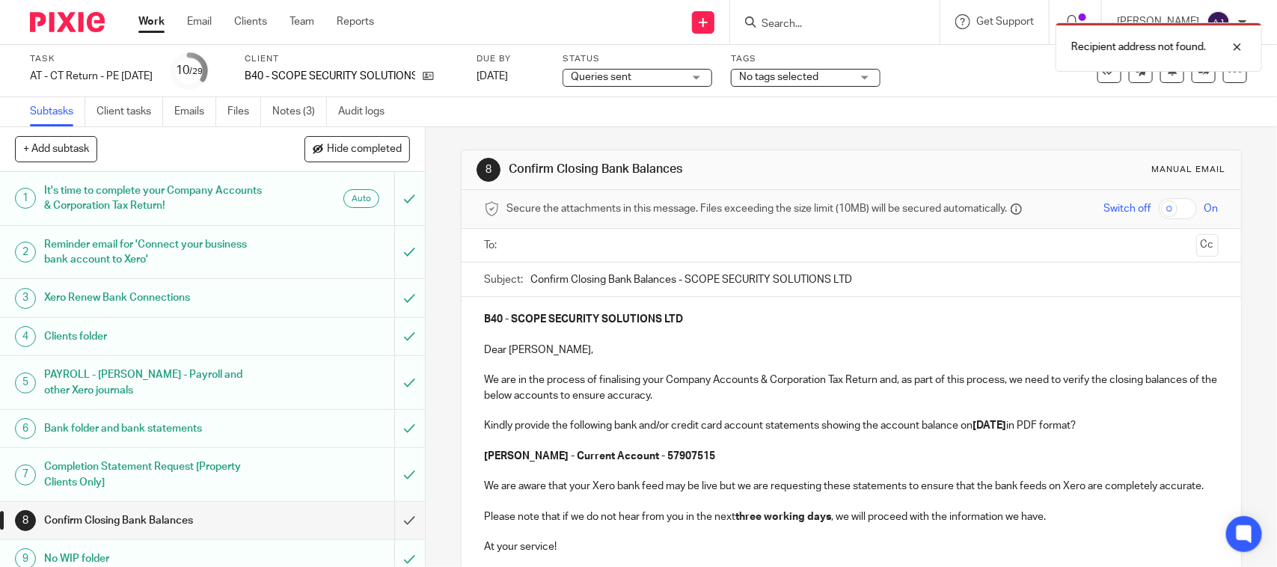
click at [615, 230] on div at bounding box center [852, 246] width 688 height 34
click at [611, 237] on input "text" at bounding box center [851, 245] width 678 height 17
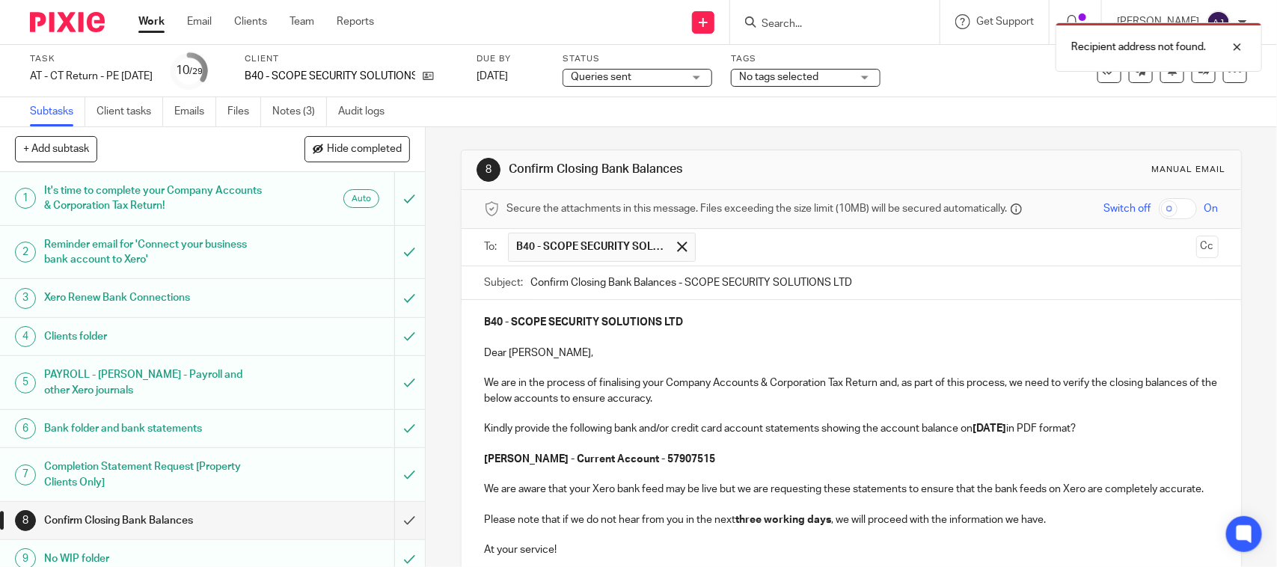
scroll to position [184, 0]
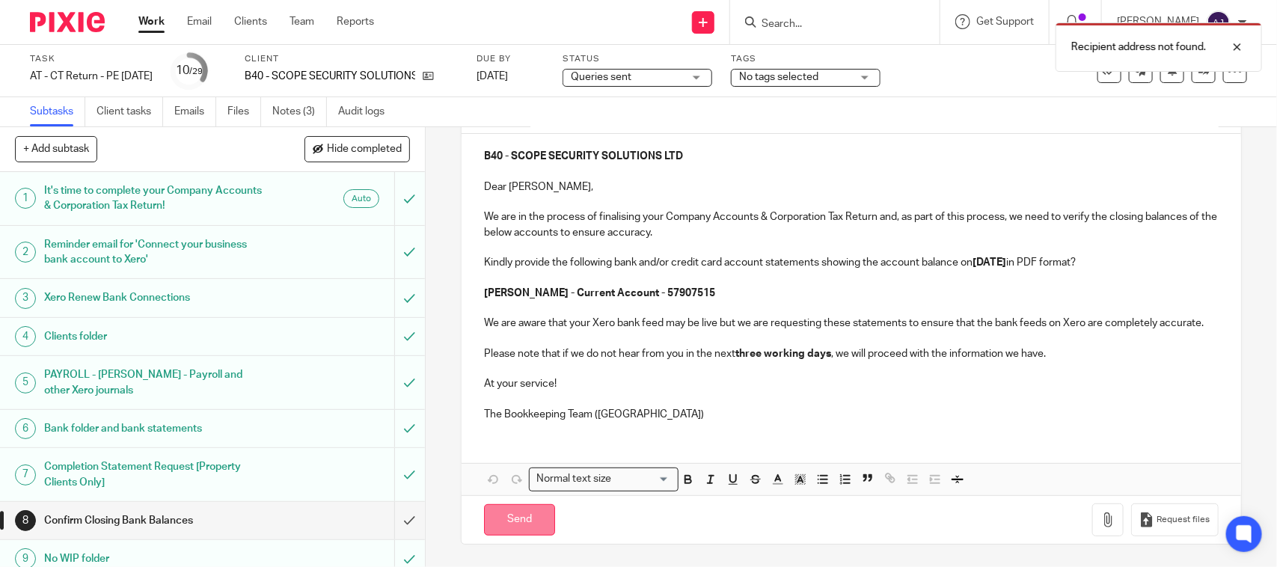
click at [509, 516] on input "Send" at bounding box center [519, 520] width 71 height 32
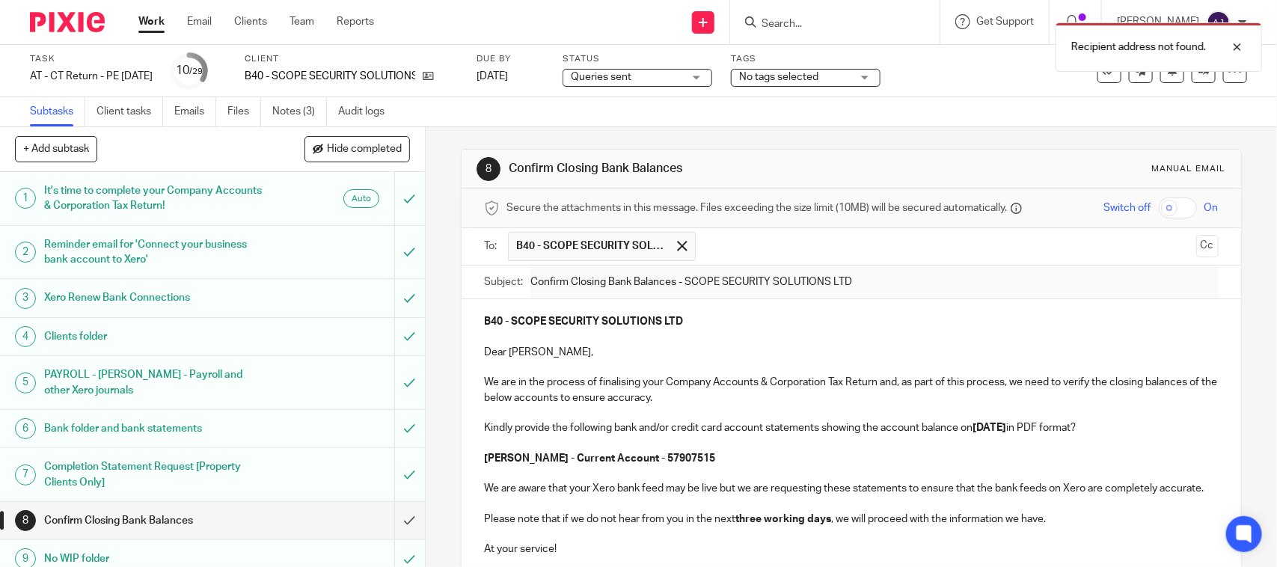
scroll to position [0, 0]
type input "Sent"
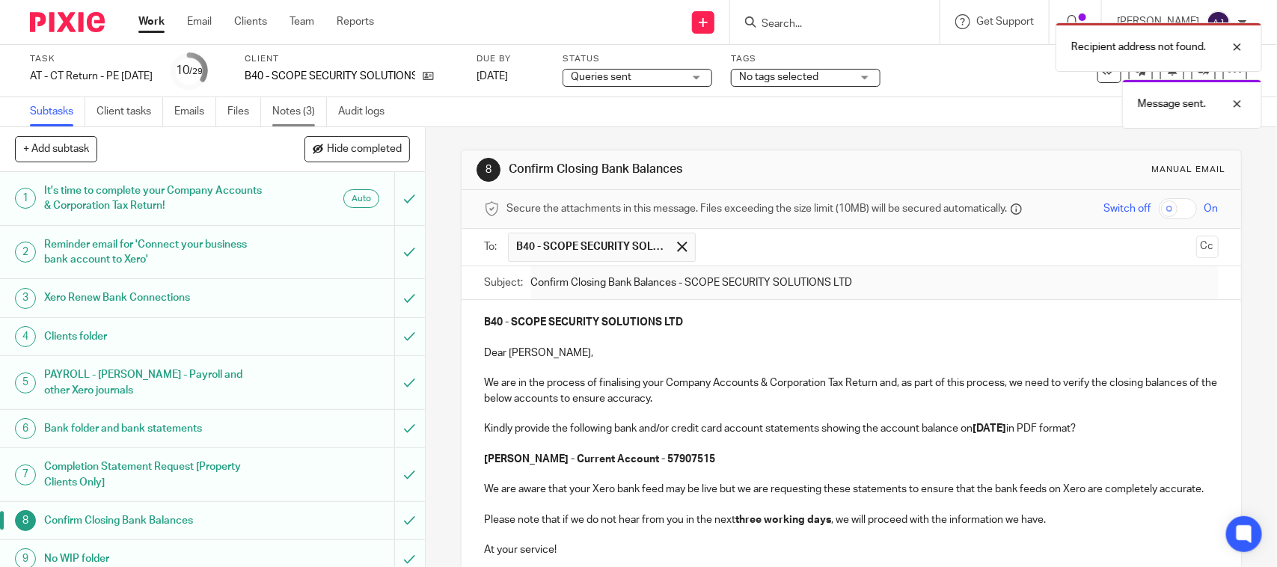
click at [296, 112] on link "Notes (3)" at bounding box center [299, 111] width 55 height 29
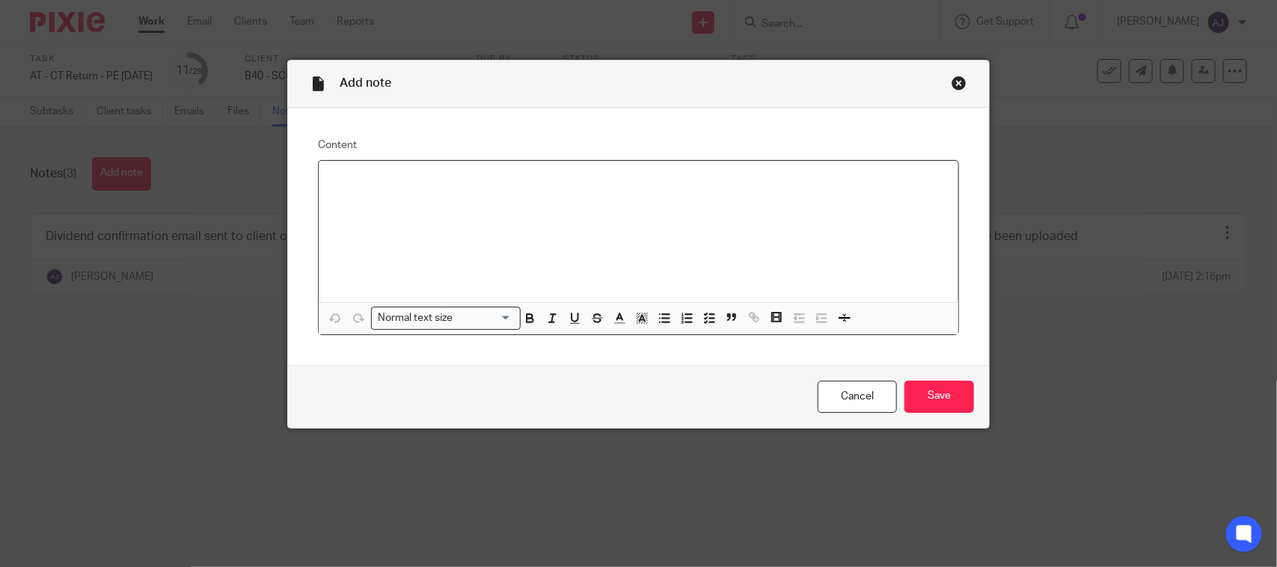
drag, startPoint x: 428, startPoint y: 184, endPoint x: 425, endPoint y: 196, distance: 12.3
click at [427, 191] on div at bounding box center [639, 231] width 640 height 141
click at [954, 408] on input "Save" at bounding box center [940, 397] width 70 height 32
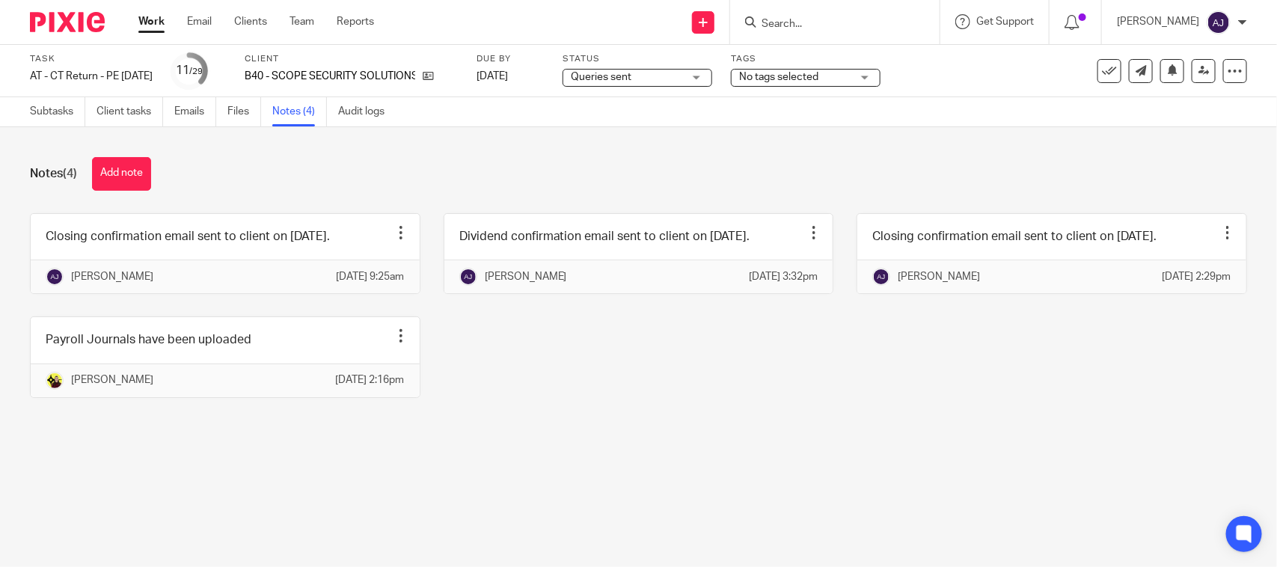
click at [697, 421] on div "Closing confirmation email sent to client on [DATE]. Edit note Delete note [PER…" at bounding box center [627, 316] width 1241 height 207
click at [1055, 451] on div "Notes (4) Add note Closing confirmation email sent to client on [DATE]. Edit no…" at bounding box center [638, 288] width 1277 height 323
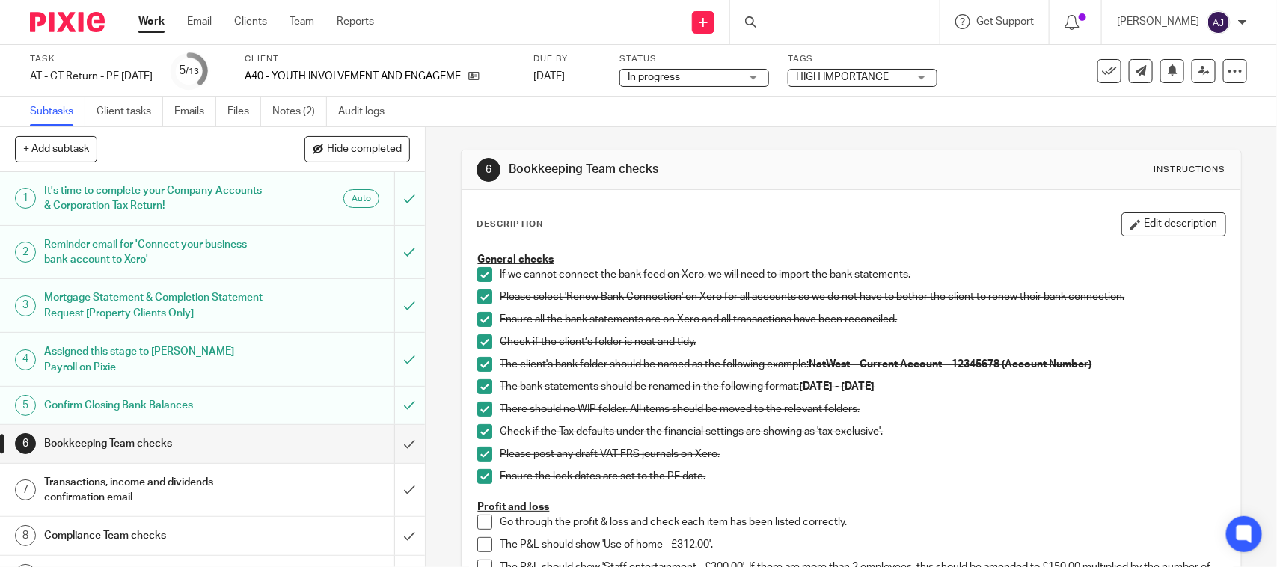
click at [284, 107] on link "Notes (2)" at bounding box center [299, 111] width 55 height 29
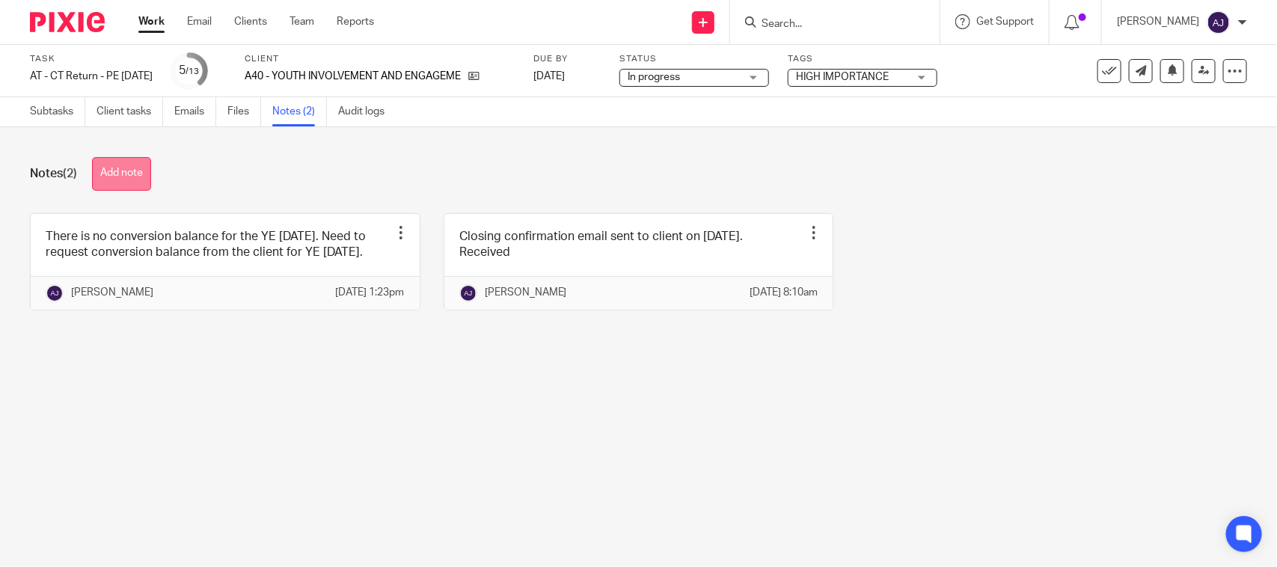
click at [131, 180] on button "Add note" at bounding box center [121, 174] width 59 height 34
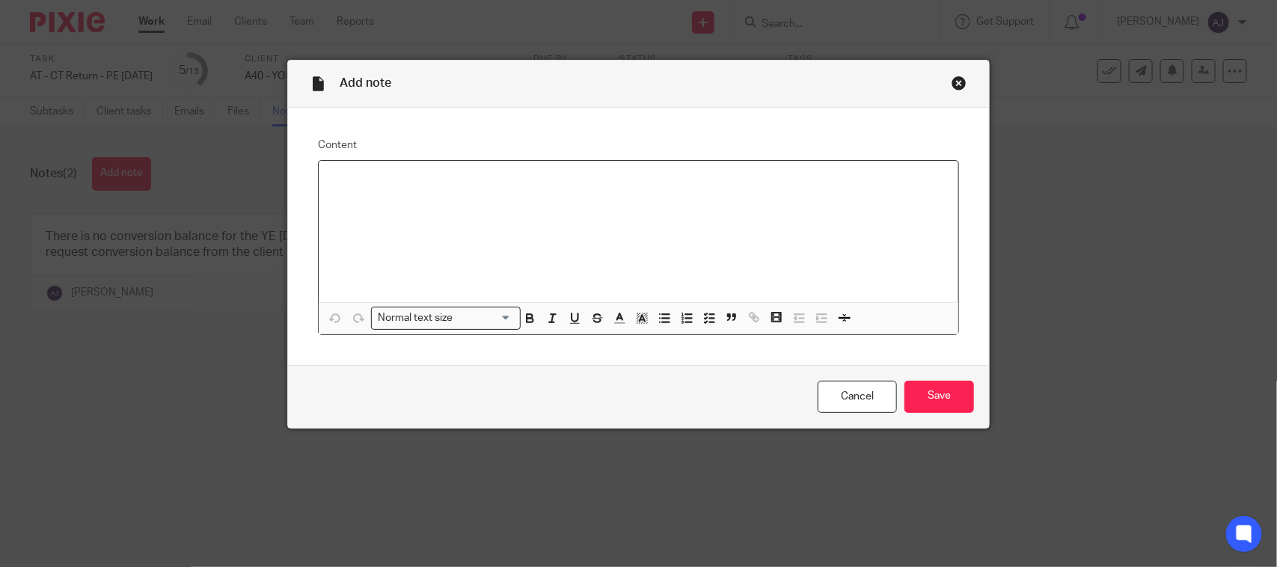
click at [501, 230] on div at bounding box center [639, 231] width 640 height 141
click at [952, 80] on div "Close this dialog window" at bounding box center [959, 83] width 15 height 15
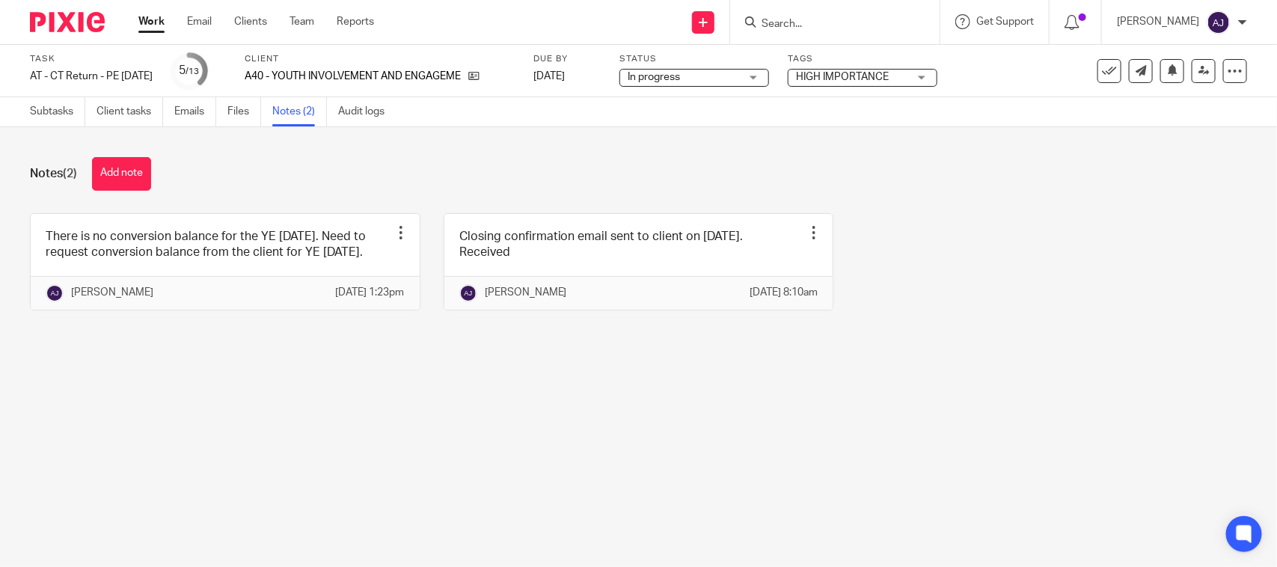
click at [820, 13] on form at bounding box center [839, 22] width 159 height 19
click at [783, 34] on div at bounding box center [835, 22] width 210 height 44
click at [792, 23] on input "Search" at bounding box center [827, 24] width 135 height 13
type input "Argos"
click at [126, 180] on button "Add note" at bounding box center [121, 174] width 59 height 34
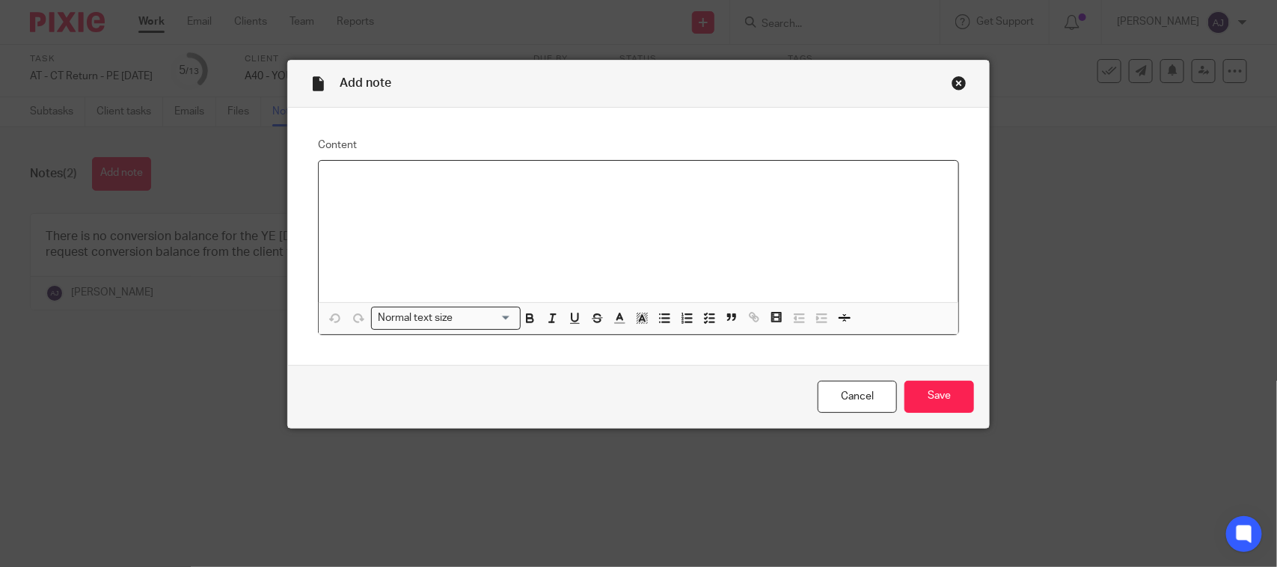
click at [492, 204] on div at bounding box center [639, 231] width 640 height 141
click at [914, 394] on input "Save" at bounding box center [940, 397] width 70 height 32
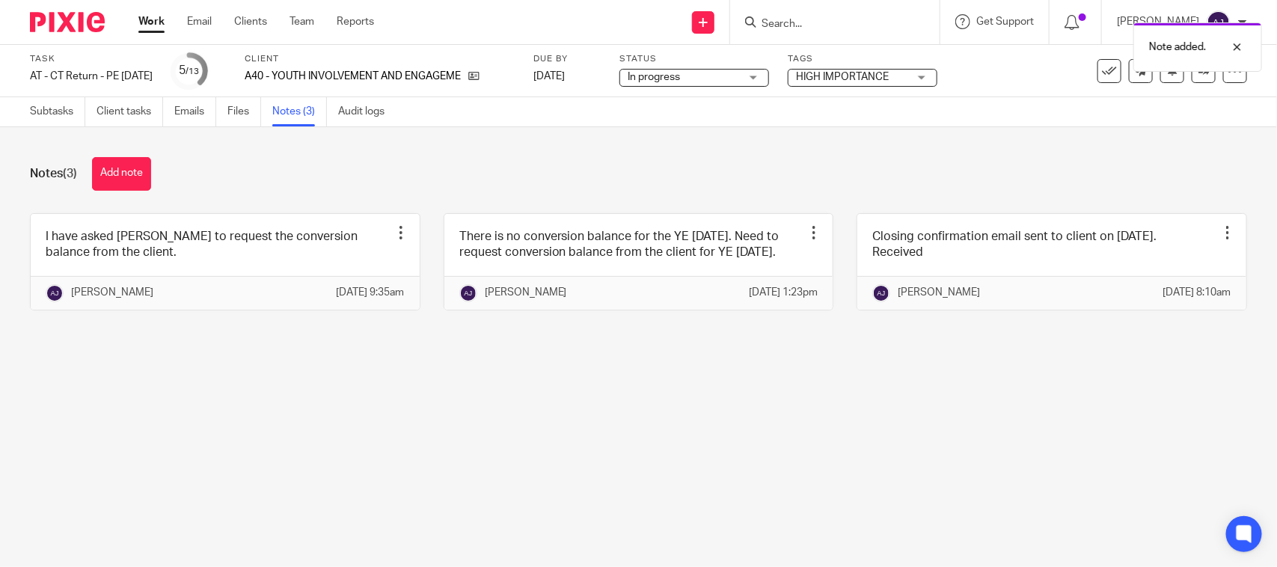
click at [446, 363] on div "Notes (3) Add note I have asked [PERSON_NAME] to request the conversion balance…" at bounding box center [638, 245] width 1277 height 236
click at [61, 118] on link "Subtasks" at bounding box center [57, 111] width 55 height 29
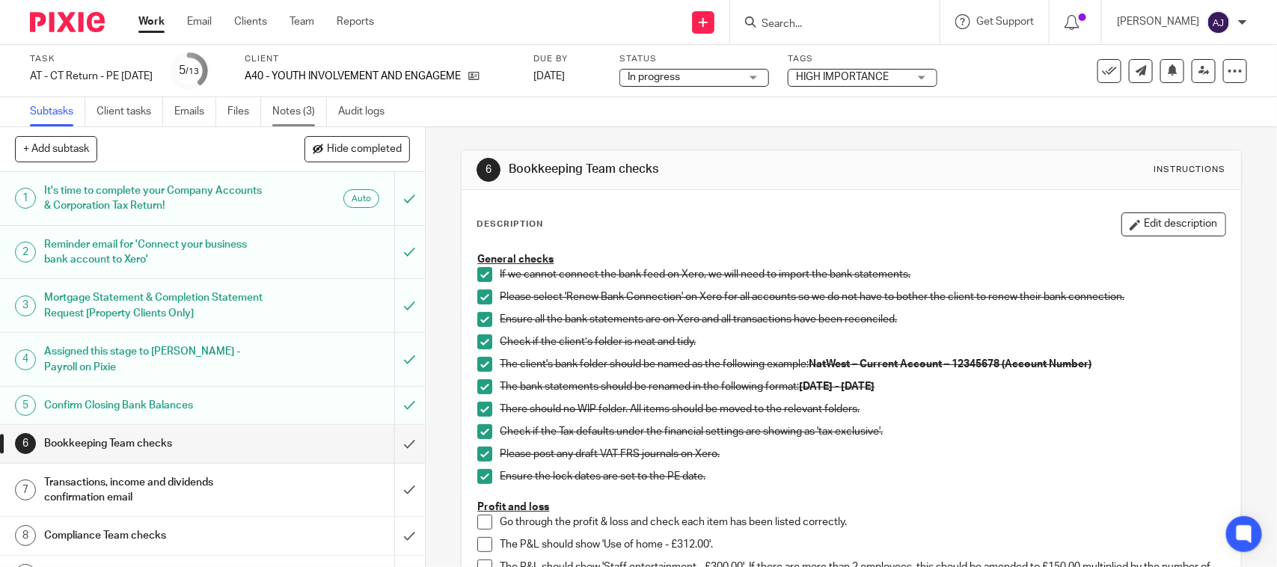
click at [290, 113] on link "Notes (3)" at bounding box center [299, 111] width 55 height 29
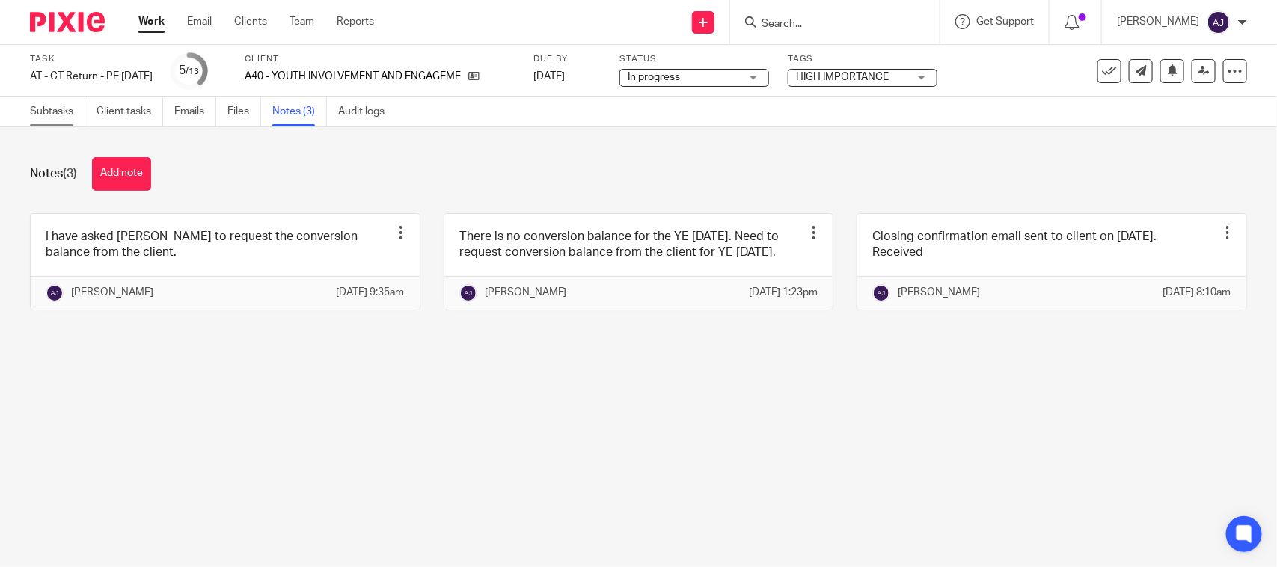
click at [58, 102] on link "Subtasks" at bounding box center [57, 111] width 55 height 29
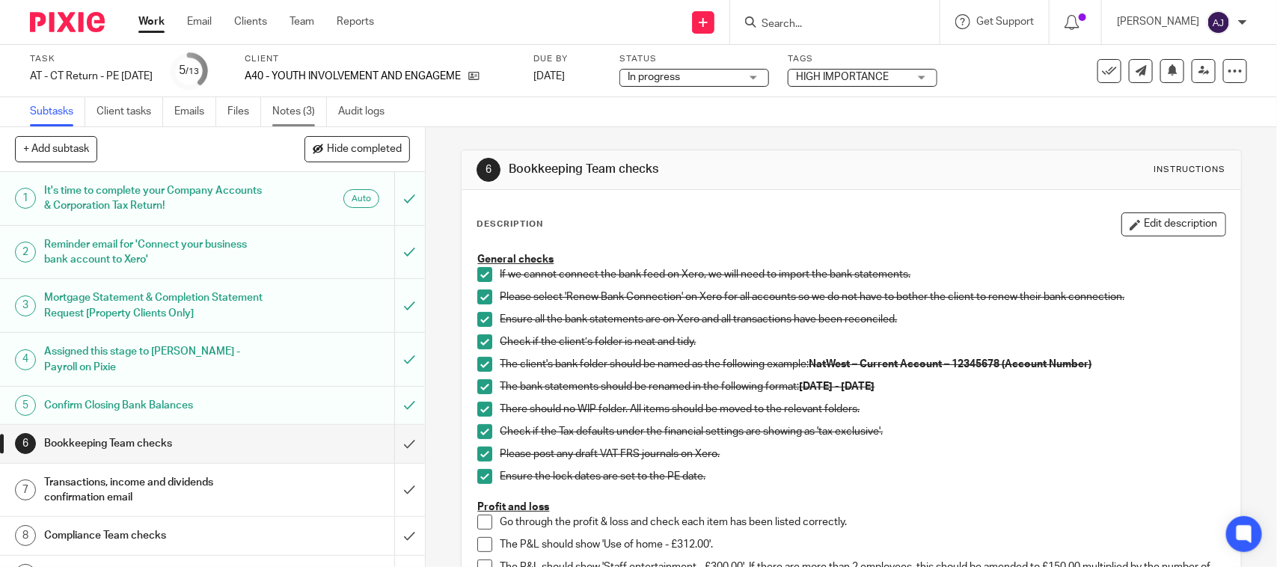
click at [293, 98] on link "Notes (3)" at bounding box center [299, 111] width 55 height 29
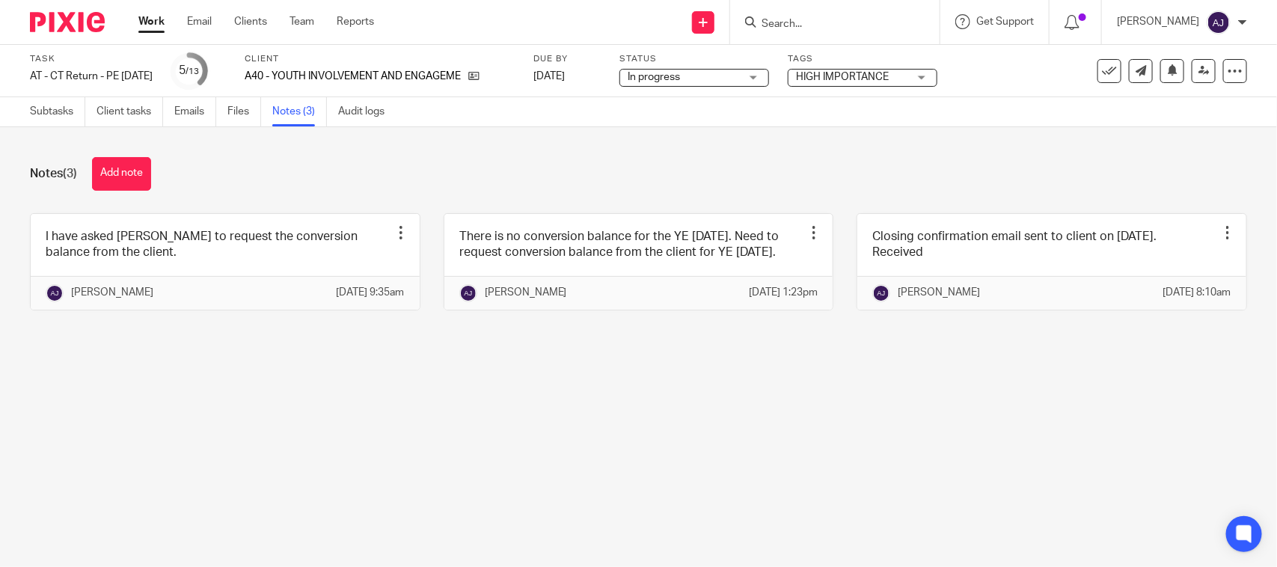
click at [348, 182] on div "Notes (3) Add note" at bounding box center [639, 174] width 1218 height 34
click at [619, 496] on main "Task AT - CT Return - PE [DATE] Save AT - [GEOGRAPHIC_DATA] Return - PE [DATE] …" at bounding box center [638, 283] width 1277 height 567
click at [413, 174] on div "Notes (3) Add note" at bounding box center [639, 174] width 1218 height 34
click at [668, 166] on div "Notes (3) Add note" at bounding box center [639, 174] width 1218 height 34
click at [394, 199] on div "Notes (3) Add note I have asked [PERSON_NAME] to request the conversion balance…" at bounding box center [638, 245] width 1277 height 236
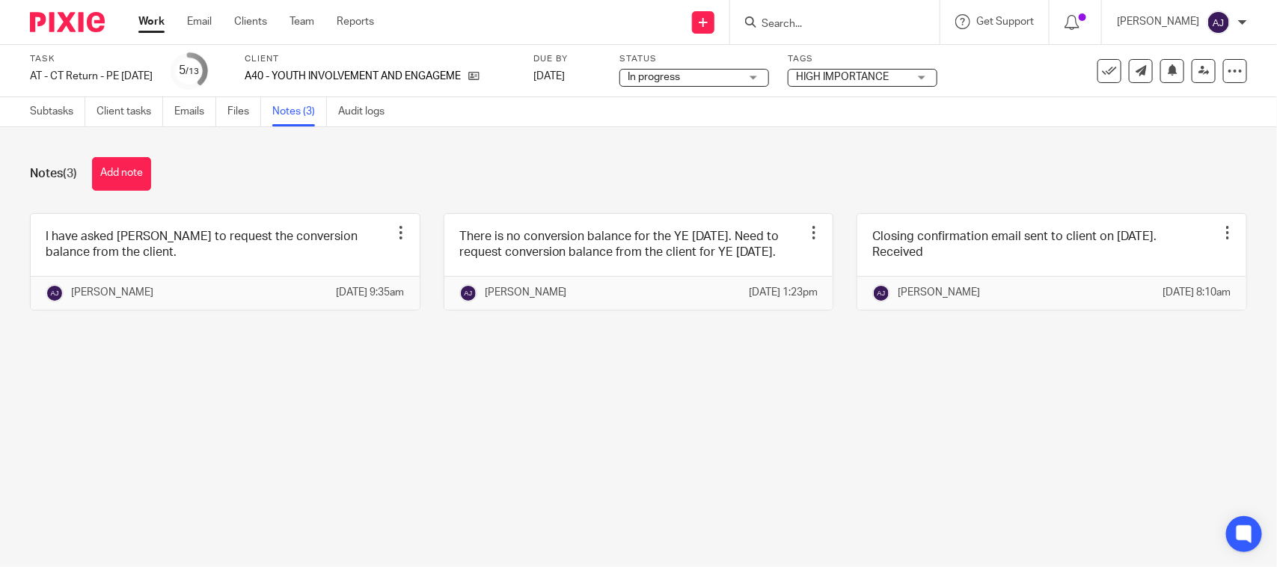
click at [374, 468] on main "Task AT - CT Return - PE [DATE] Save AT - [GEOGRAPHIC_DATA] Return - PE [DATE] …" at bounding box center [638, 283] width 1277 height 567
click at [945, 192] on div "Notes (3) Add note I have asked [PERSON_NAME] to request the conversion balance…" at bounding box center [638, 245] width 1277 height 236
click at [855, 442] on main "Task AT - CT Return - PE [DATE] Save AT - [GEOGRAPHIC_DATA] Return - PE [DATE] …" at bounding box center [638, 283] width 1277 height 567
click at [210, 192] on div "Notes (3) Add note I have asked [PERSON_NAME] to request the conversion balance…" at bounding box center [638, 245] width 1277 height 236
click at [135, 470] on main "Task AT - CT Return - PE [DATE] Save AT - [GEOGRAPHIC_DATA] Return - PE [DATE] …" at bounding box center [638, 283] width 1277 height 567
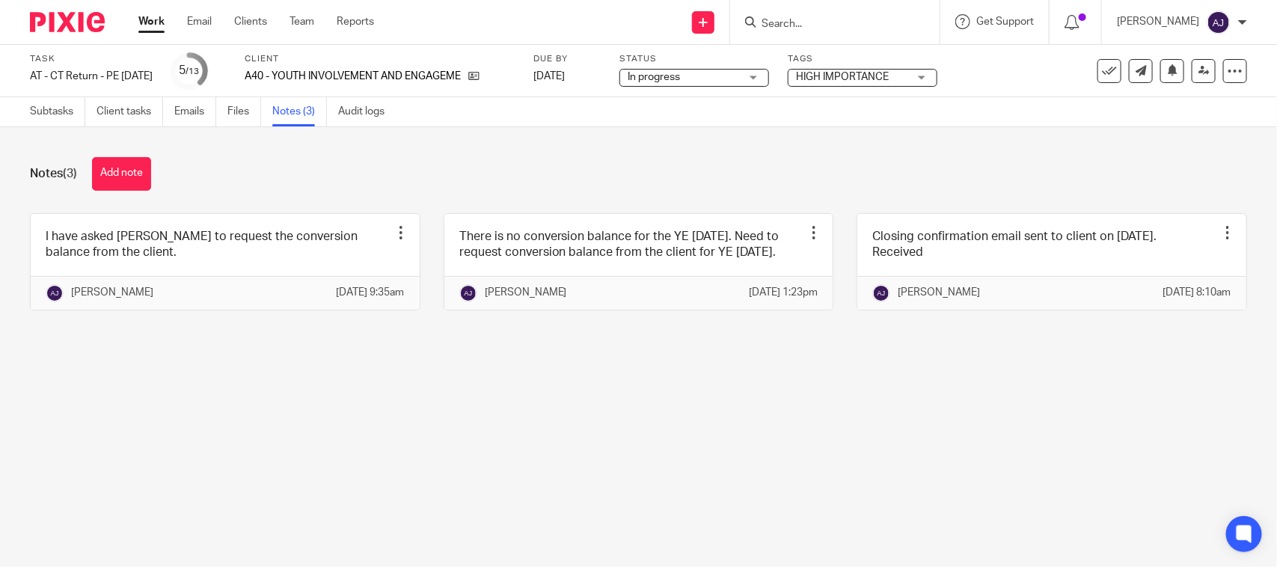
click at [0, 516] on main "Task AT - CT Return - PE [DATE] Save AT - [GEOGRAPHIC_DATA] Return - PE [DATE] …" at bounding box center [638, 283] width 1277 height 567
